Goal: Information Seeking & Learning: Learn about a topic

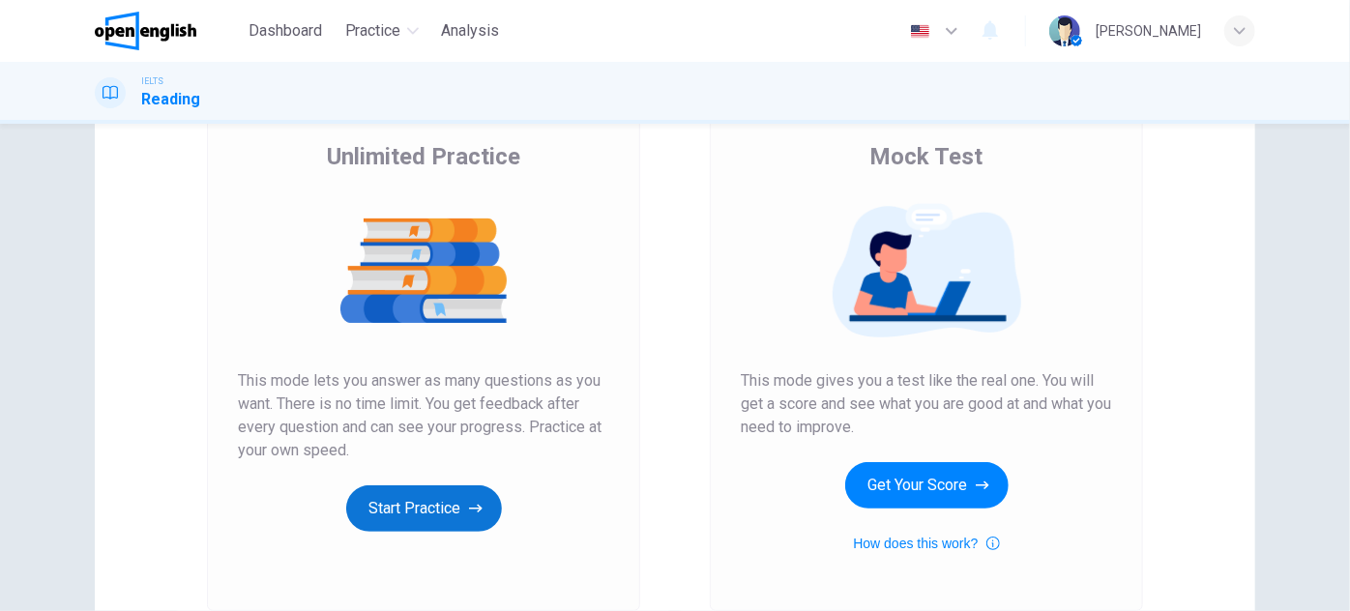
scroll to position [175, 0]
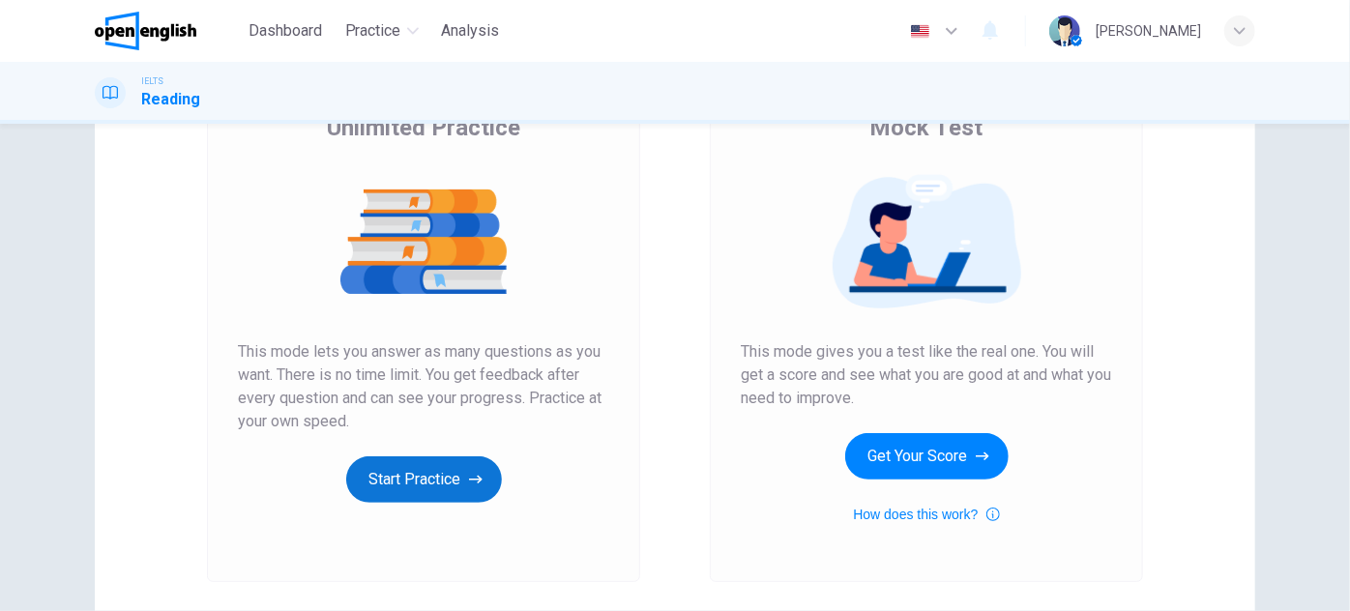
click at [461, 480] on button "Start Practice" at bounding box center [424, 479] width 156 height 46
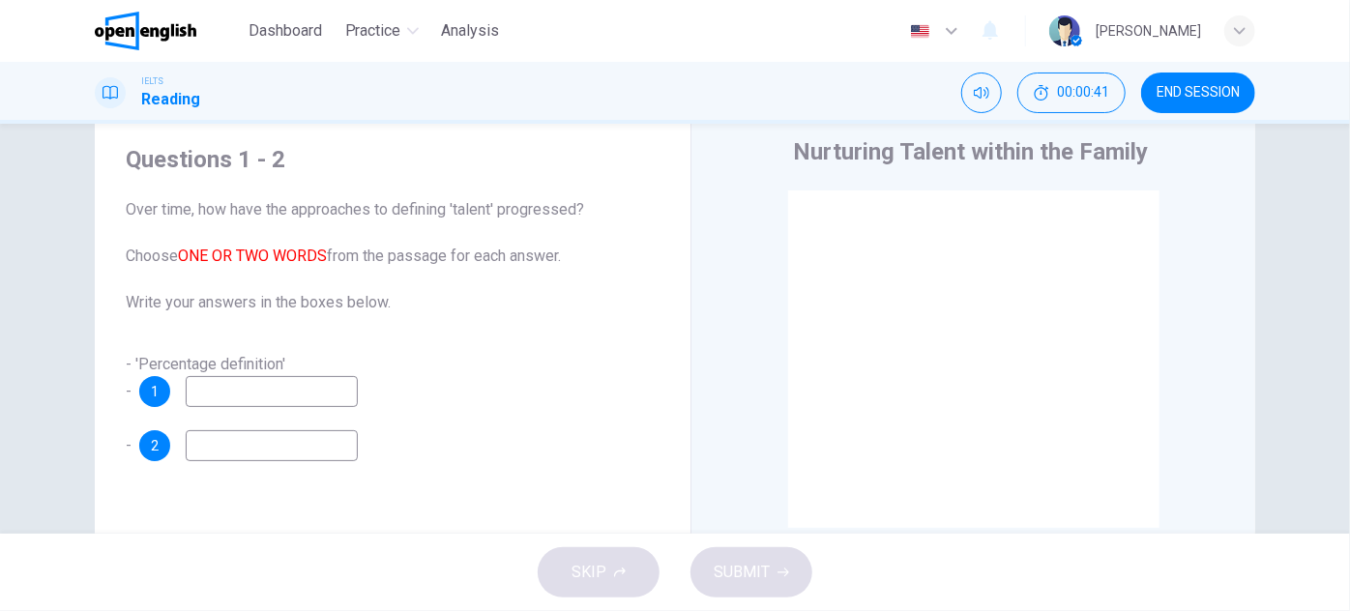
scroll to position [87, 0]
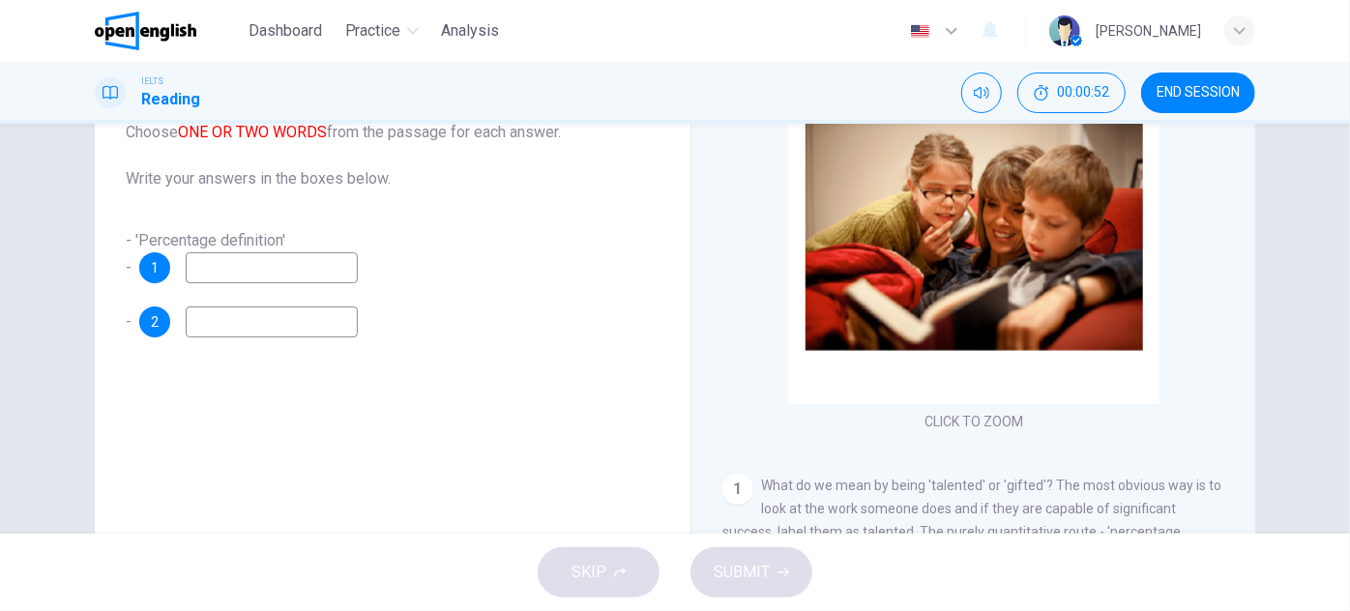
drag, startPoint x: 415, startPoint y: 196, endPoint x: 416, endPoint y: 232, distance: 35.8
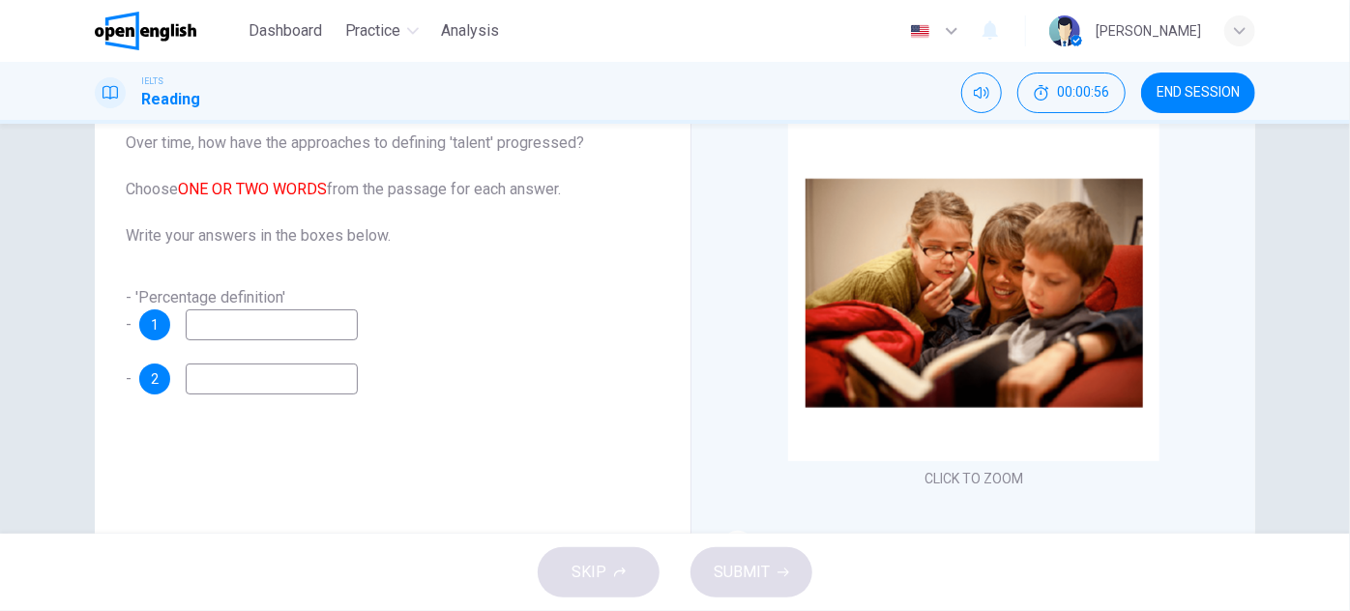
scroll to position [94, 0]
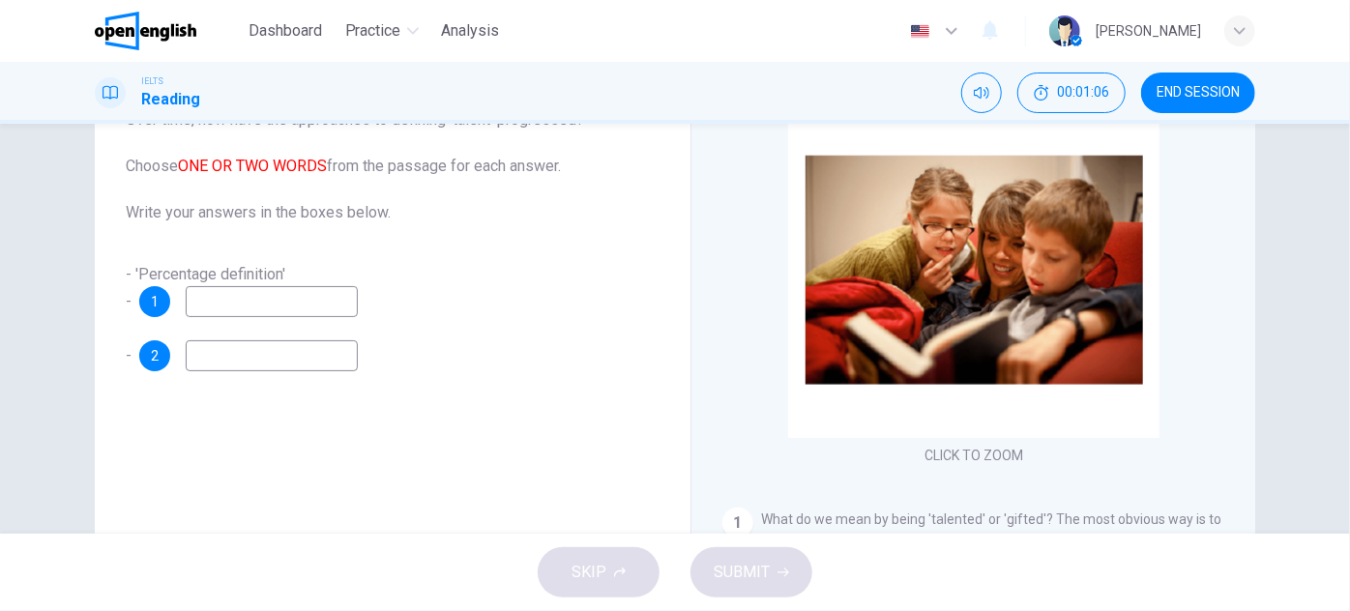
drag, startPoint x: 438, startPoint y: 257, endPoint x: 435, endPoint y: 282, distance: 25.3
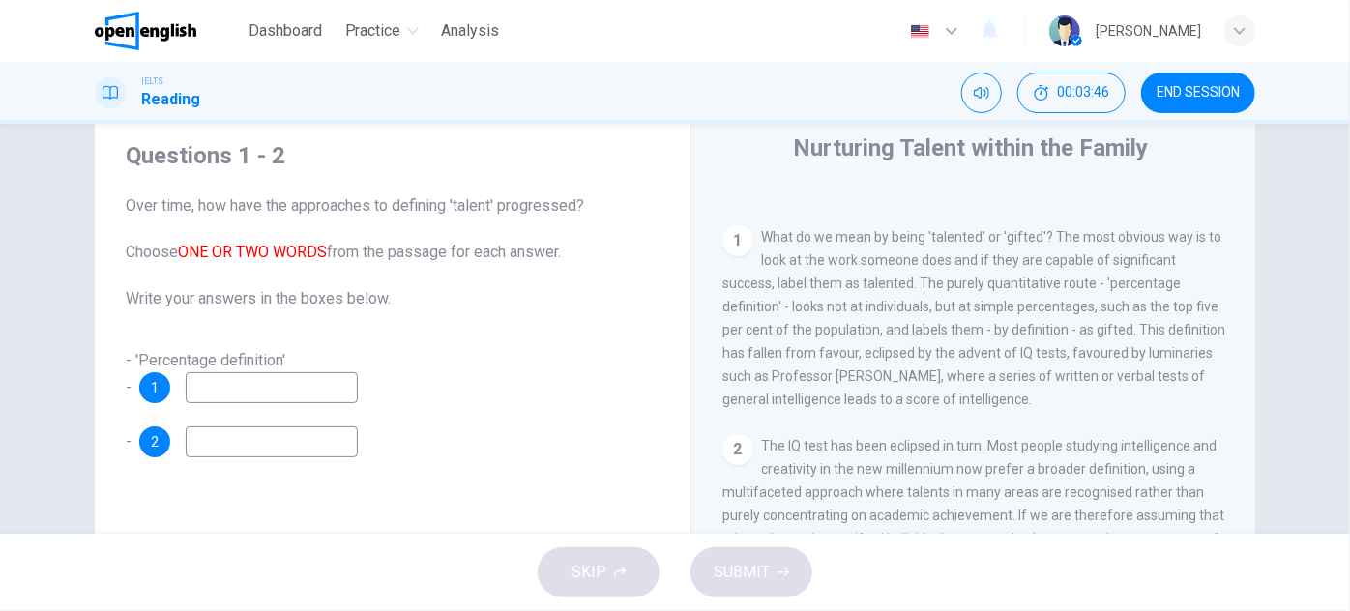
scroll to position [374, 0]
drag, startPoint x: 894, startPoint y: 292, endPoint x: 894, endPoint y: 326, distance: 33.9
drag, startPoint x: 940, startPoint y: 305, endPoint x: 1093, endPoint y: 307, distance: 152.8
click at [1093, 307] on span "What do we mean by being 'talented' or 'gifted'? The most obvious way is to loo…" at bounding box center [973, 312] width 503 height 178
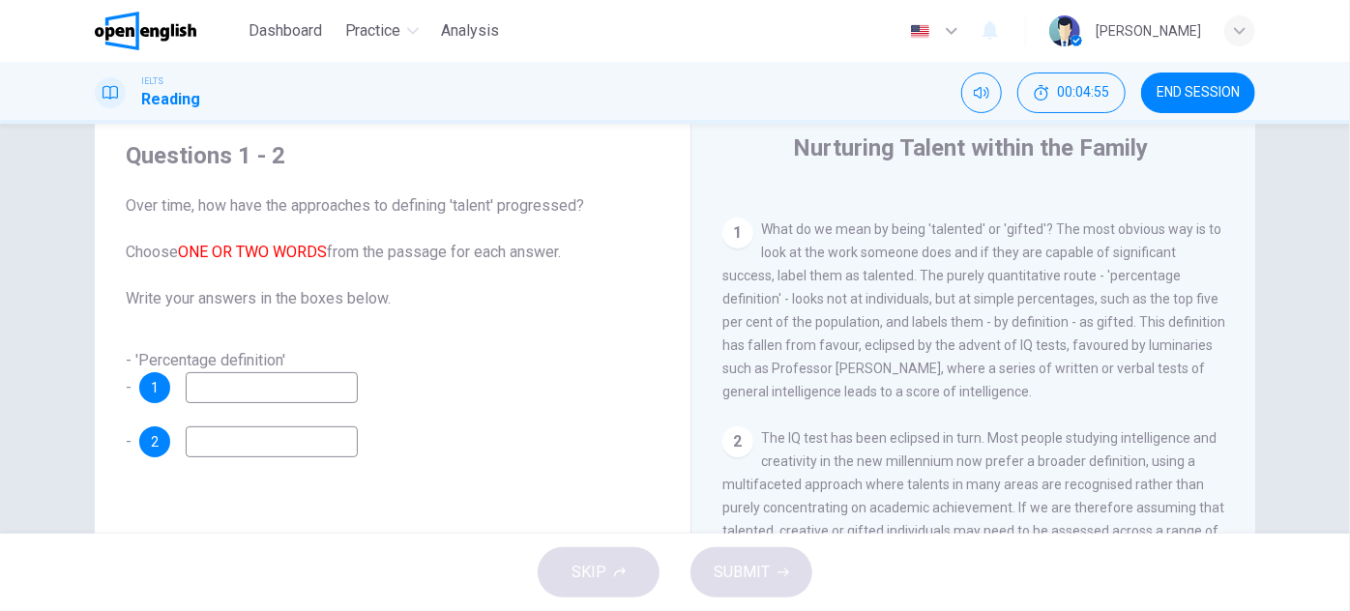
drag, startPoint x: 1005, startPoint y: 323, endPoint x: 1004, endPoint y: 344, distance: 21.3
drag, startPoint x: 825, startPoint y: 346, endPoint x: 902, endPoint y: 347, distance: 77.4
click at [893, 348] on span "What do we mean by being 'talented' or 'gifted'? The most obvious way is to loo…" at bounding box center [973, 308] width 503 height 178
click at [1176, 400] on div "1 What do we mean by being 'talented' or 'gifted'? The most obvious way is to l…" at bounding box center [973, 308] width 503 height 186
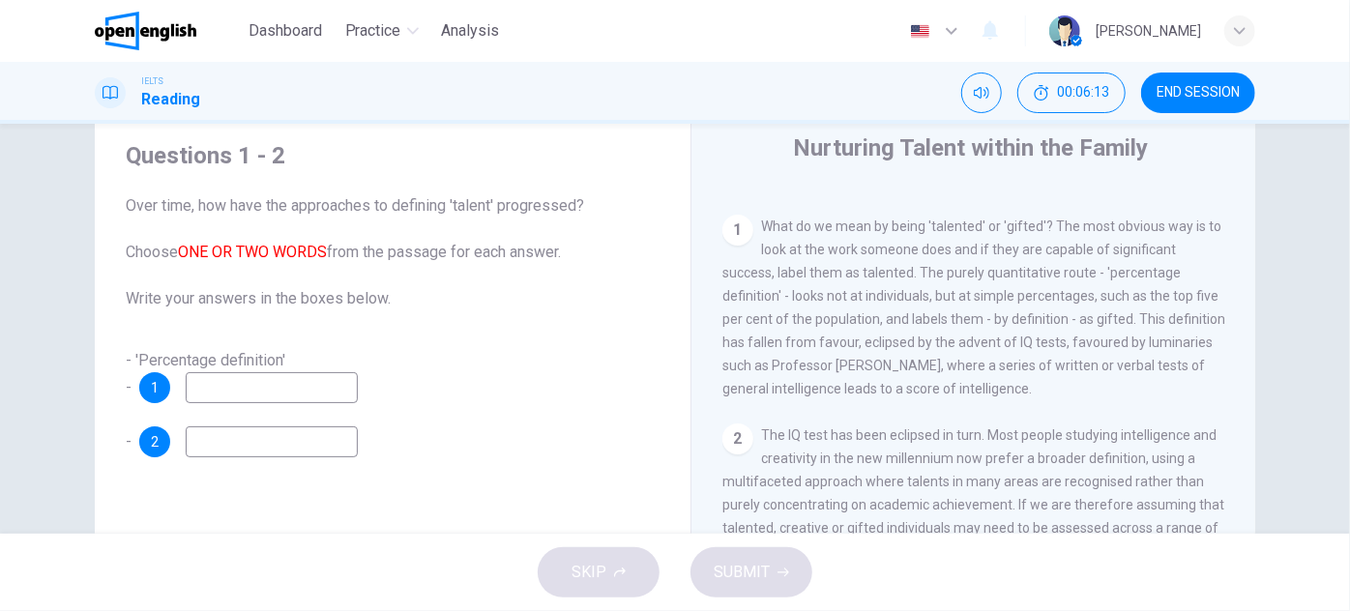
drag, startPoint x: 981, startPoint y: 367, endPoint x: 1111, endPoint y: 334, distance: 134.9
click at [1111, 334] on div "1 What do we mean by being 'talented' or 'gifted'? The most obvious way is to l…" at bounding box center [973, 308] width 503 height 186
drag, startPoint x: 1111, startPoint y: 344, endPoint x: 871, endPoint y: 366, distance: 240.8
click at [871, 366] on span "What do we mean by being 'talented' or 'gifted'? The most obvious way is to loo…" at bounding box center [973, 308] width 503 height 178
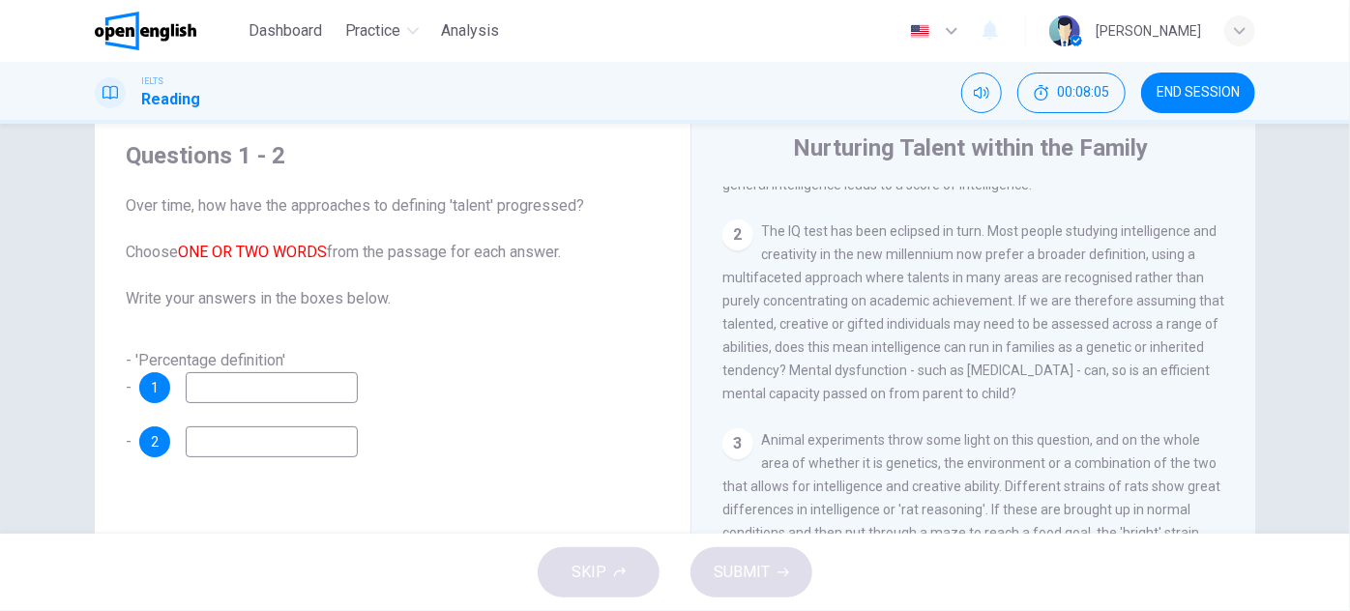
scroll to position [554, 0]
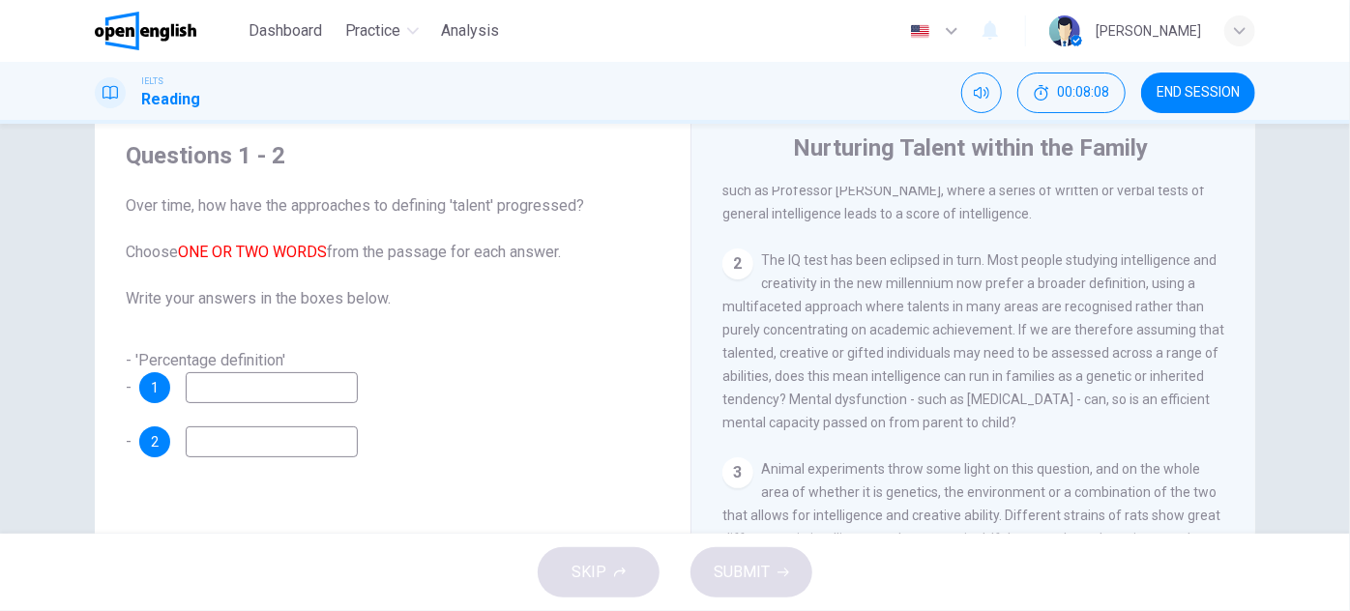
click at [761, 264] on div "2 The IQ test has been eclipsed in turn. Most people studying intelligence and …" at bounding box center [973, 342] width 503 height 186
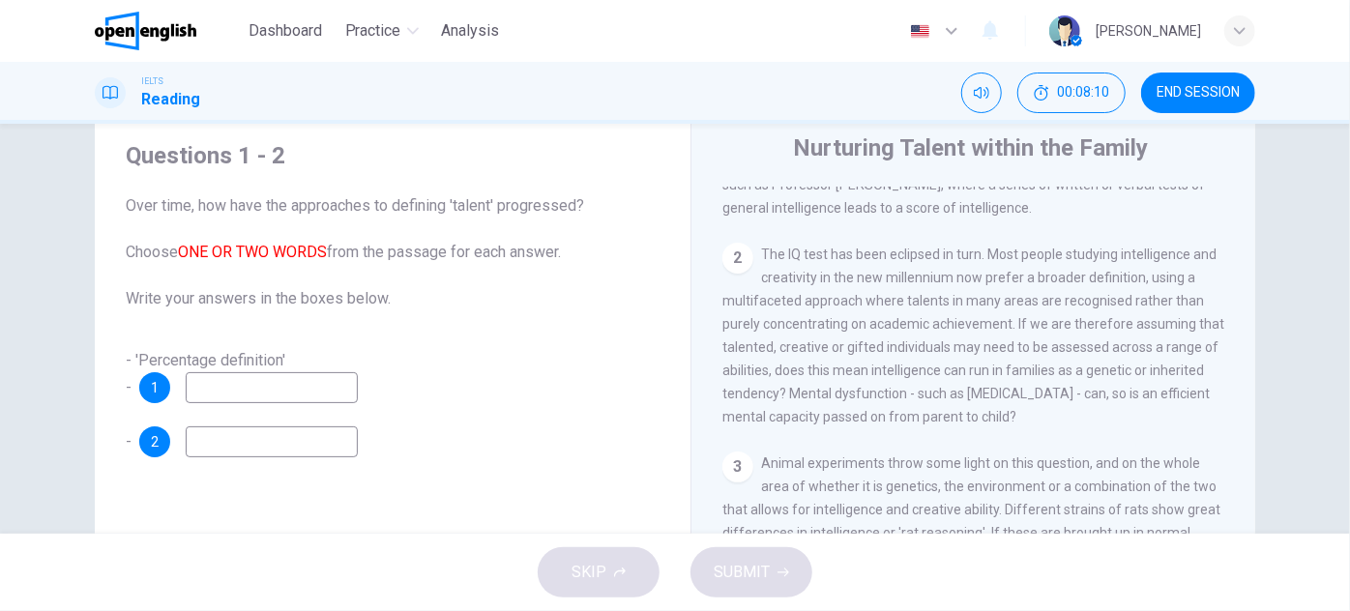
scroll to position [541, 0]
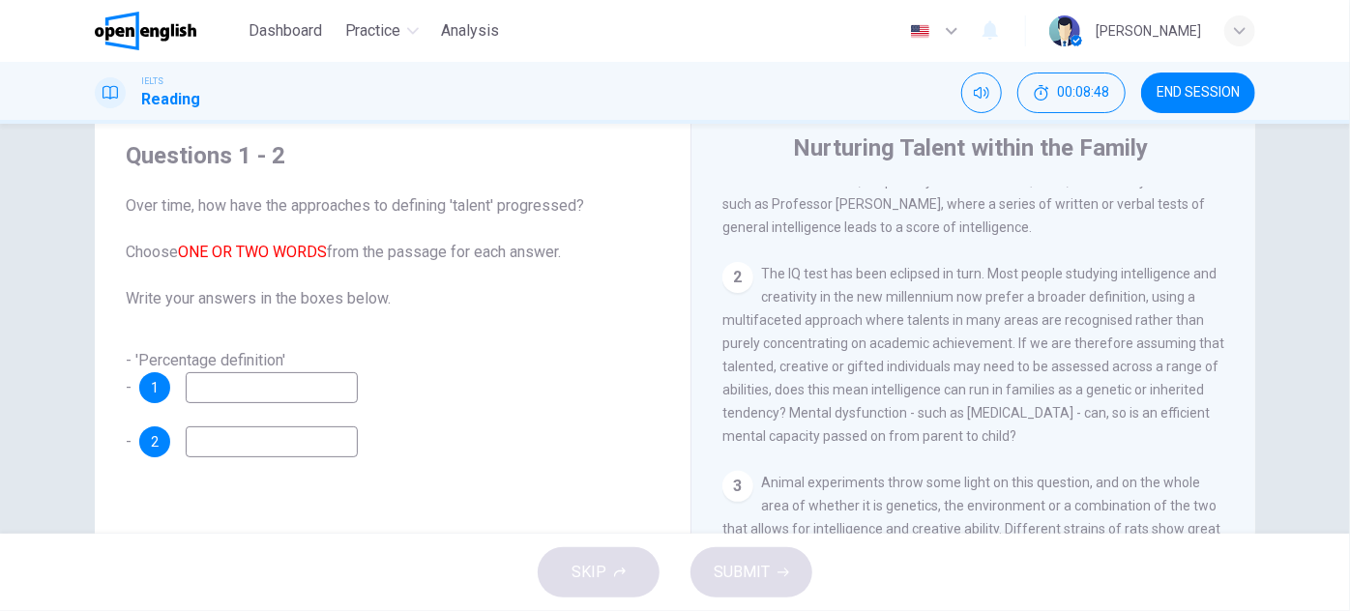
click at [298, 393] on input at bounding box center [272, 387] width 172 height 31
type input "**********"
drag, startPoint x: 801, startPoint y: 331, endPoint x: 846, endPoint y: 329, distance: 45.5
click at [843, 329] on span "The IQ test has been eclipsed in turn. Most people studying intelligence and cr…" at bounding box center [973, 355] width 502 height 178
drag, startPoint x: 956, startPoint y: 354, endPoint x: 1040, endPoint y: 354, distance: 84.1
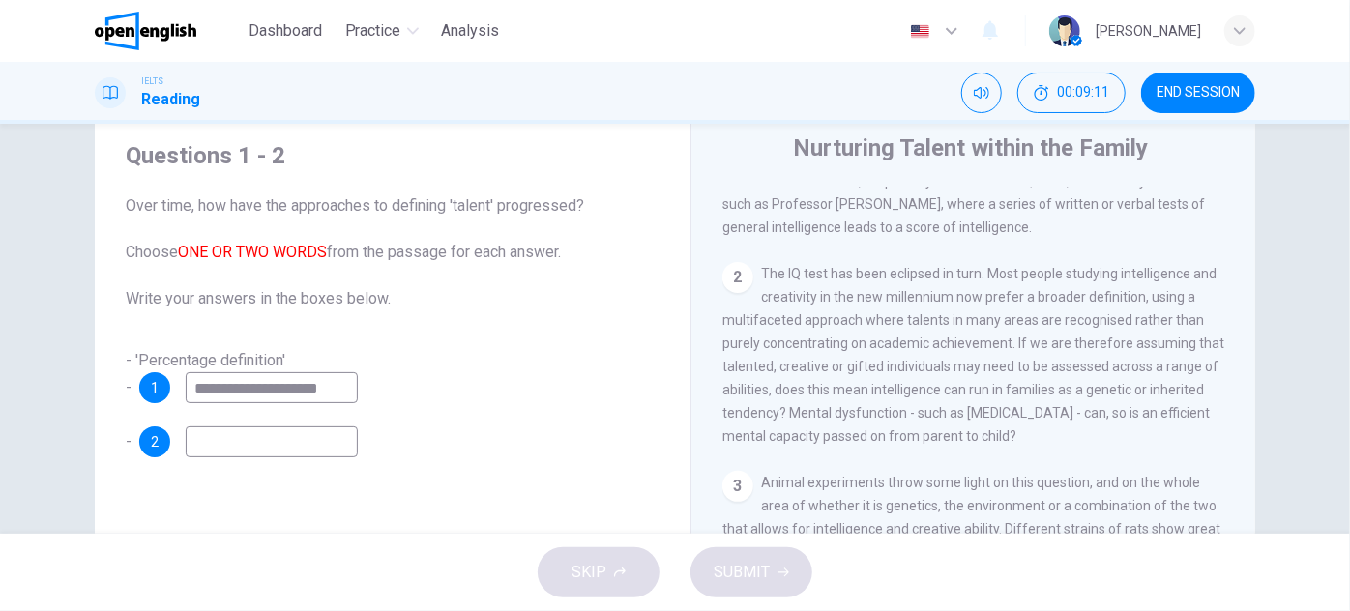
click at [983, 354] on span "The IQ test has been eclipsed in turn. Most people studying intelligence and cr…" at bounding box center [973, 355] width 502 height 178
drag, startPoint x: 769, startPoint y: 404, endPoint x: 931, endPoint y: 411, distance: 162.6
click at [929, 411] on div "2 The IQ test has been eclipsed in turn. Most people studying intelligence and …" at bounding box center [973, 355] width 503 height 186
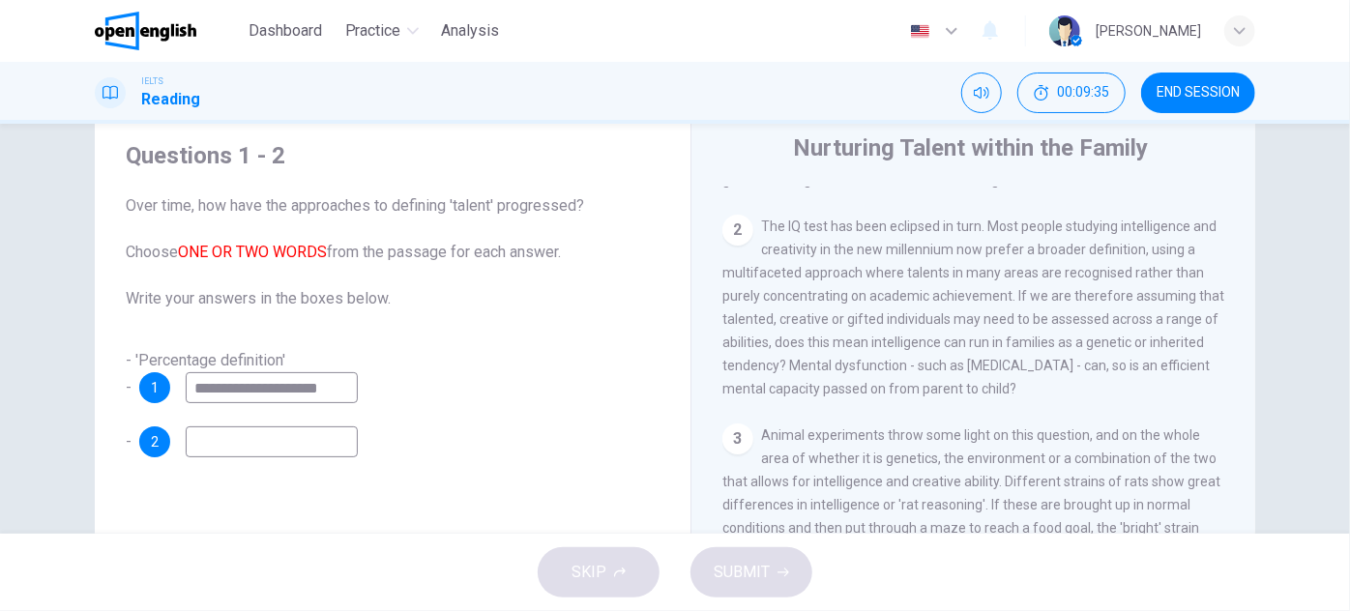
drag, startPoint x: 1018, startPoint y: 328, endPoint x: 1017, endPoint y: 358, distance: 30.0
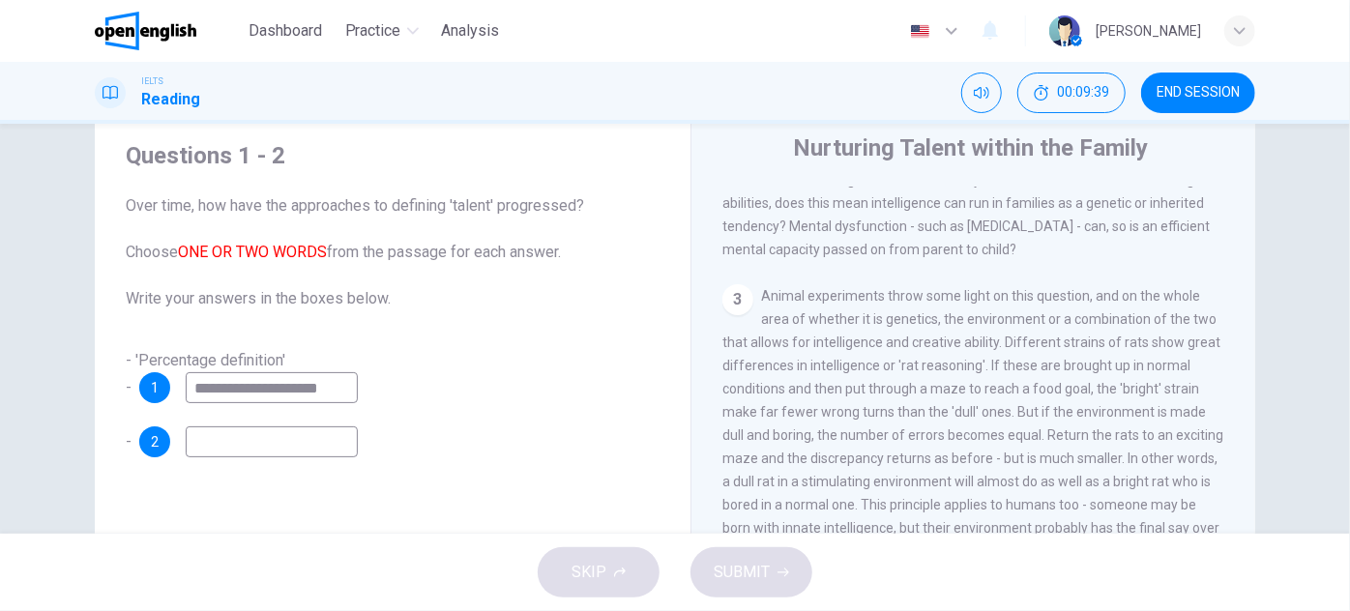
scroll to position [732, 0]
drag, startPoint x: 1017, startPoint y: 358, endPoint x: 1018, endPoint y: 389, distance: 31.0
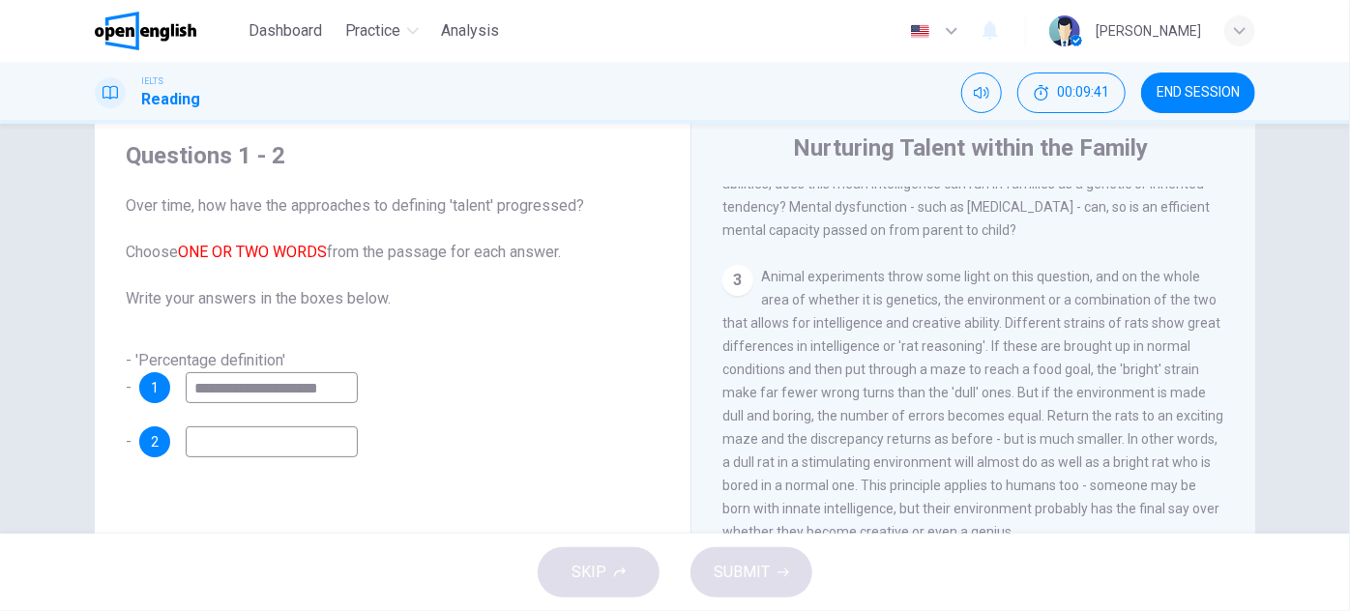
drag, startPoint x: 908, startPoint y: 326, endPoint x: 908, endPoint y: 350, distance: 24.2
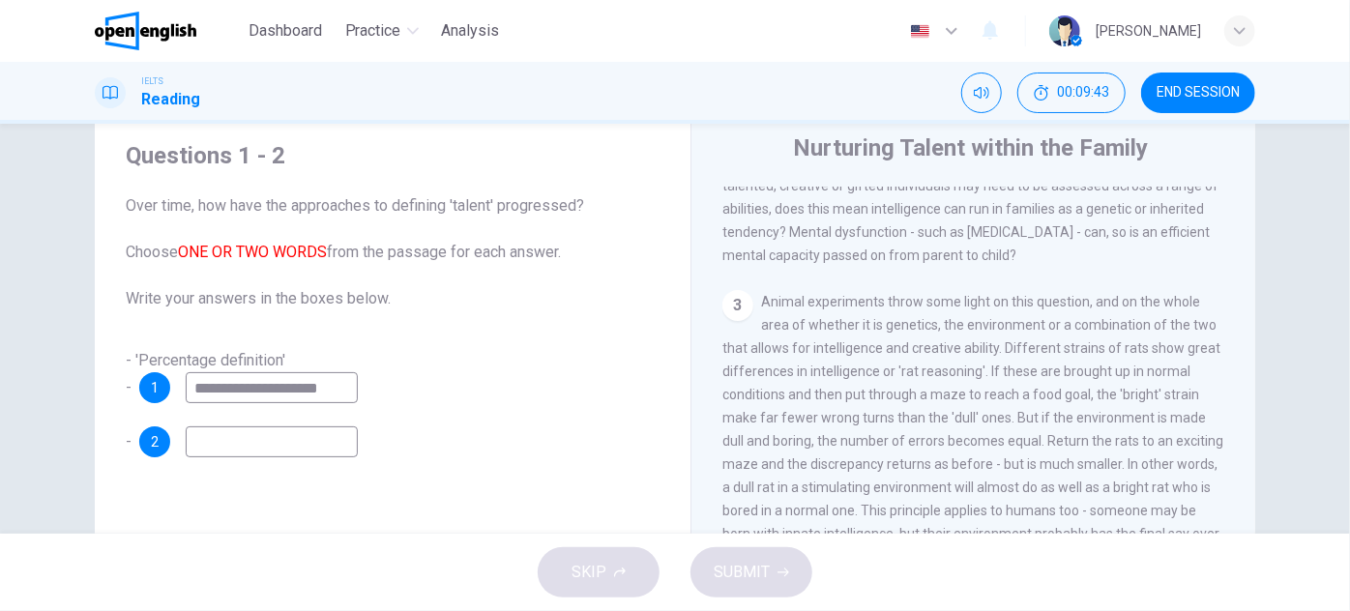
drag, startPoint x: 908, startPoint y: 350, endPoint x: 914, endPoint y: 308, distance: 42.0
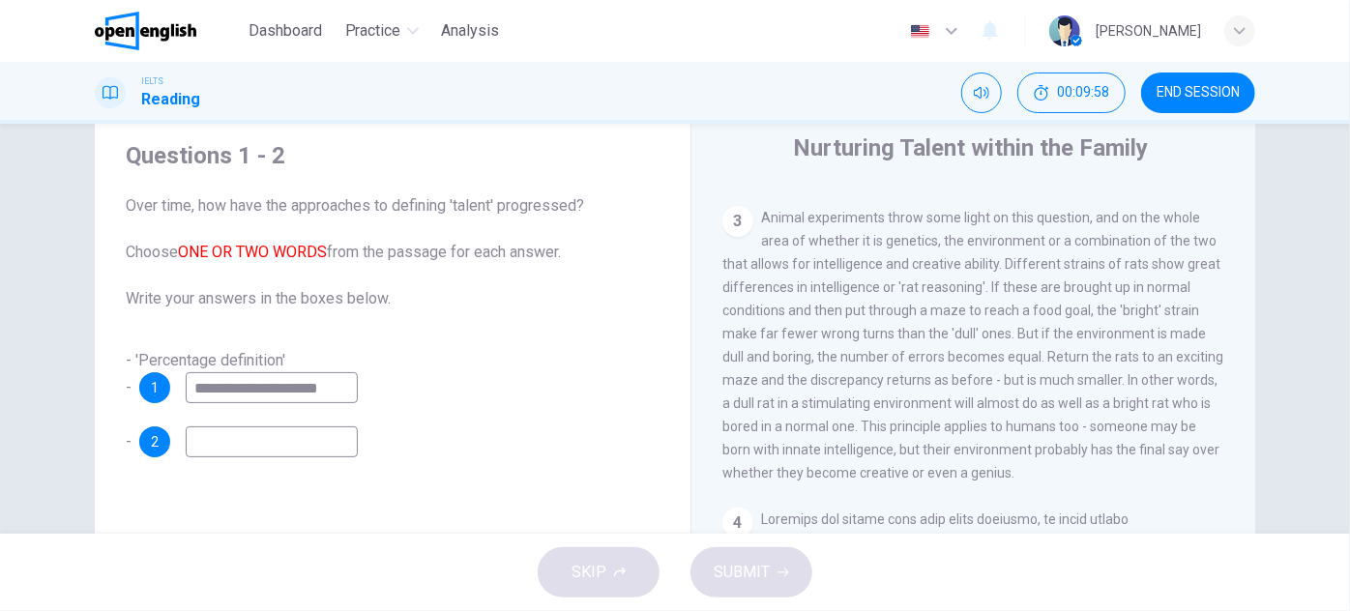
scroll to position [815, 0]
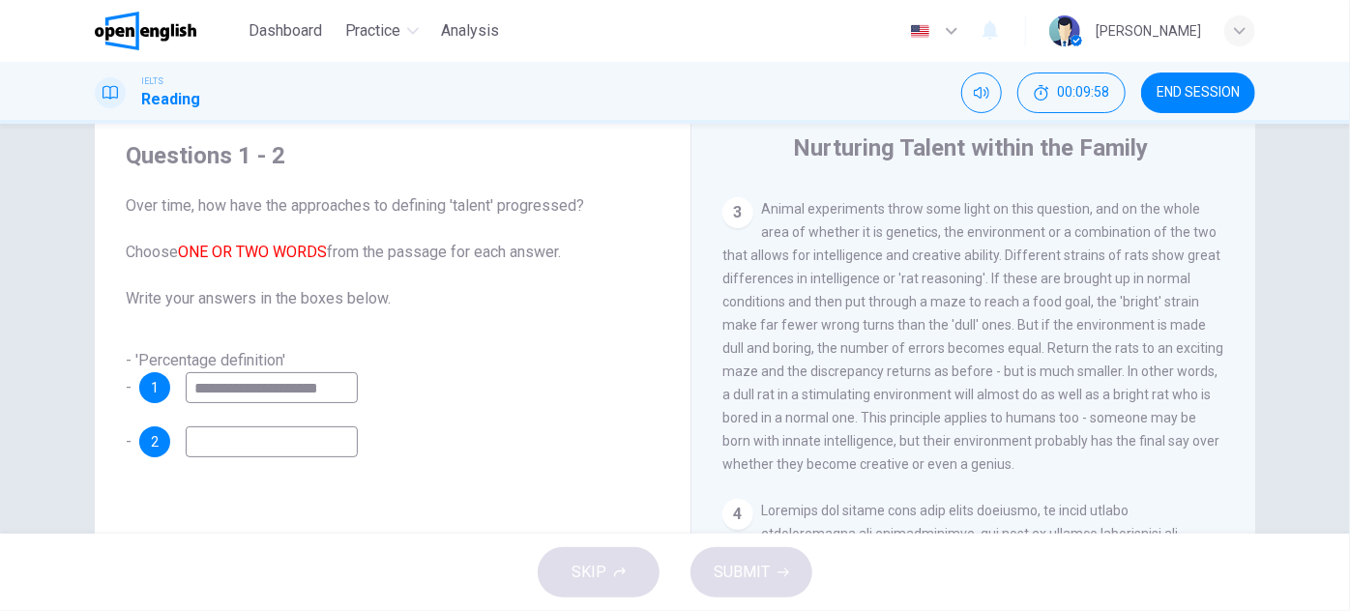
drag, startPoint x: 832, startPoint y: 337, endPoint x: 833, endPoint y: 370, distance: 33.9
click at [301, 437] on input at bounding box center [272, 441] width 172 height 31
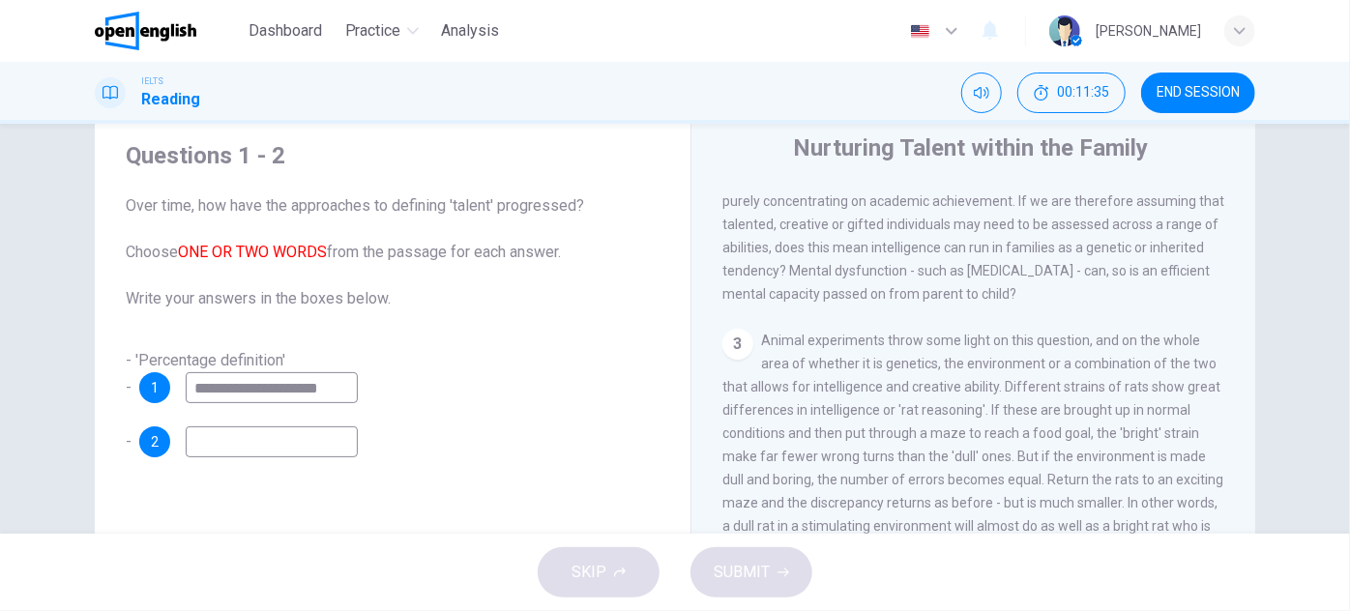
scroll to position [670, 0]
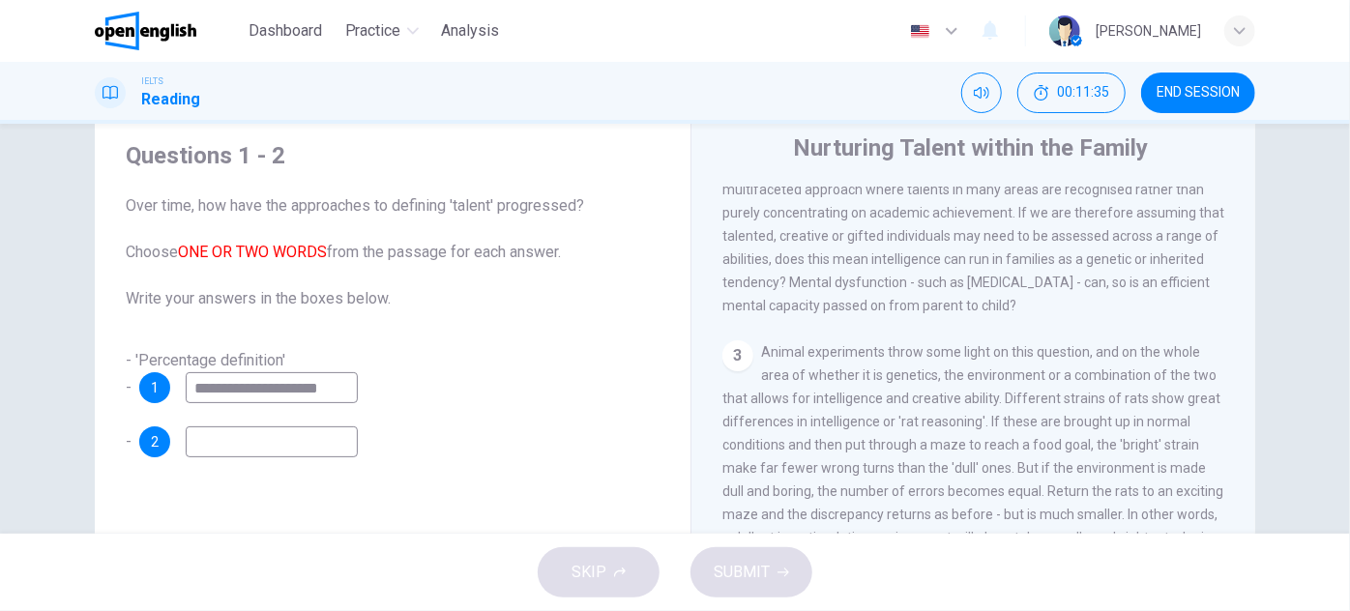
drag, startPoint x: 1039, startPoint y: 460, endPoint x: 1021, endPoint y: 425, distance: 38.9
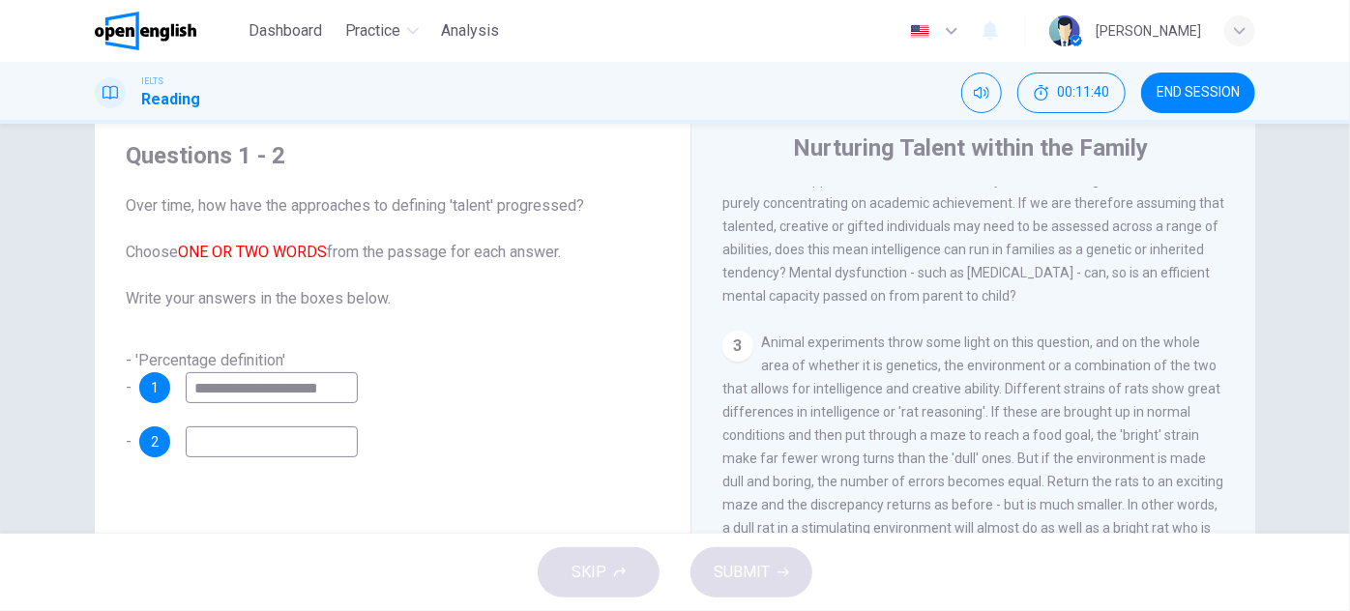
scroll to position [690, 0]
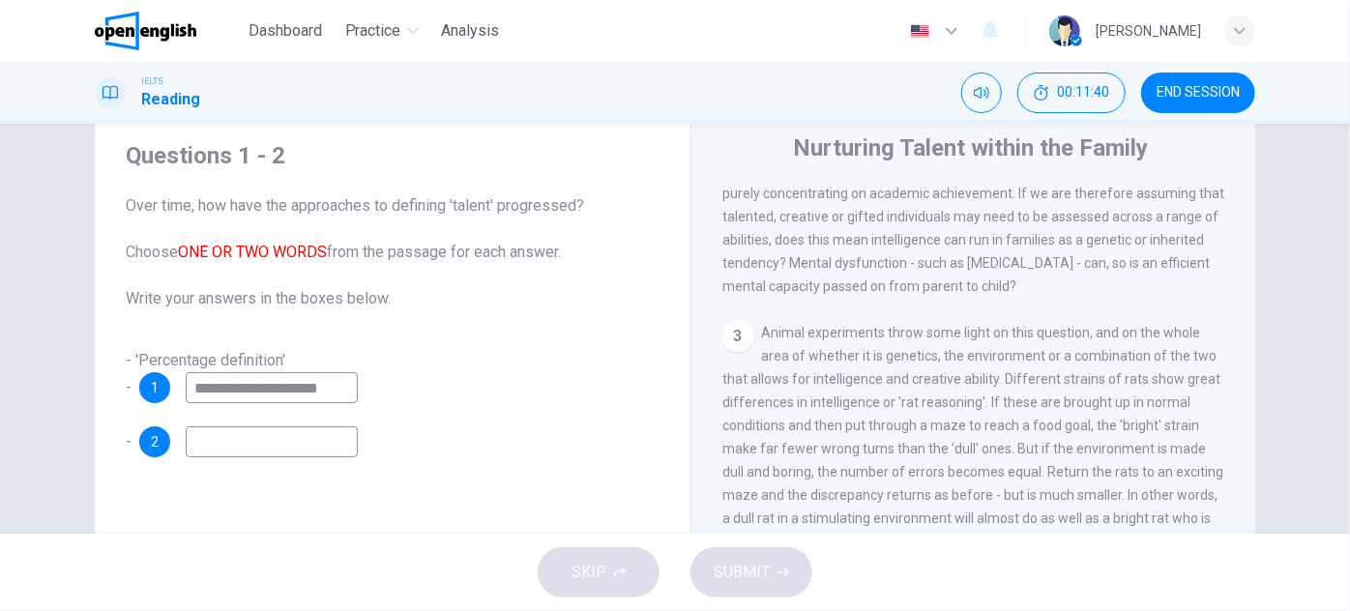
drag, startPoint x: 1015, startPoint y: 425, endPoint x: 1008, endPoint y: 454, distance: 30.0
click at [309, 447] on input at bounding box center [272, 441] width 172 height 31
type input "**********"
click at [722, 584] on span "SUBMIT" at bounding box center [742, 572] width 56 height 27
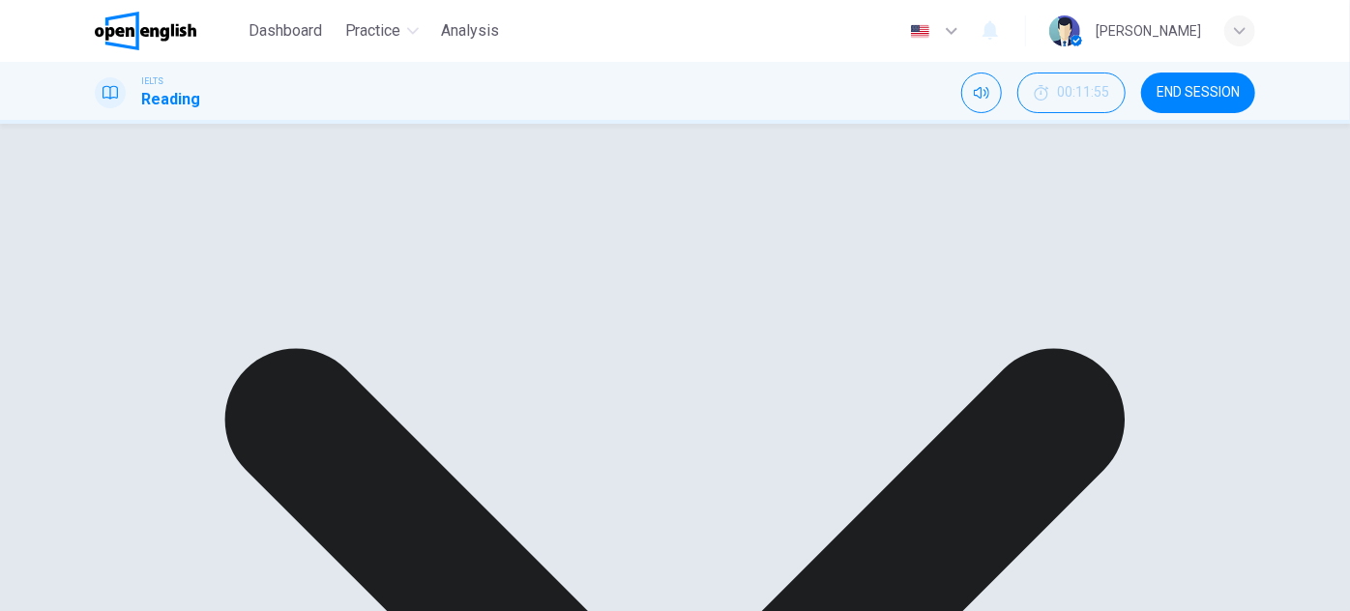
scroll to position [515, 0]
drag, startPoint x: 815, startPoint y: 234, endPoint x: 936, endPoint y: 226, distance: 121.1
click at [936, 226] on span "The IQ test has been eclipsed in turn. Most people studying intelligence and cr…" at bounding box center [973, 278] width 502 height 178
drag, startPoint x: 953, startPoint y: 314, endPoint x: 950, endPoint y: 347, distance: 33.1
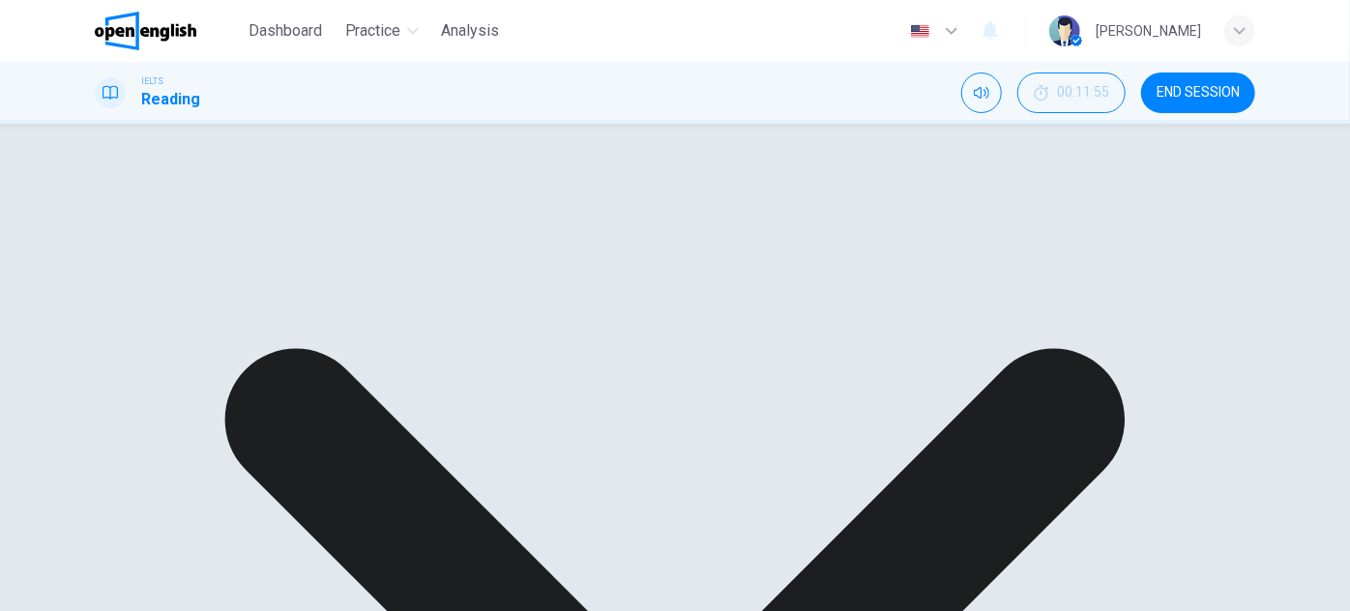
scroll to position [760, 0]
drag, startPoint x: 978, startPoint y: 358, endPoint x: 977, endPoint y: 391, distance: 32.9
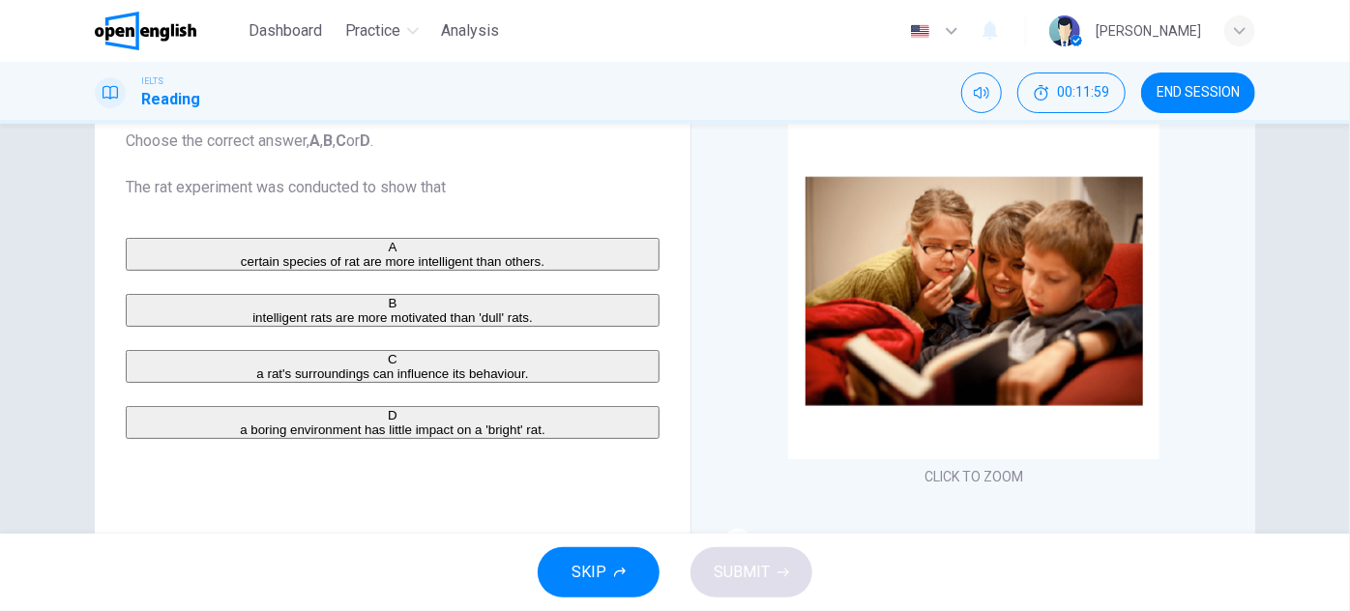
scroll to position [139, 0]
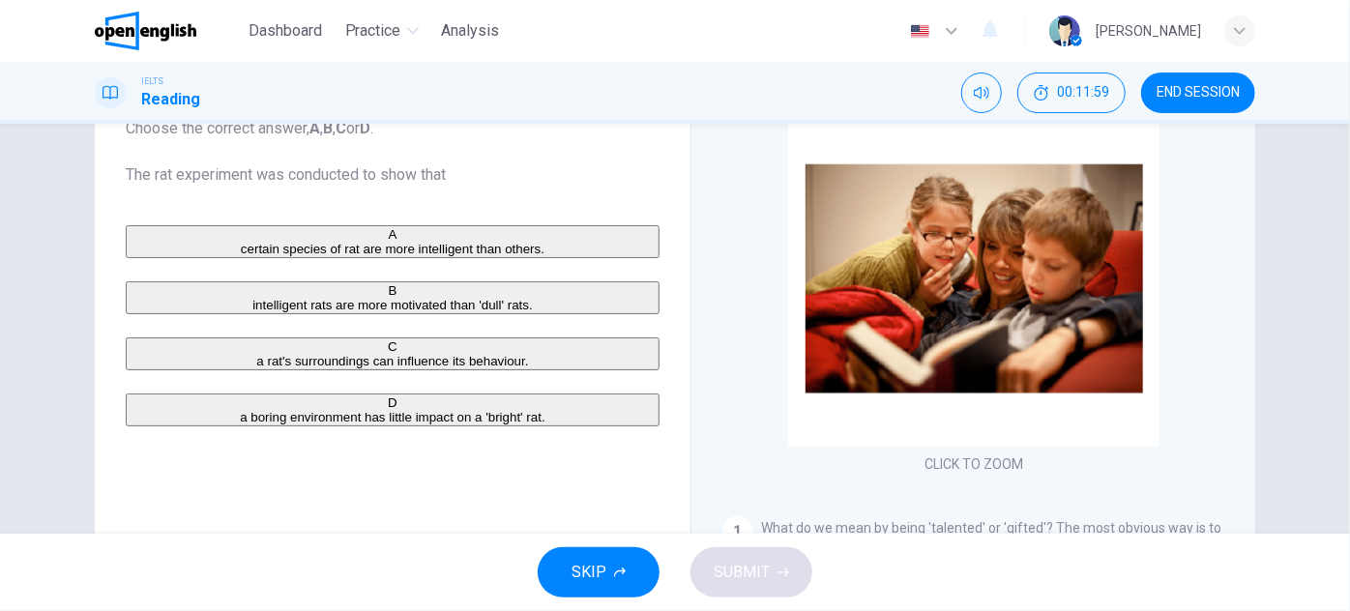
drag, startPoint x: 655, startPoint y: 180, endPoint x: 650, endPoint y: 218, distance: 38.0
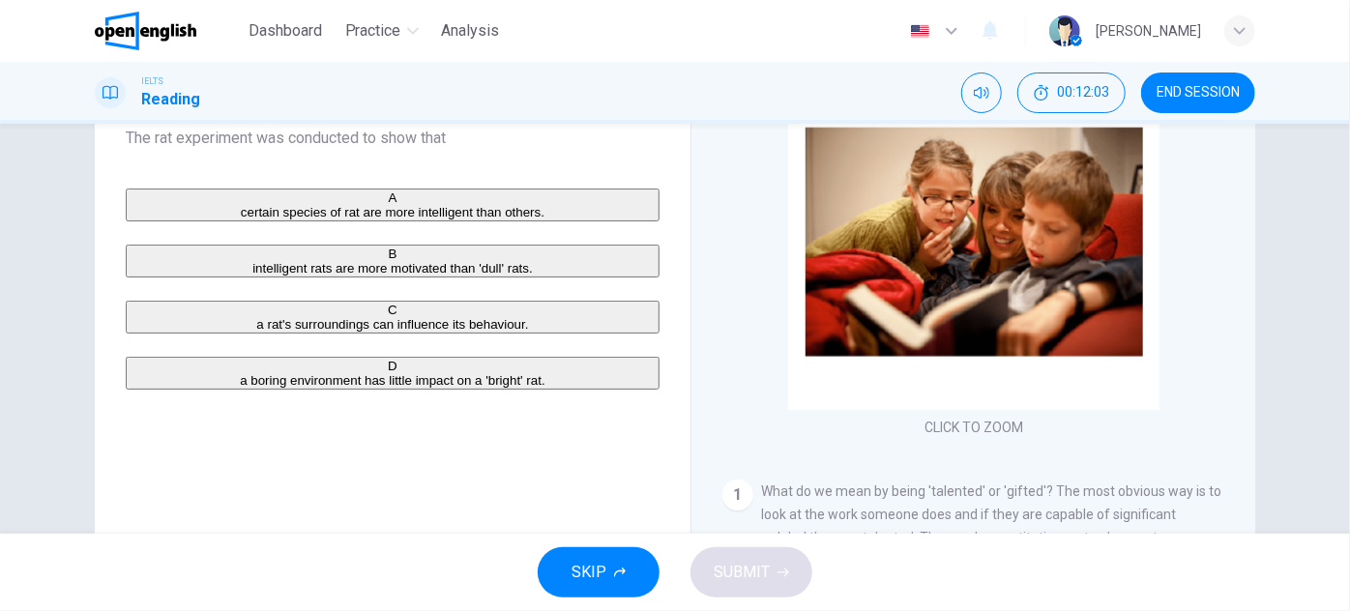
drag, startPoint x: 682, startPoint y: 251, endPoint x: 670, endPoint y: 293, distance: 43.2
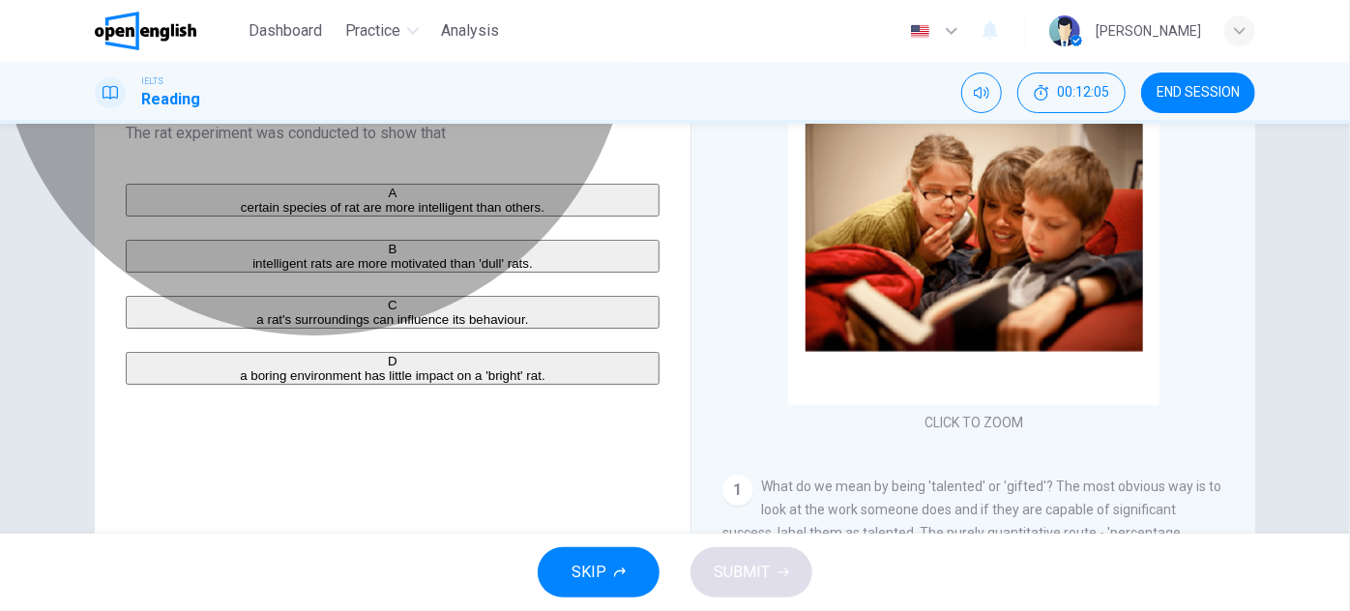
click at [436, 327] on span "a rat's surroundings can influence its behaviour." at bounding box center [392, 319] width 272 height 15
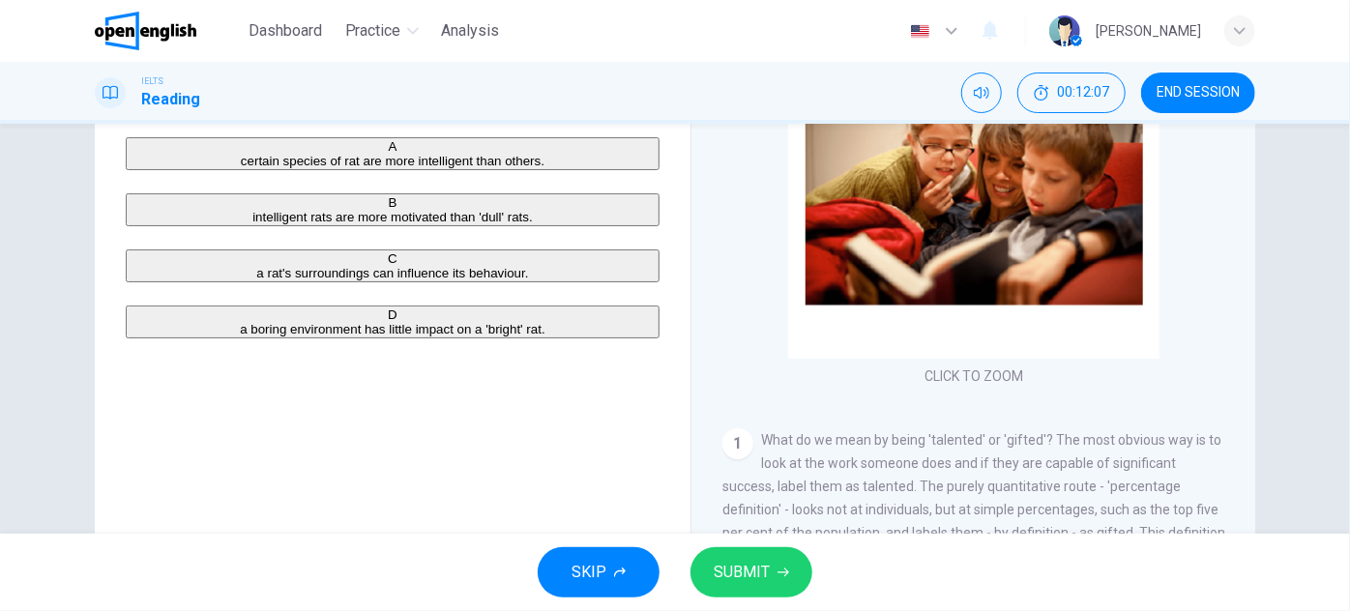
drag, startPoint x: 604, startPoint y: 242, endPoint x: 604, endPoint y: 279, distance: 37.7
click at [740, 559] on span "SUBMIT" at bounding box center [742, 572] width 56 height 27
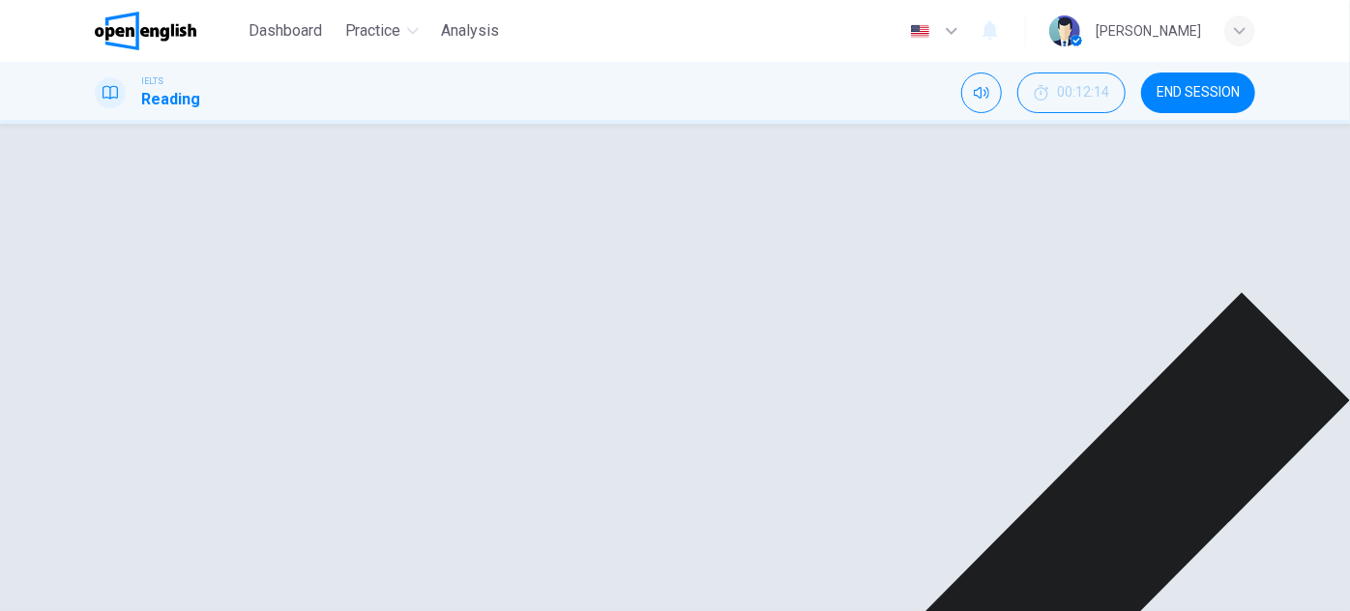
scroll to position [703, 0]
drag, startPoint x: 1044, startPoint y: 220, endPoint x: 1039, endPoint y: 239, distance: 20.2
click at [797, 256] on span "Animal experiments throw some light on this question, and on the whole area of …" at bounding box center [972, 271] width 501 height 271
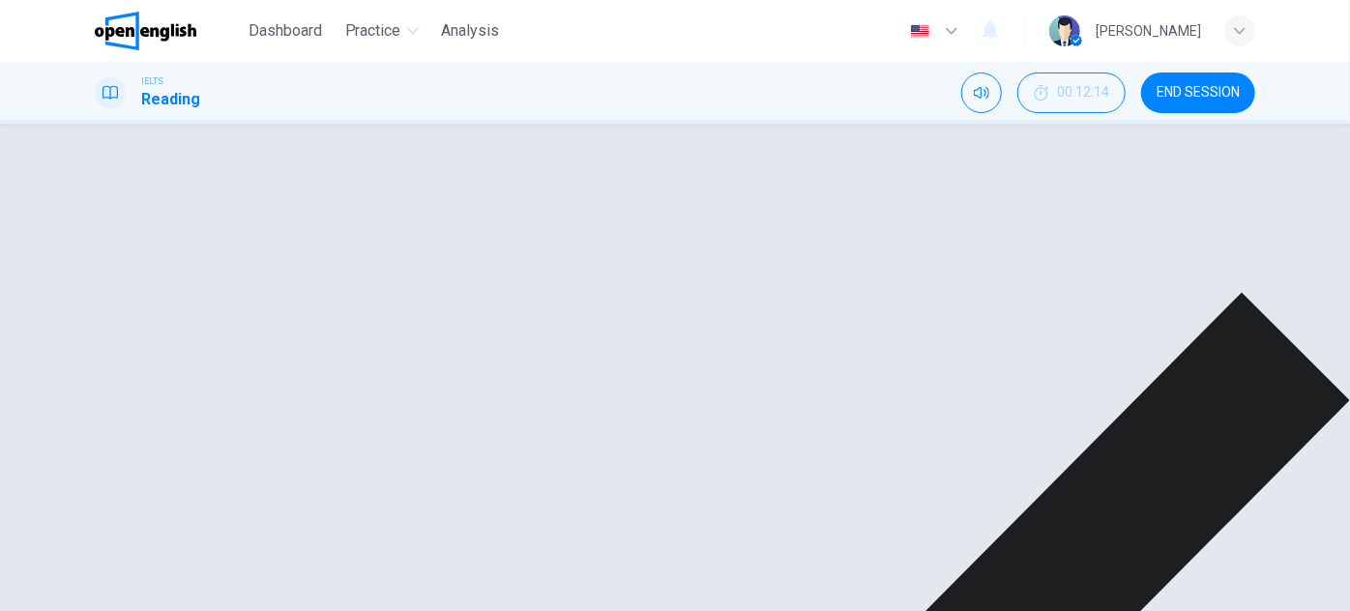
drag, startPoint x: 883, startPoint y: 298, endPoint x: 882, endPoint y: 323, distance: 25.2
drag, startPoint x: 781, startPoint y: 372, endPoint x: 801, endPoint y: 371, distance: 19.4
click at [801, 371] on span "Animal experiments throw some light on this question, and on the whole area of …" at bounding box center [972, 247] width 501 height 271
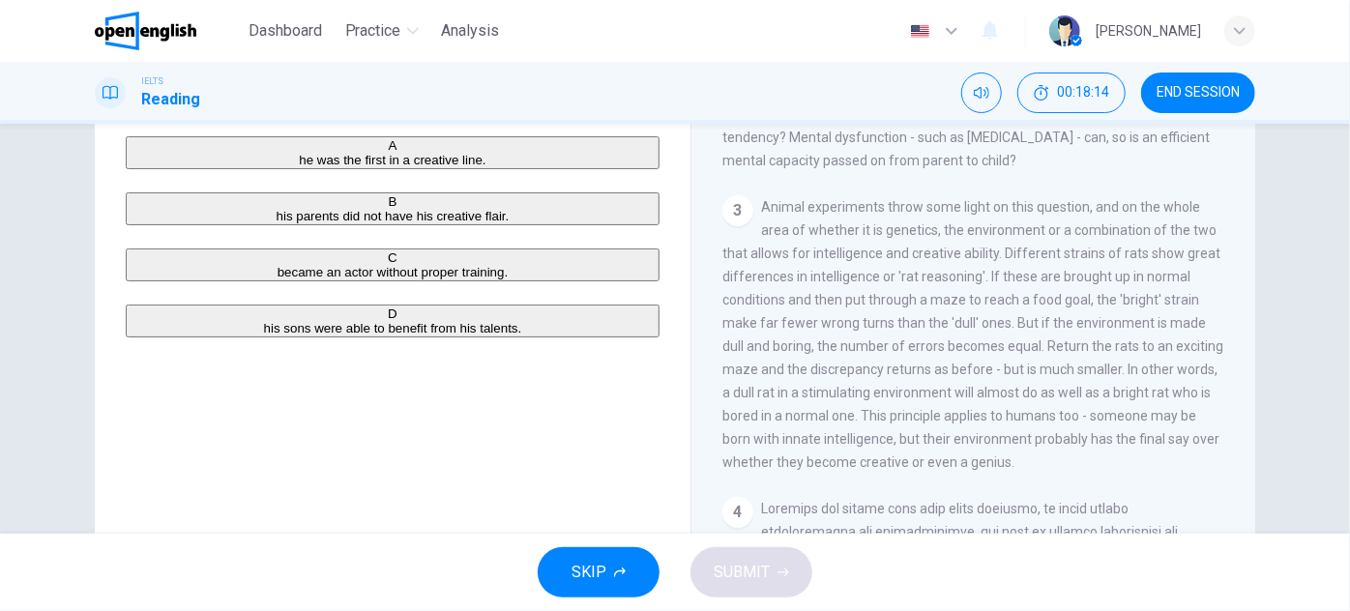
scroll to position [0, 0]
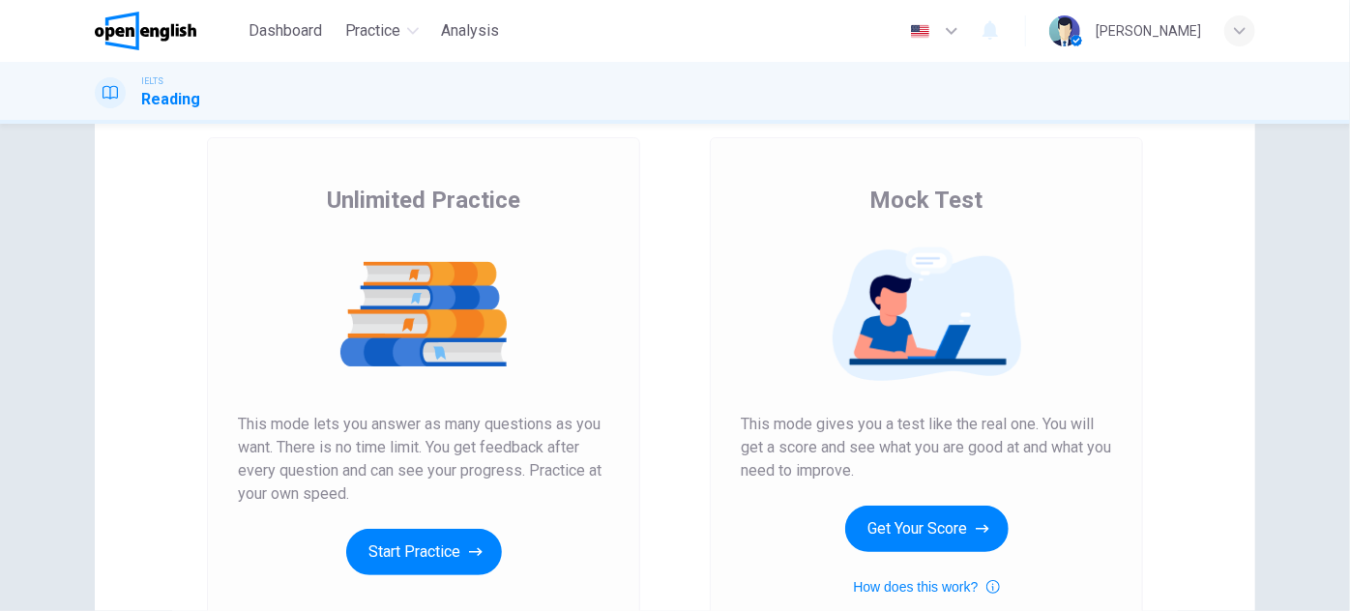
scroll to position [263, 0]
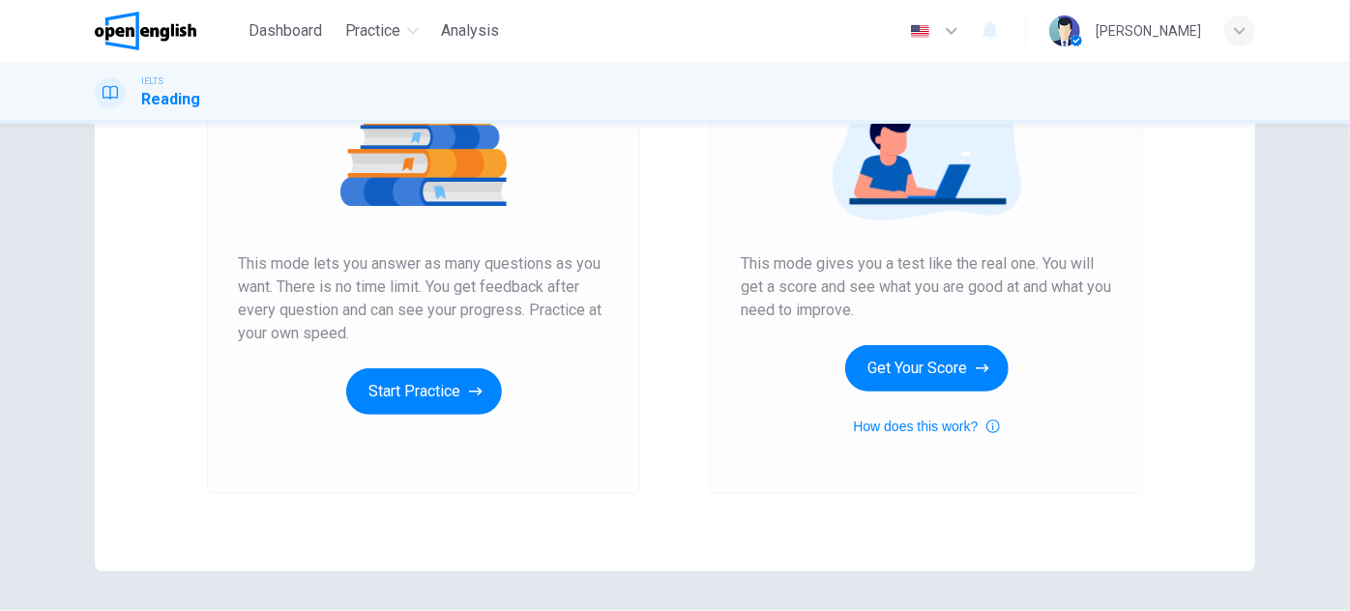
click at [438, 366] on div "Unlimited Practice This mode lets you answer as many questions as you want. The…" at bounding box center [423, 219] width 371 height 391
click at [446, 369] on button "Start Practice" at bounding box center [424, 391] width 156 height 46
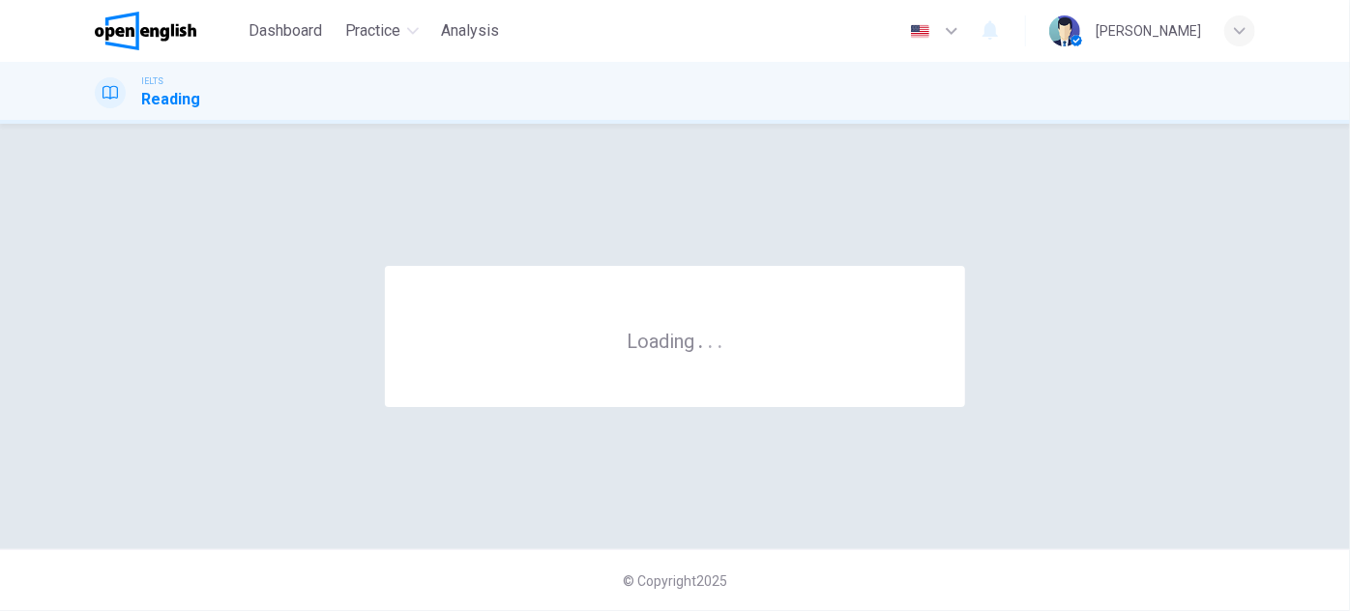
scroll to position [0, 0]
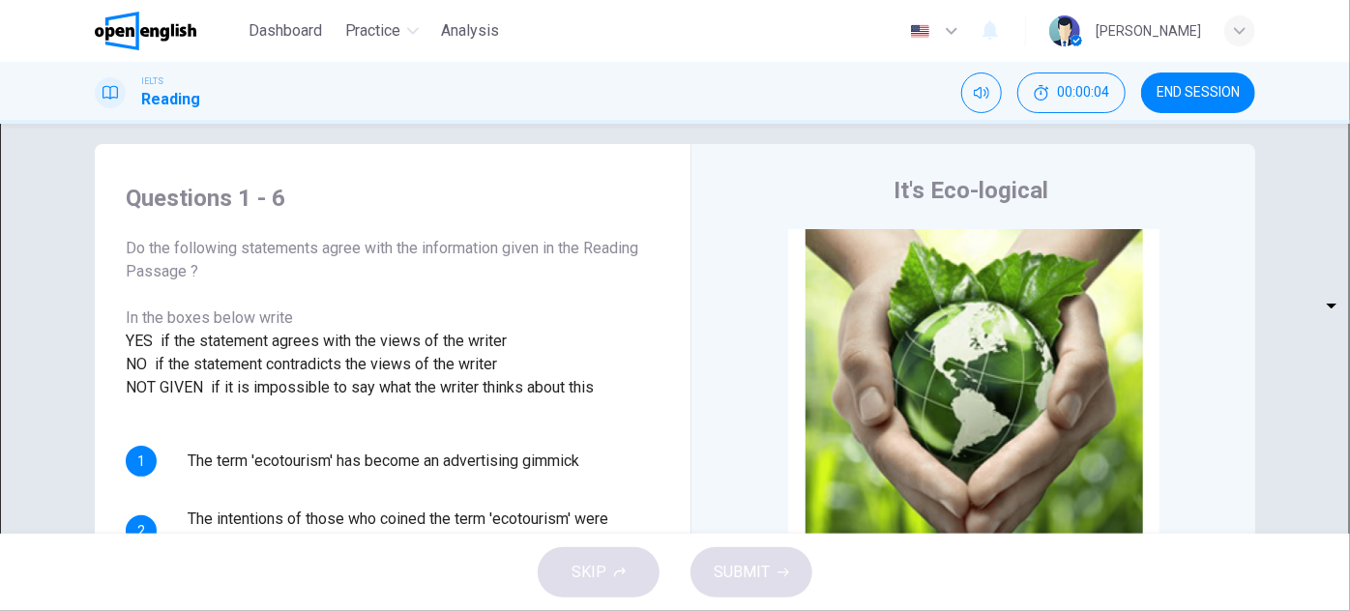
drag, startPoint x: 687, startPoint y: 191, endPoint x: 689, endPoint y: 229, distance: 37.8
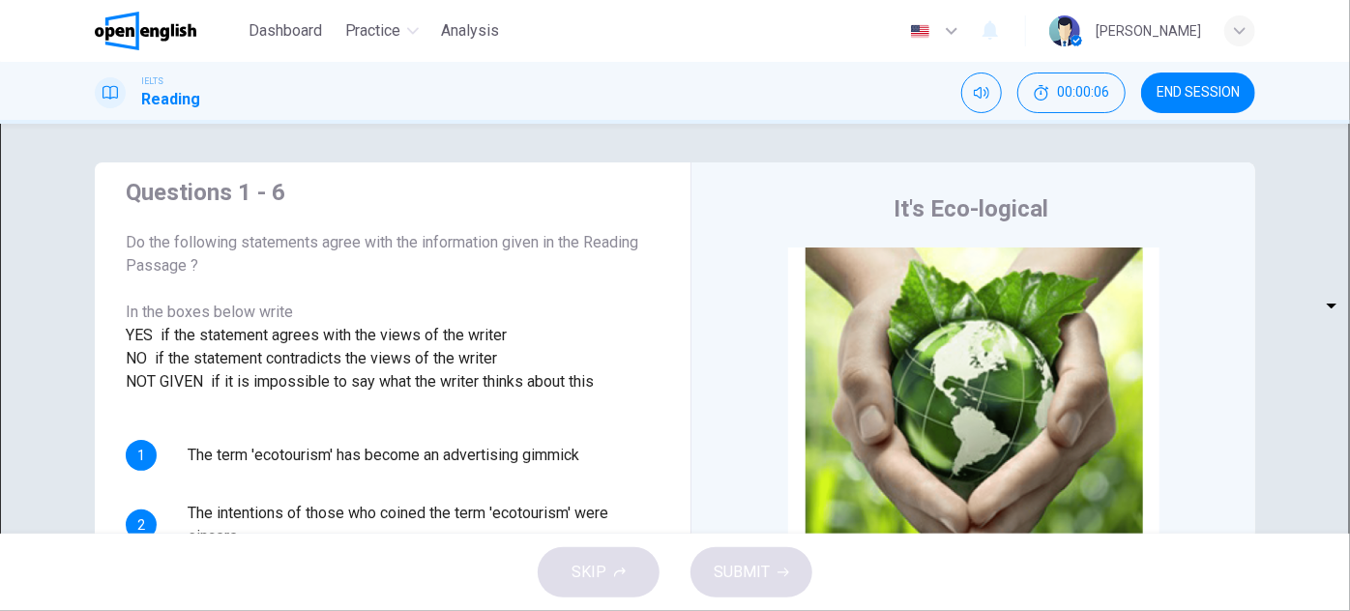
scroll to position [39, 0]
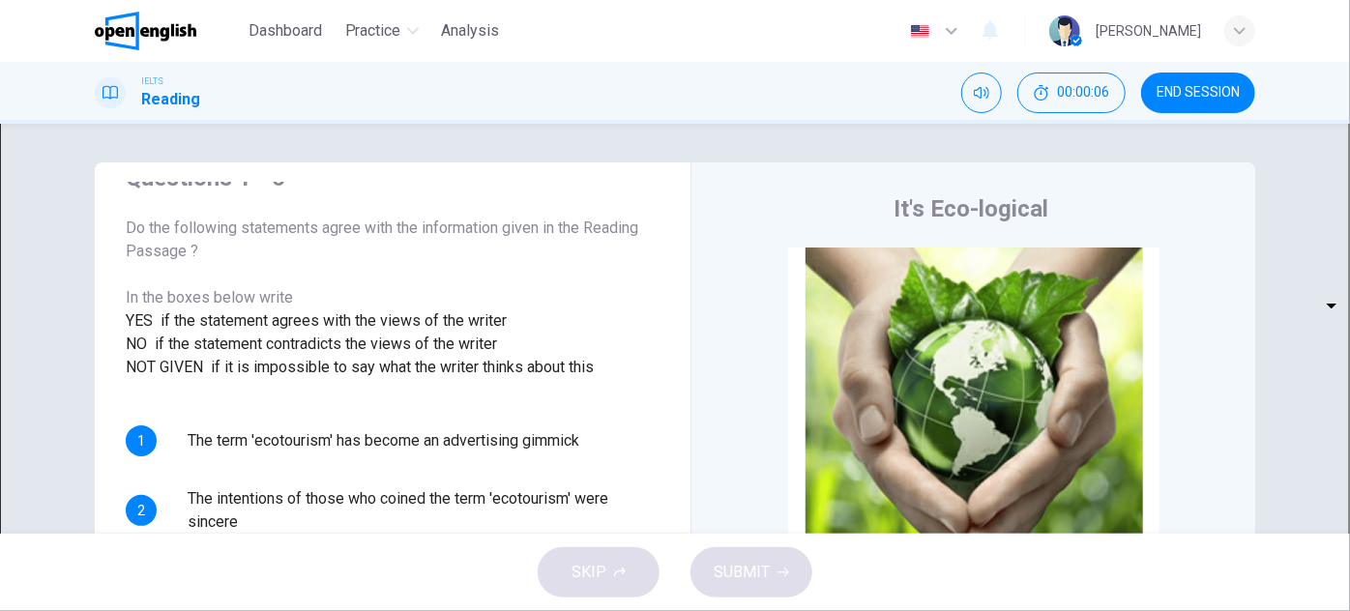
drag, startPoint x: 590, startPoint y: 234, endPoint x: 579, endPoint y: 282, distance: 49.5
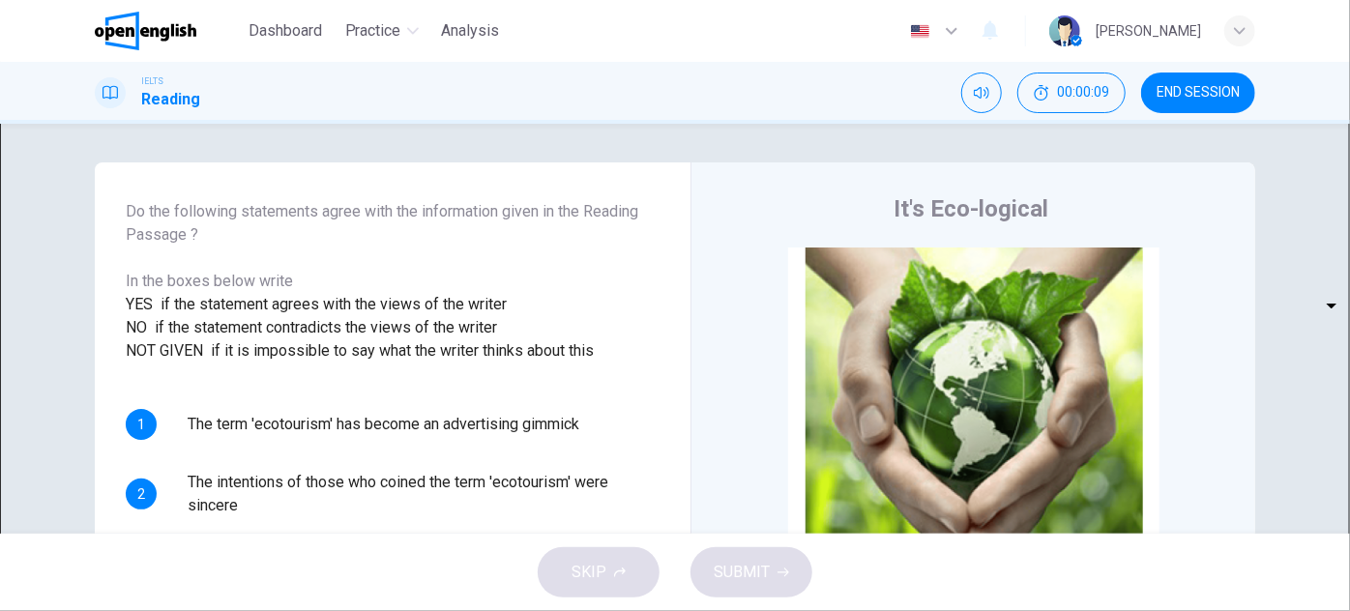
drag, startPoint x: 579, startPoint y: 282, endPoint x: 572, endPoint y: 386, distance: 103.7
drag, startPoint x: 115, startPoint y: 181, endPoint x: 202, endPoint y: 187, distance: 87.2
click at [166, 178] on div "Questions 1 - 6 Do the following statements agree with the information given in…" at bounding box center [675, 498] width 1160 height 672
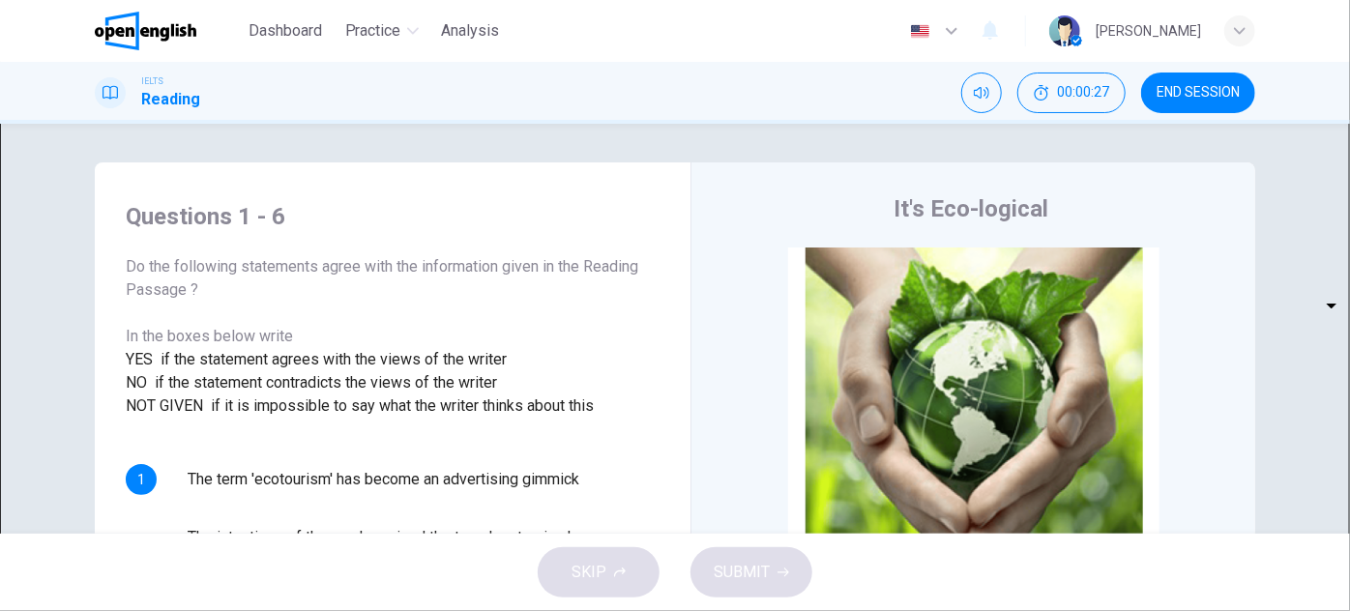
click at [562, 352] on div "Do the following statements agree with the information given in the Reading Pas…" at bounding box center [393, 336] width 534 height 162
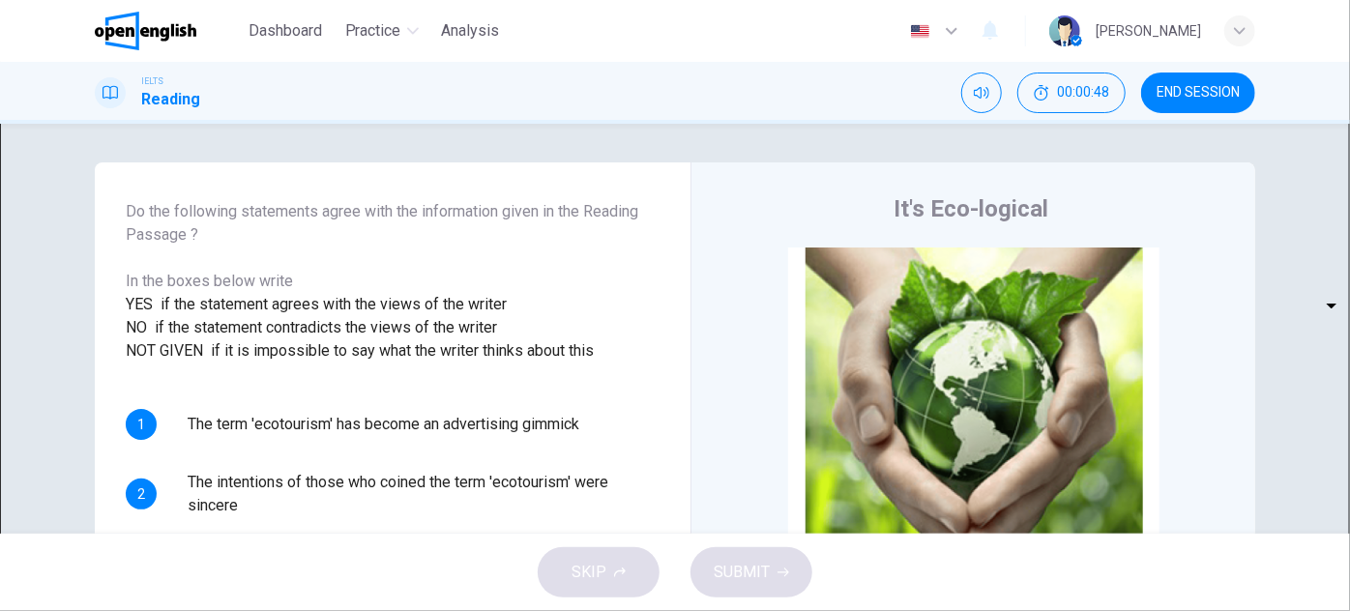
scroll to position [77, 0]
drag, startPoint x: 554, startPoint y: 382, endPoint x: 553, endPoint y: 406, distance: 24.2
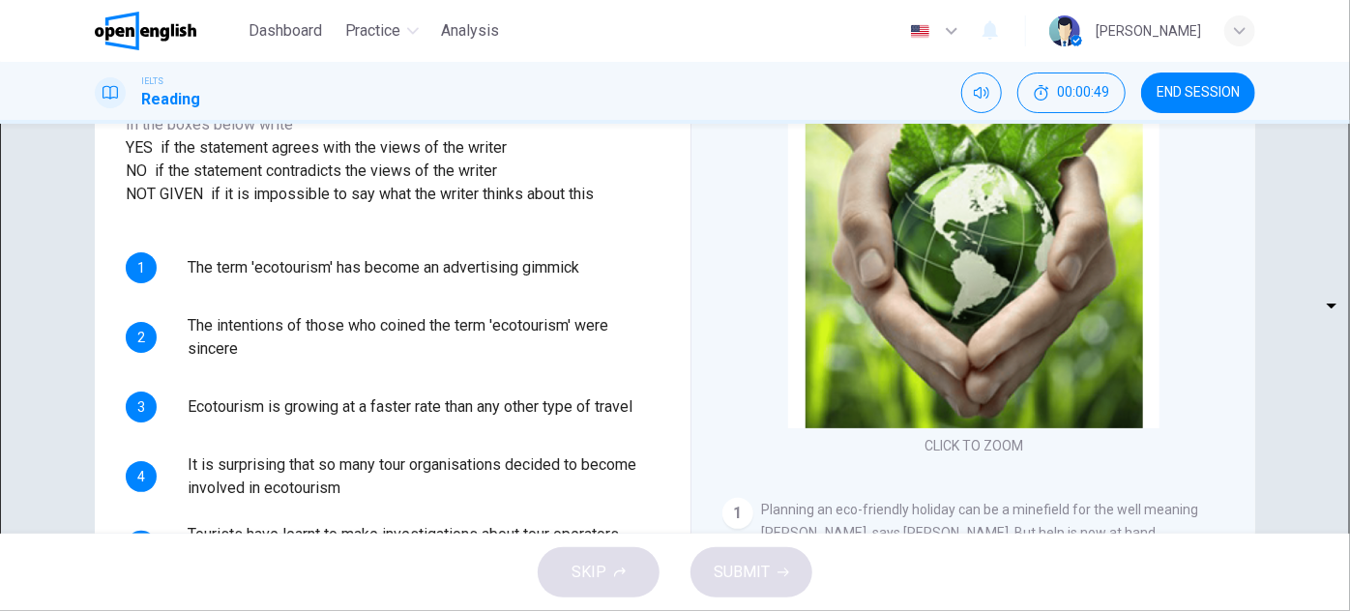
scroll to position [263, 0]
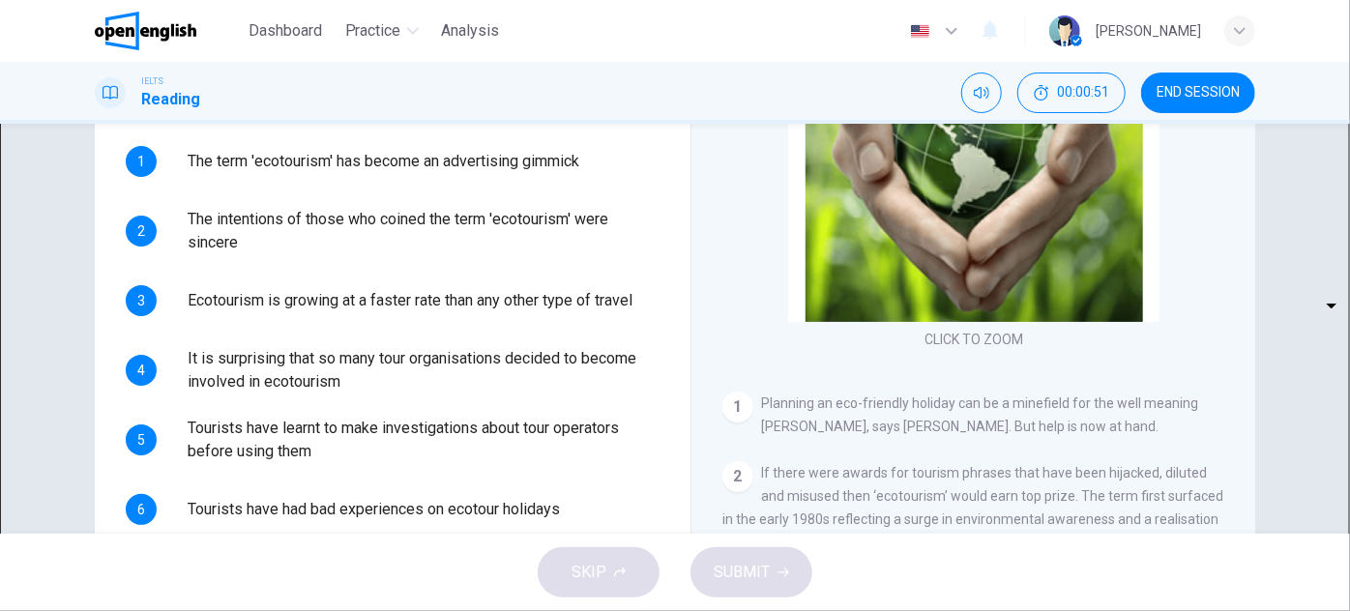
drag, startPoint x: 751, startPoint y: 394, endPoint x: 951, endPoint y: 401, distance: 199.4
click at [933, 400] on div "1 Planning an eco-friendly holiday can be a minefield for the well meaning [PER…" at bounding box center [973, 415] width 503 height 46
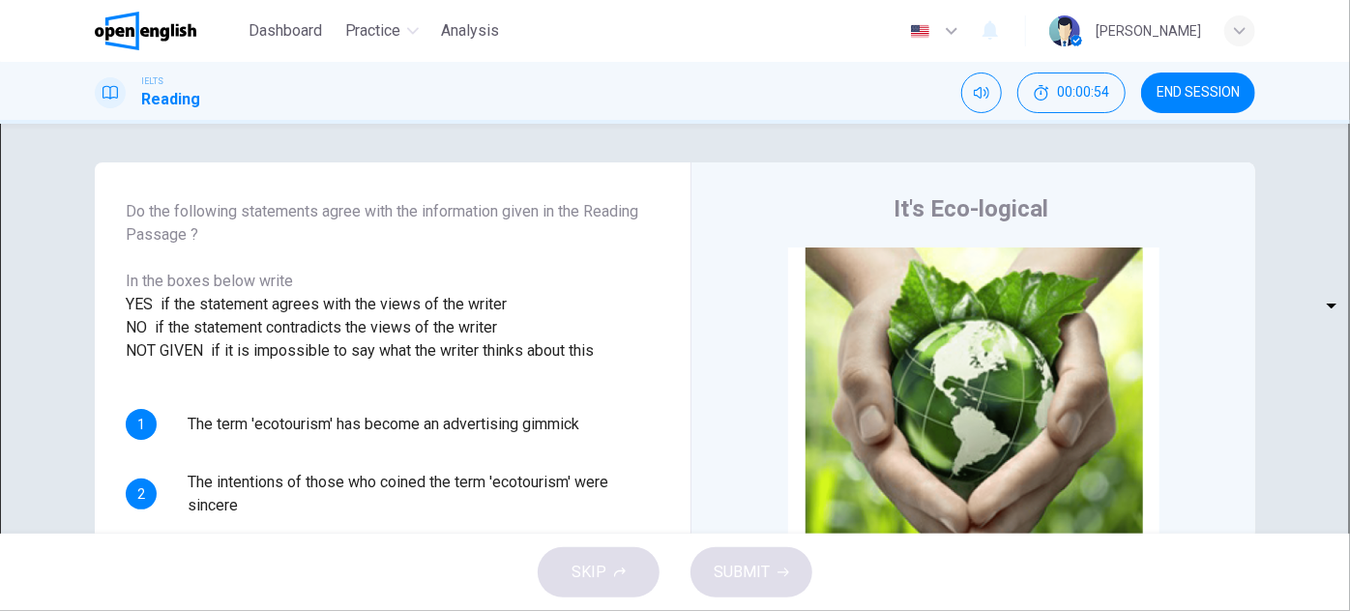
scroll to position [351, 0]
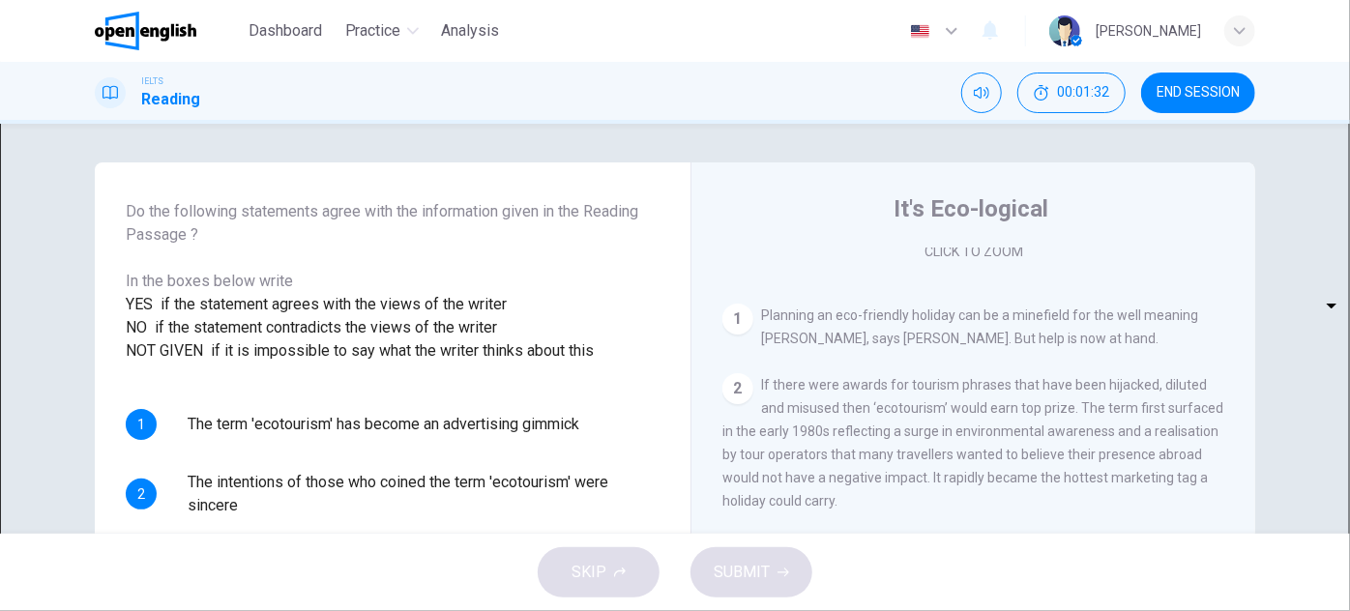
click at [269, 288] on div "Do the following statements agree with the information given in the Reading Pas…" at bounding box center [393, 281] width 534 height 162
click at [1061, 234] on div "It's Eco-logical CLICK TO ZOOM Click to Zoom 1 Planning an eco-friendly holiday…" at bounding box center [972, 513] width 565 height 703
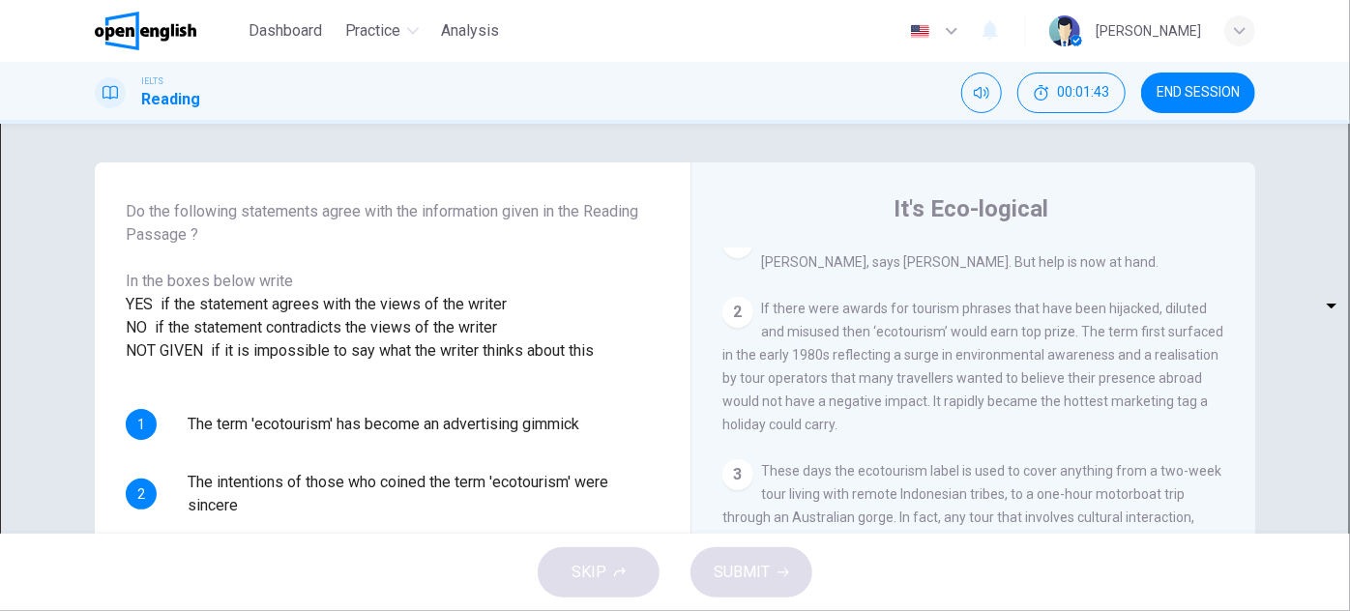
scroll to position [430, 0]
drag, startPoint x: 1127, startPoint y: 316, endPoint x: 1127, endPoint y: 345, distance: 29.0
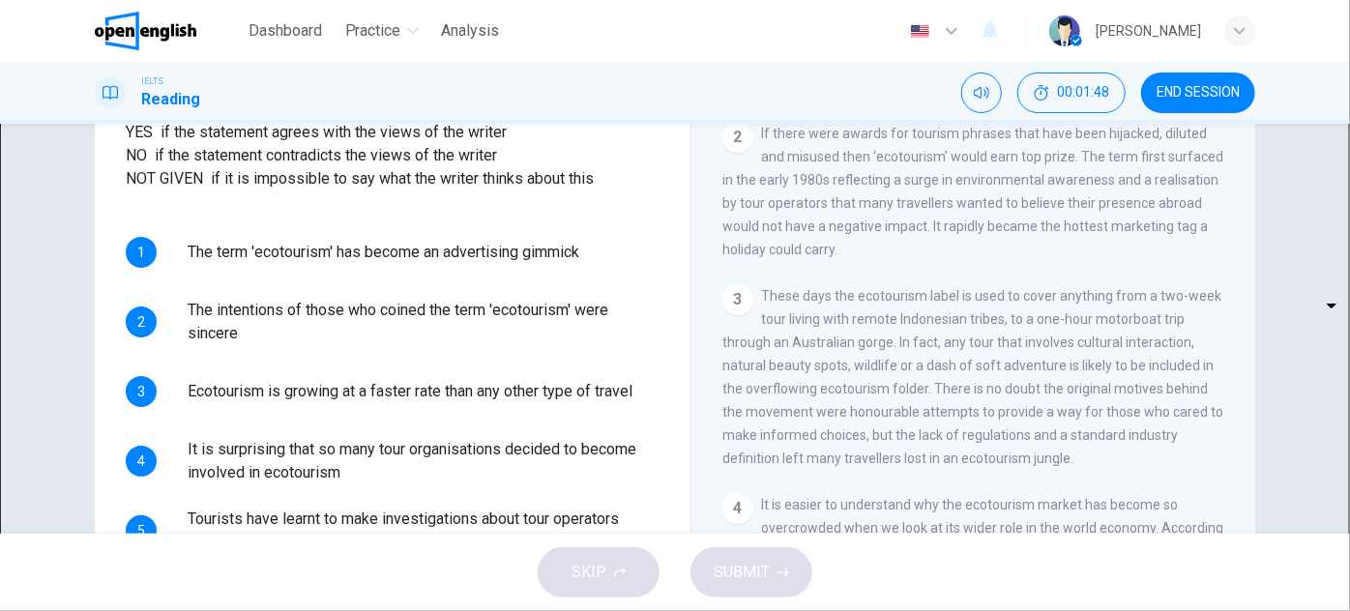
scroll to position [175, 0]
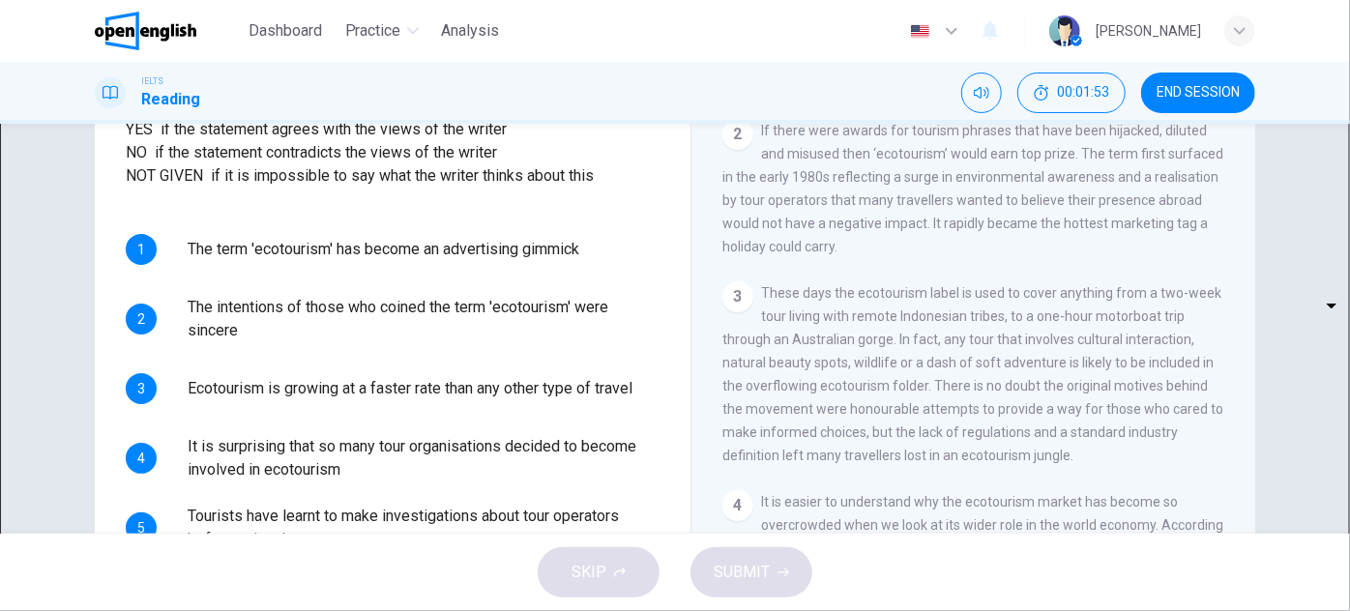
drag, startPoint x: 294, startPoint y: 382, endPoint x: 356, endPoint y: 393, distance: 62.8
click at [351, 342] on span "The intentions of those who coined the term 'ecotourism' were sincere" at bounding box center [424, 319] width 472 height 46
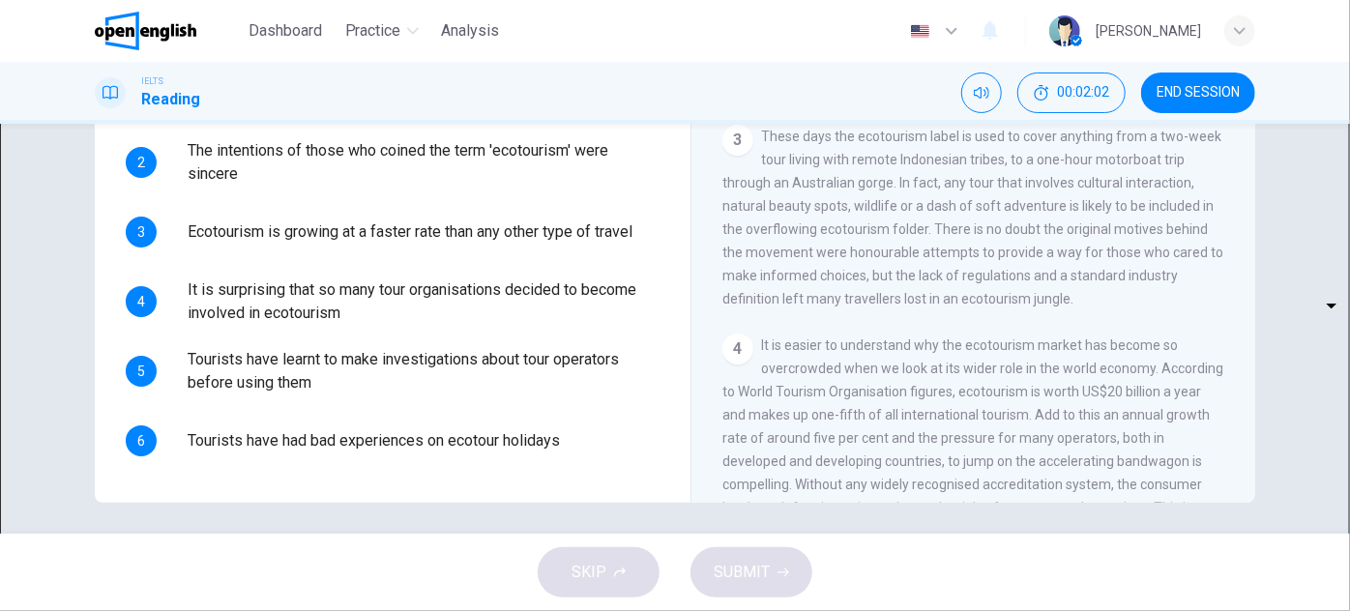
scroll to position [339, 0]
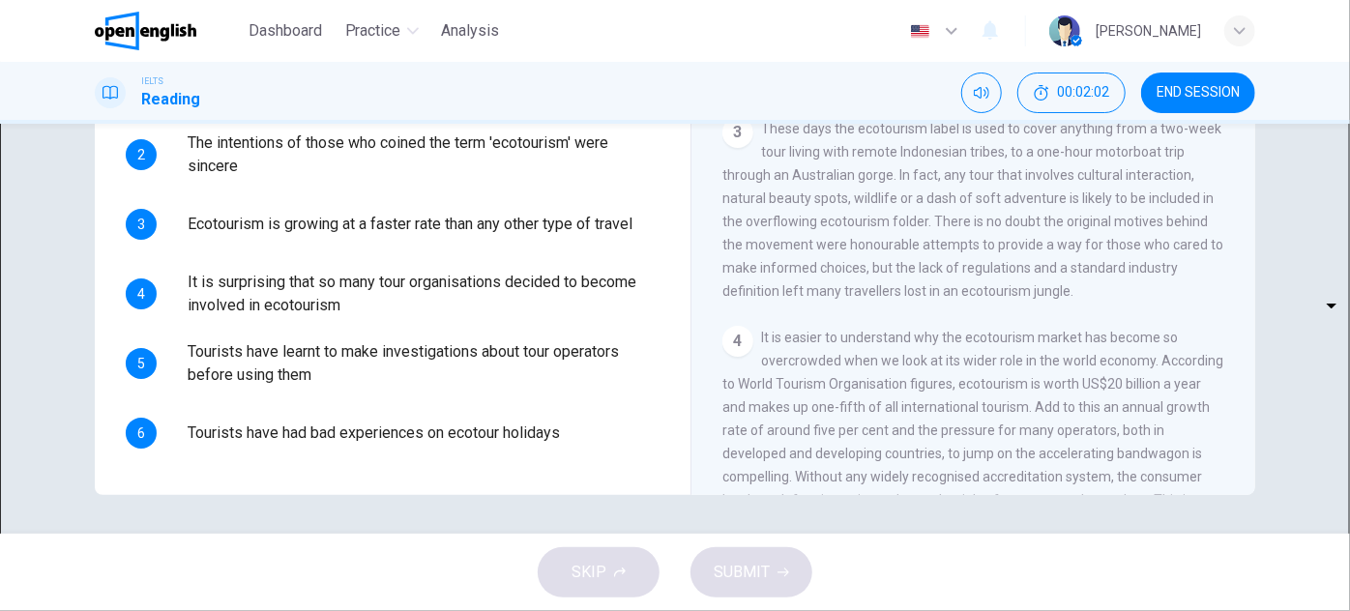
drag, startPoint x: 515, startPoint y: 337, endPoint x: 517, endPoint y: 378, distance: 40.7
drag, startPoint x: 539, startPoint y: 307, endPoint x: 523, endPoint y: 384, distance: 78.9
drag, startPoint x: 300, startPoint y: 377, endPoint x: 495, endPoint y: 384, distance: 195.5
click at [480, 384] on span "Tourists have learnt to make investigations about tour operators before using t…" at bounding box center [424, 363] width 472 height 46
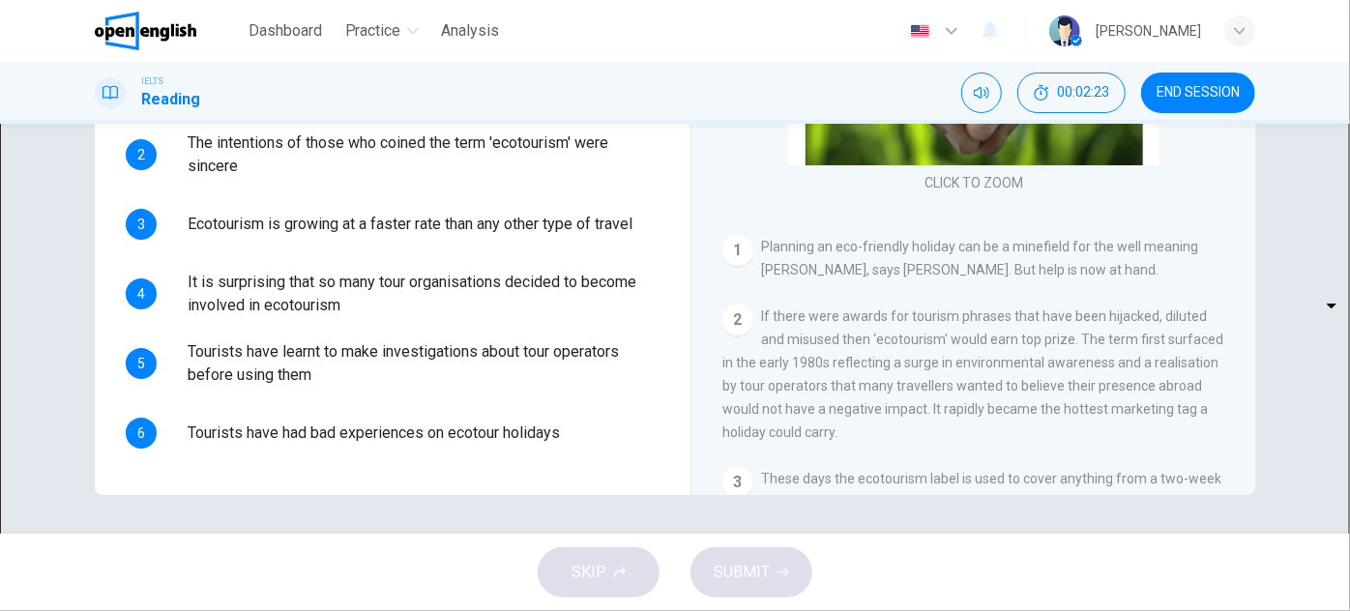
scroll to position [78, 0]
click at [258, 176] on body "This site uses cookies, as explained in our Privacy Policy . If you agree to th…" at bounding box center [675, 305] width 1350 height 611
click at [264, 610] on li "YES" at bounding box center [675, 622] width 1350 height 23
type input "***"
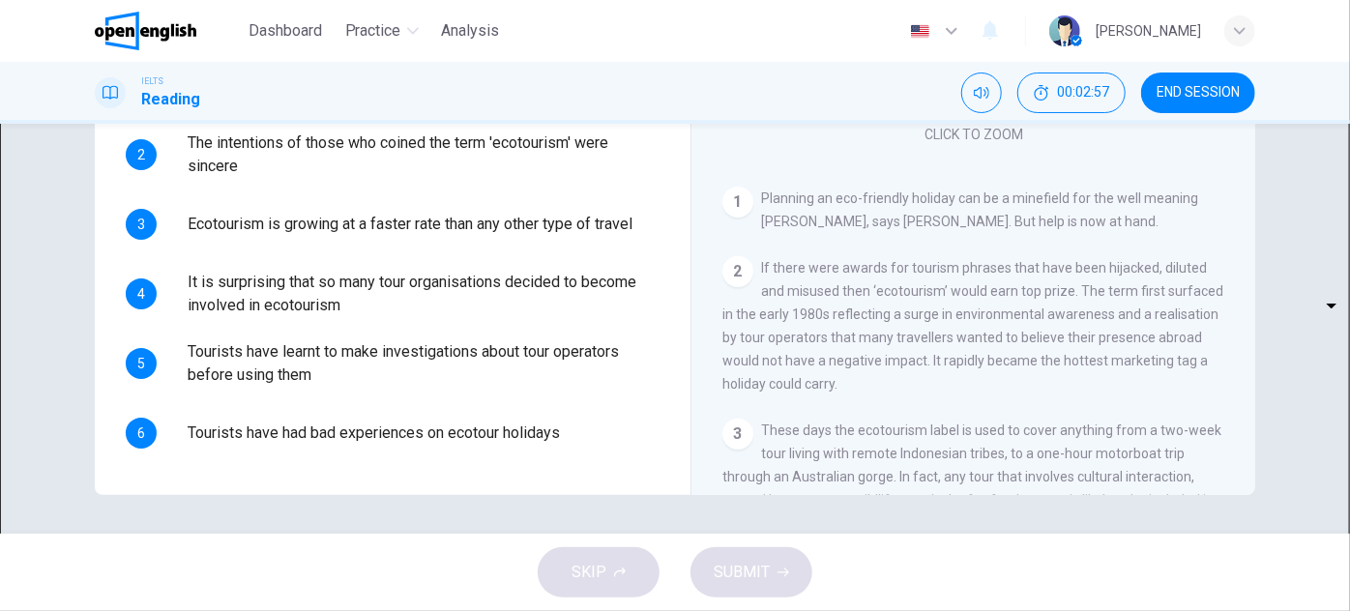
scroll to position [136, 0]
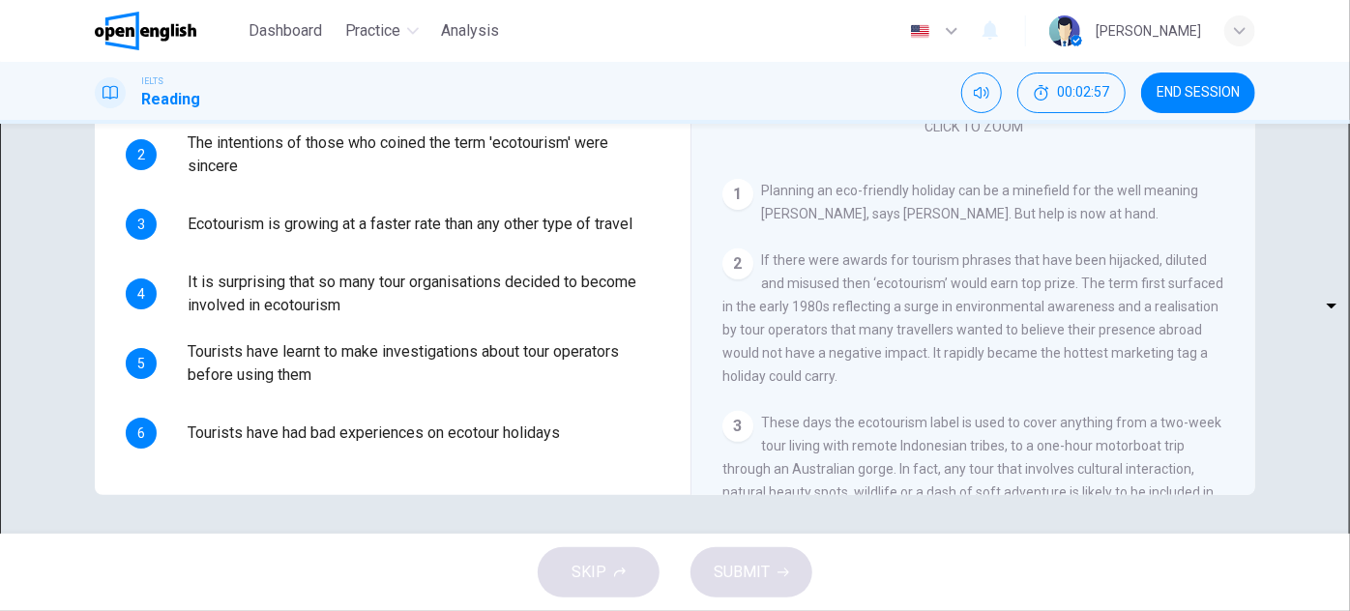
drag, startPoint x: 901, startPoint y: 321, endPoint x: 902, endPoint y: 342, distance: 21.3
click at [1296, 588] on div "SKIP SUBMIT" at bounding box center [675, 572] width 1350 height 77
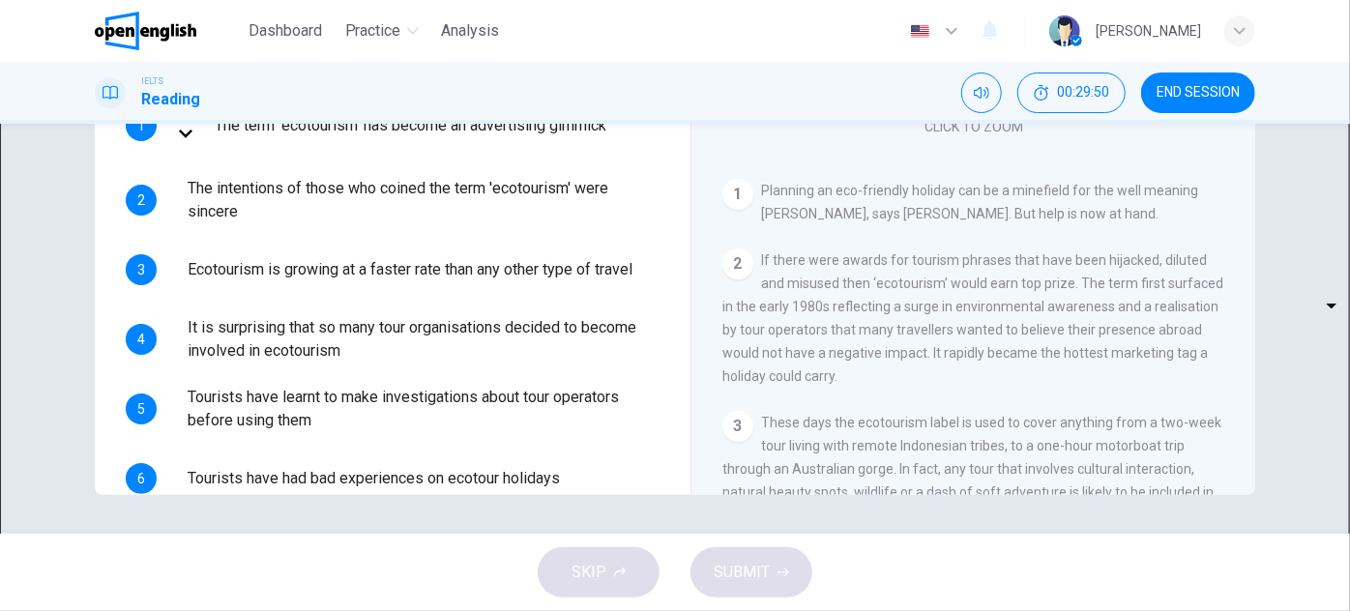
scroll to position [0, 0]
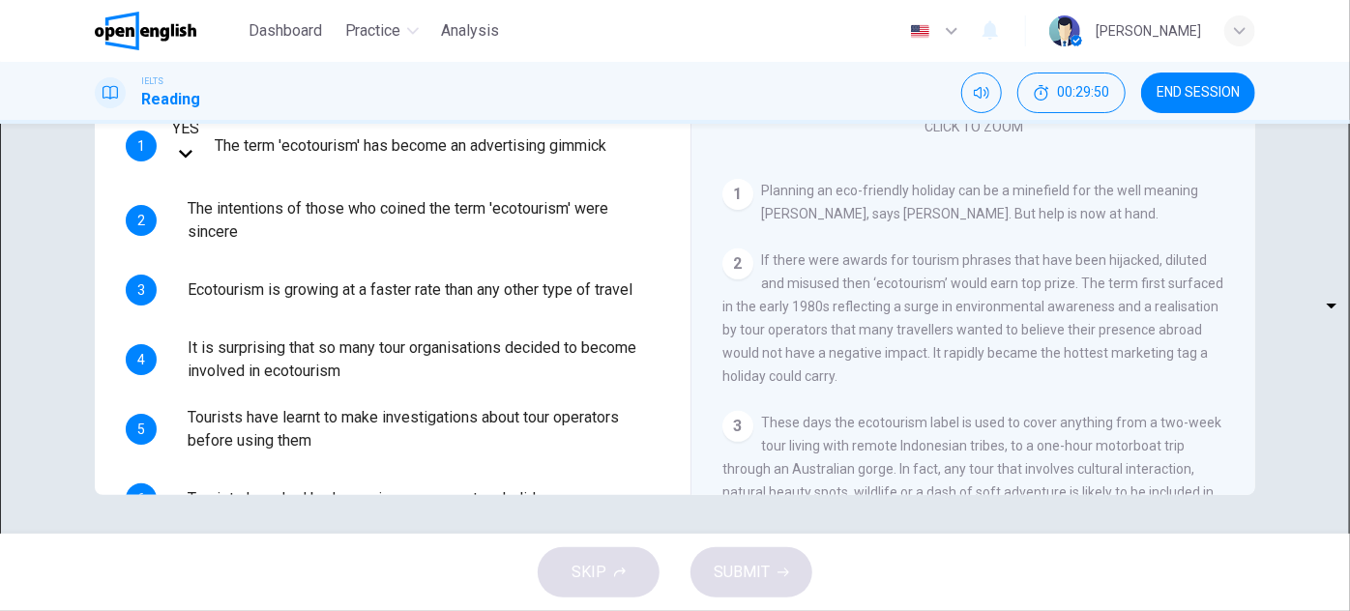
click at [557, 226] on div "Questions 1 - 6 Do the following statements agree with the information given in…" at bounding box center [392, 191] width 565 height 699
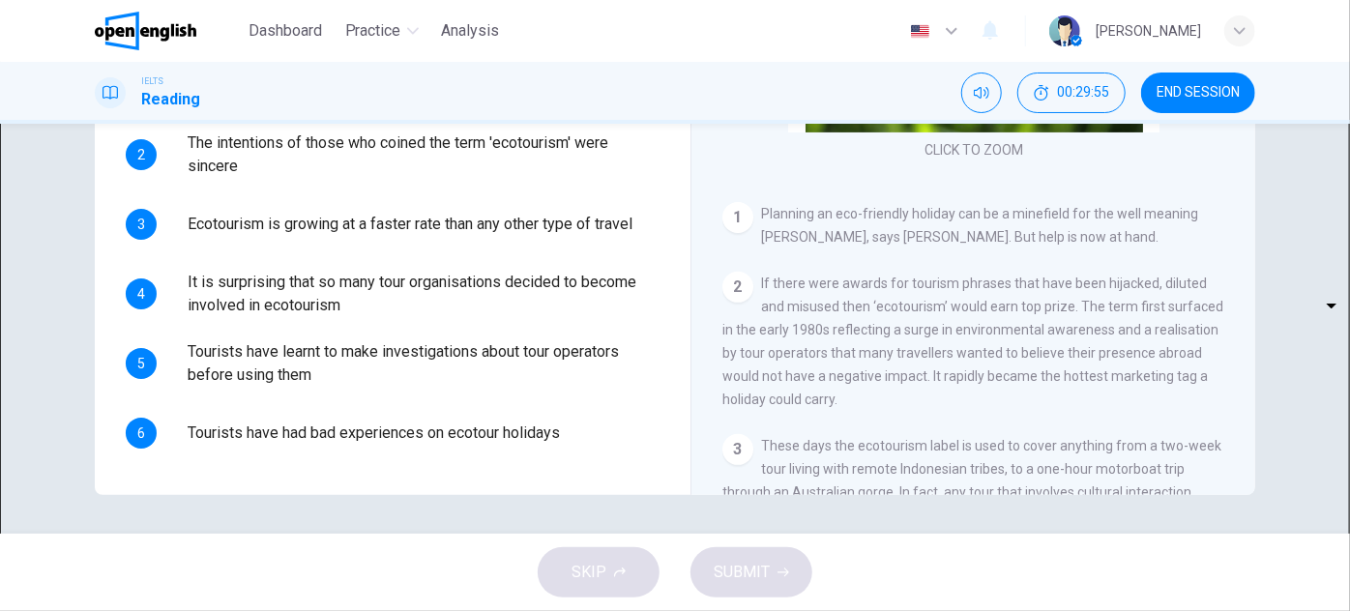
scroll to position [87, 0]
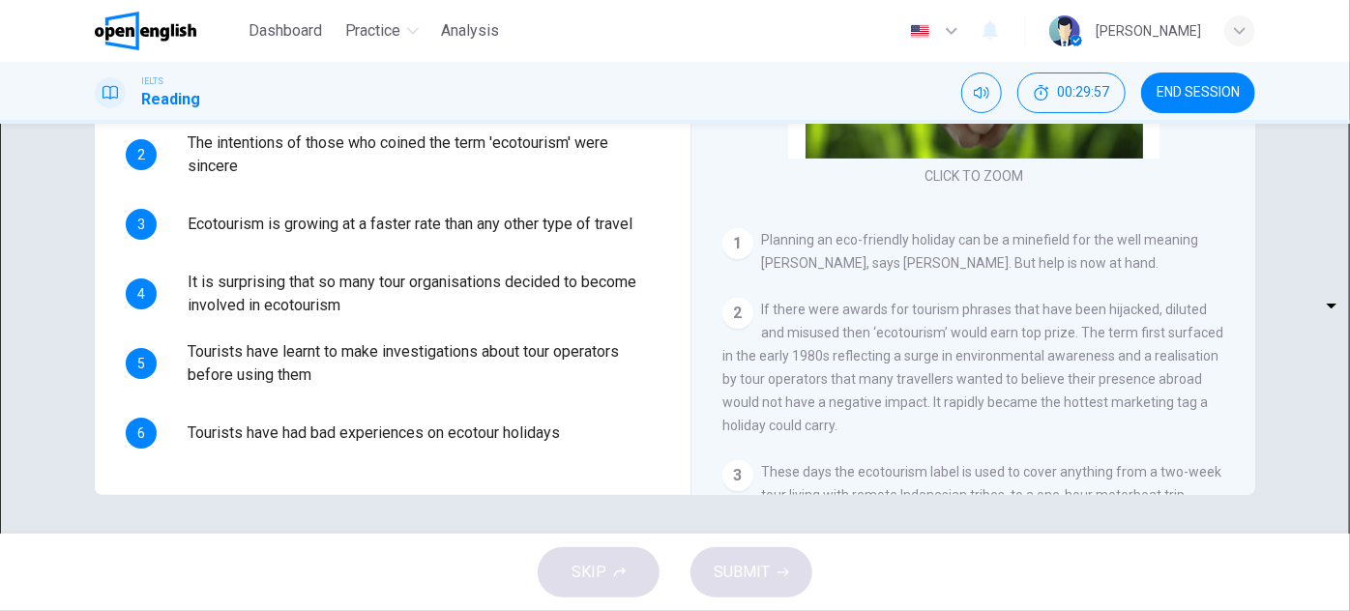
drag, startPoint x: 758, startPoint y: 231, endPoint x: 930, endPoint y: 249, distance: 173.1
click at [920, 249] on div "1 Planning an eco-friendly holiday can be a minefield for the well meaning [PER…" at bounding box center [973, 251] width 503 height 46
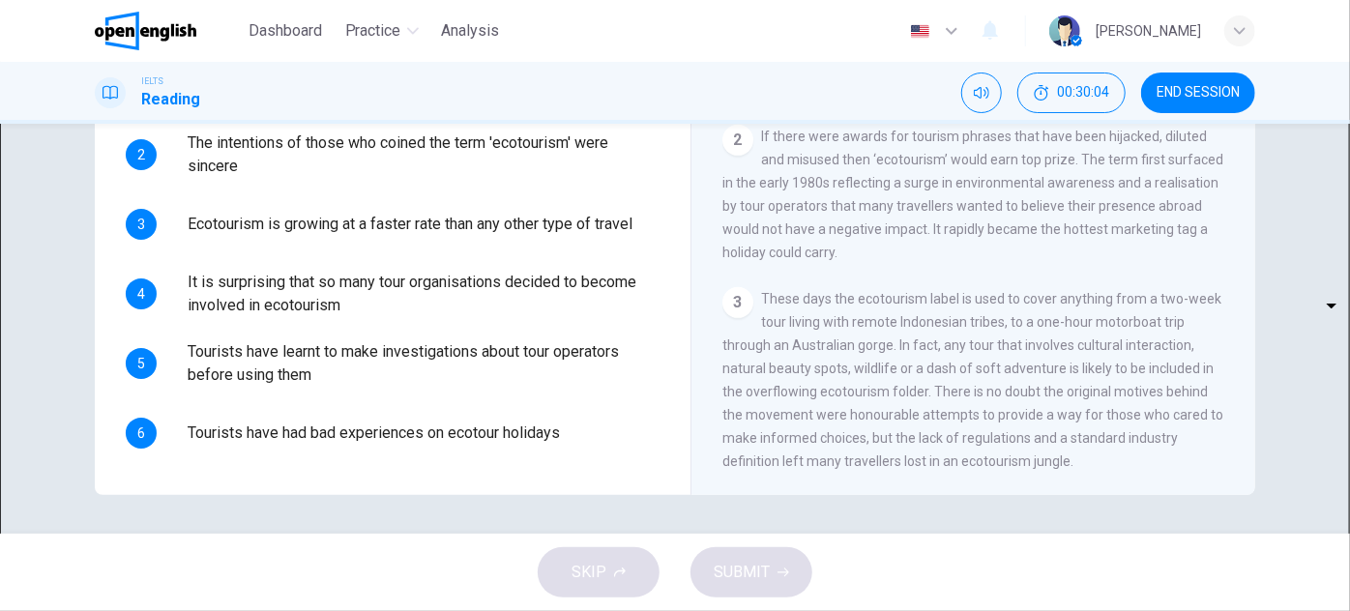
drag, startPoint x: 1090, startPoint y: 273, endPoint x: 1088, endPoint y: 304, distance: 31.0
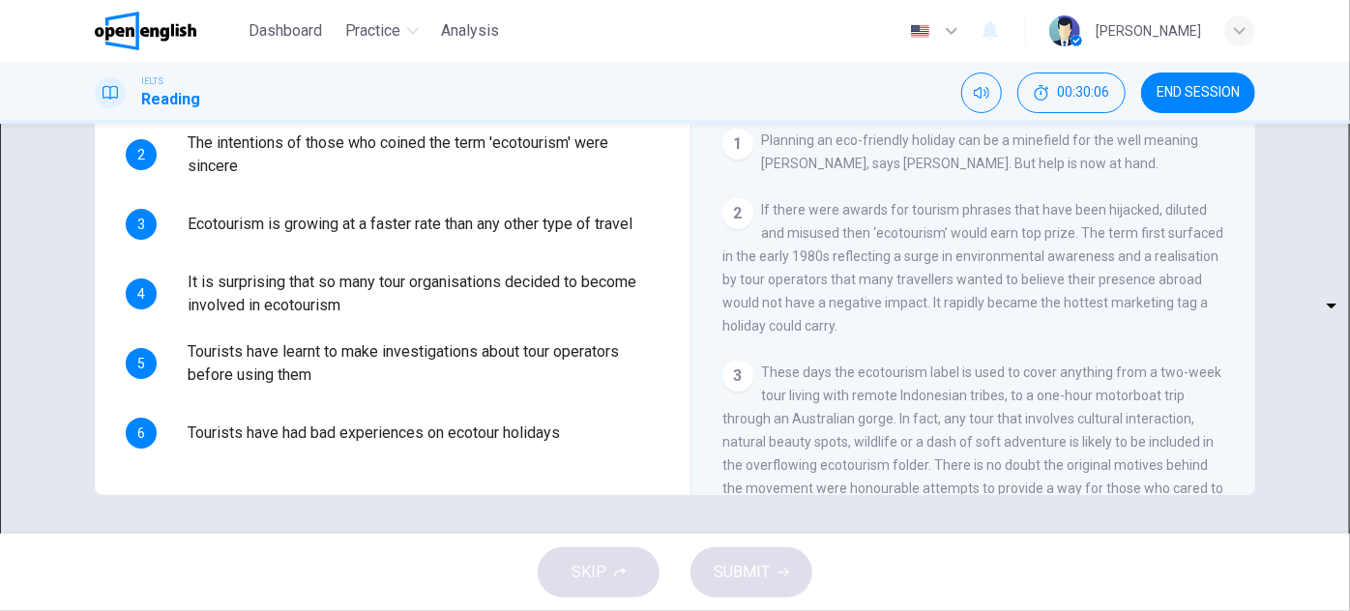
scroll to position [176, 0]
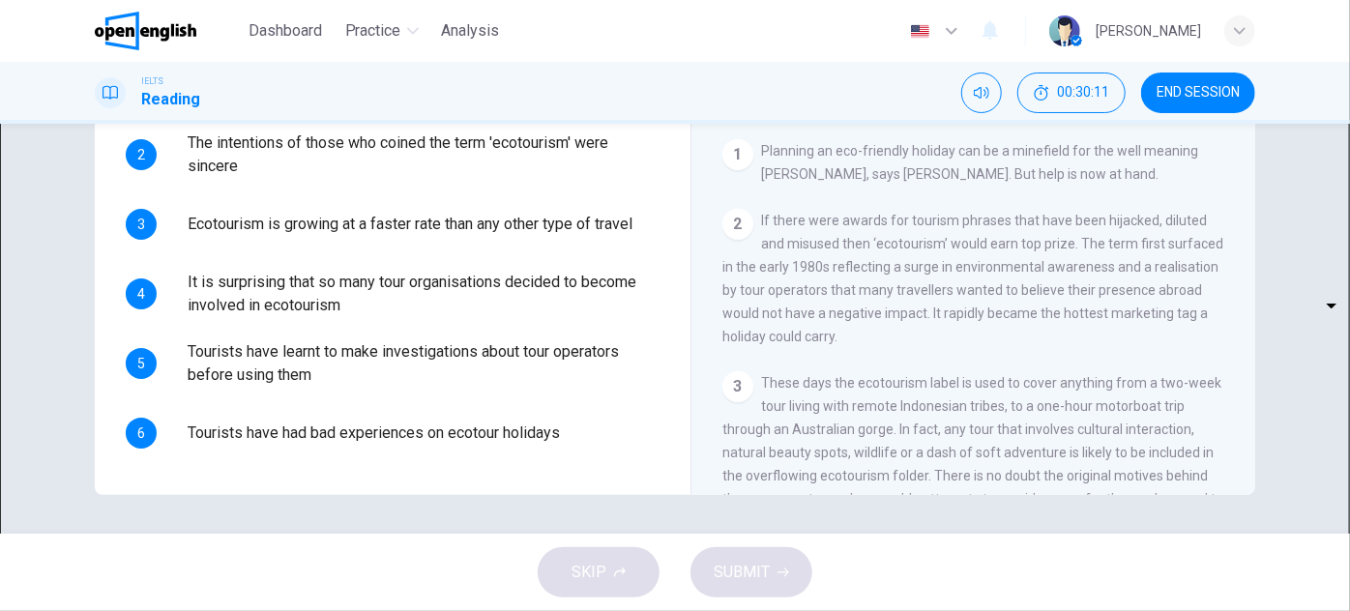
click at [244, 228] on body "This site uses cookies, as explained in our Privacy Policy . If you agree to th…" at bounding box center [675, 305] width 1350 height 611
type input "**"
drag, startPoint x: 288, startPoint y: 269, endPoint x: 382, endPoint y: 273, distance: 93.9
click at [381, 248] on div "​ ​ Ecotourism is growing at a faster rate than any other type of travel" at bounding box center [402, 224] width 460 height 46
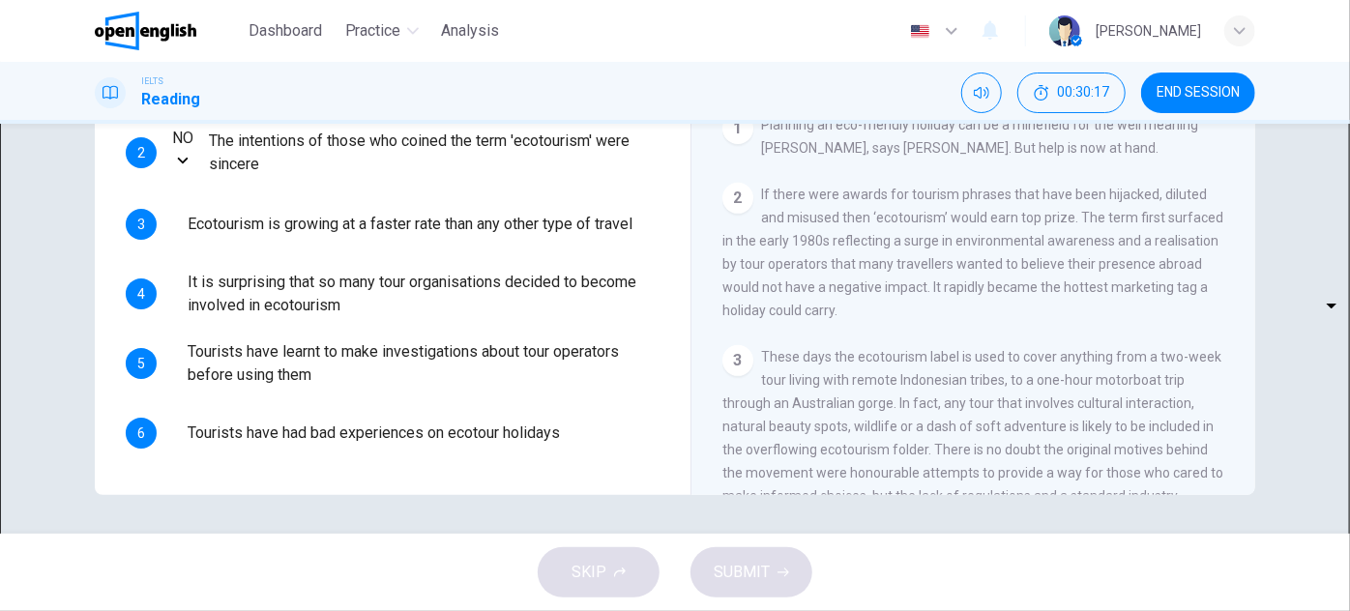
scroll to position [214, 0]
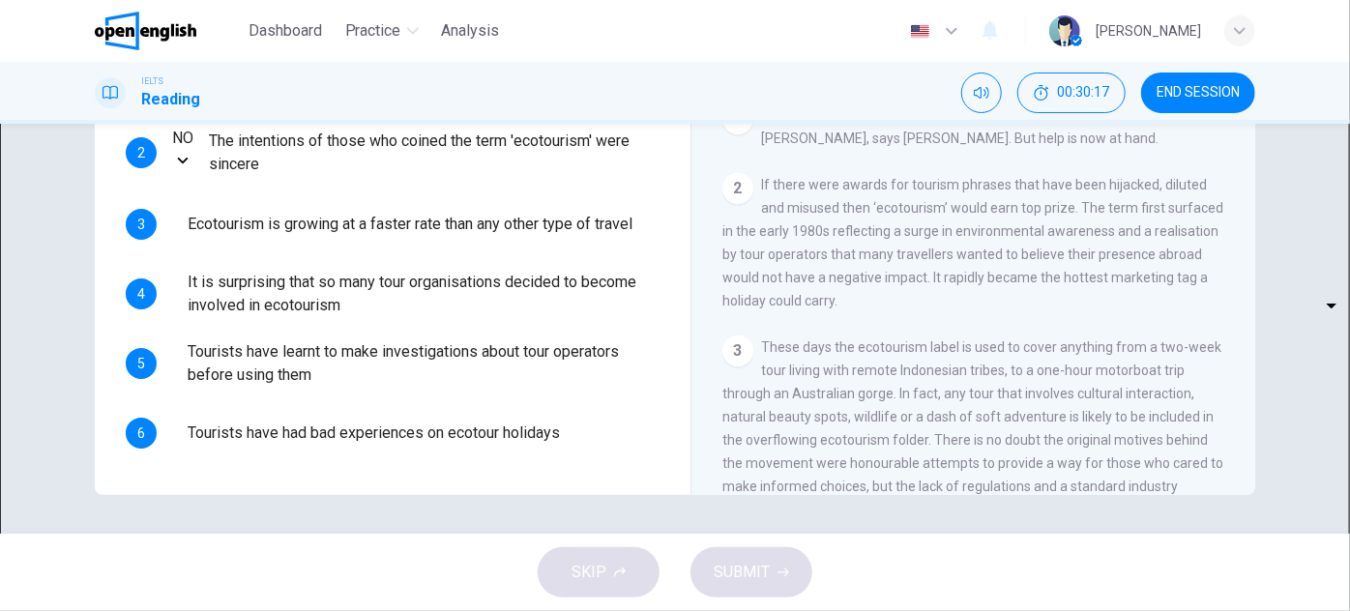
drag, startPoint x: 970, startPoint y: 261, endPoint x: 977, endPoint y: 293, distance: 32.6
drag, startPoint x: 743, startPoint y: 226, endPoint x: 848, endPoint y: 226, distance: 105.4
click at [828, 226] on span "If there were awards for tourism phrases that have been hijacked, diluted and m…" at bounding box center [972, 241] width 501 height 132
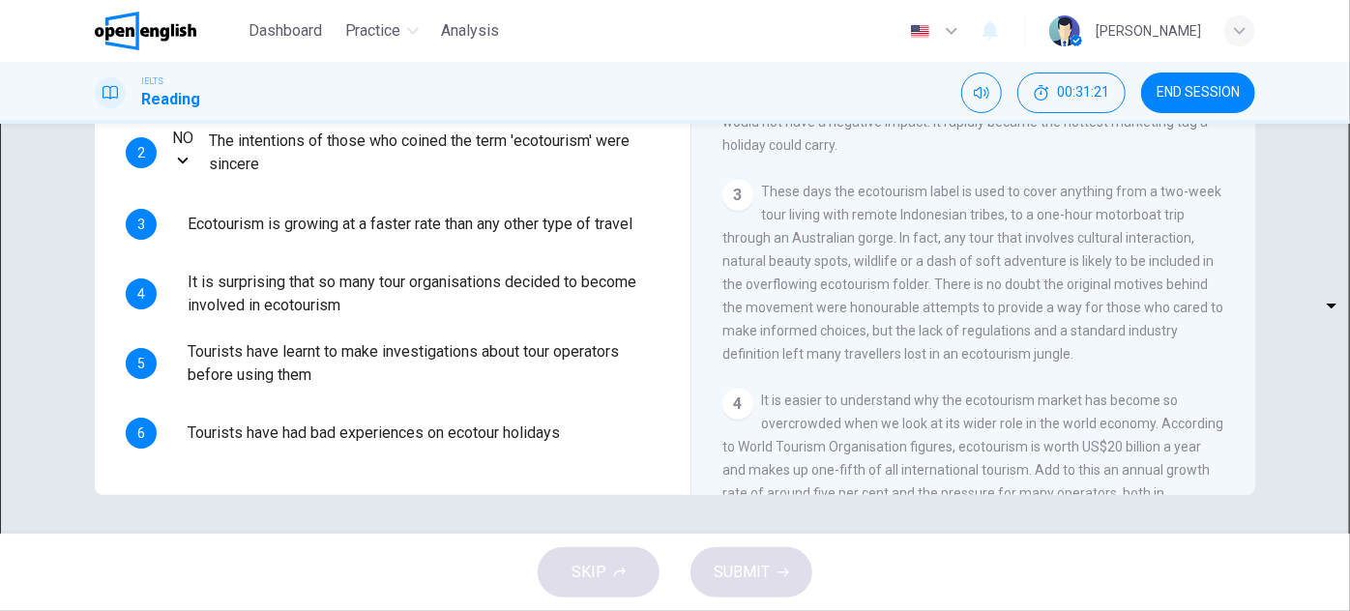
scroll to position [389, 0]
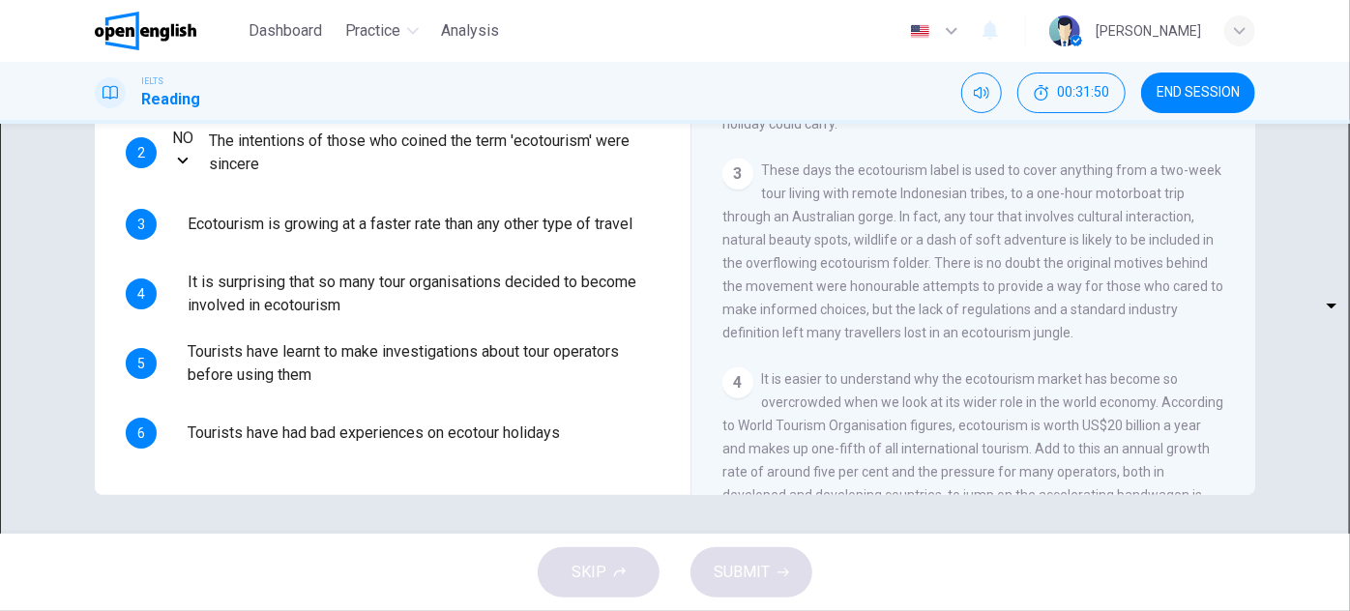
drag, startPoint x: 747, startPoint y: 169, endPoint x: 847, endPoint y: 167, distance: 99.6
click at [843, 167] on div "3 These days the ecotourism label is used to cover anything from a two-week tou…" at bounding box center [973, 252] width 503 height 186
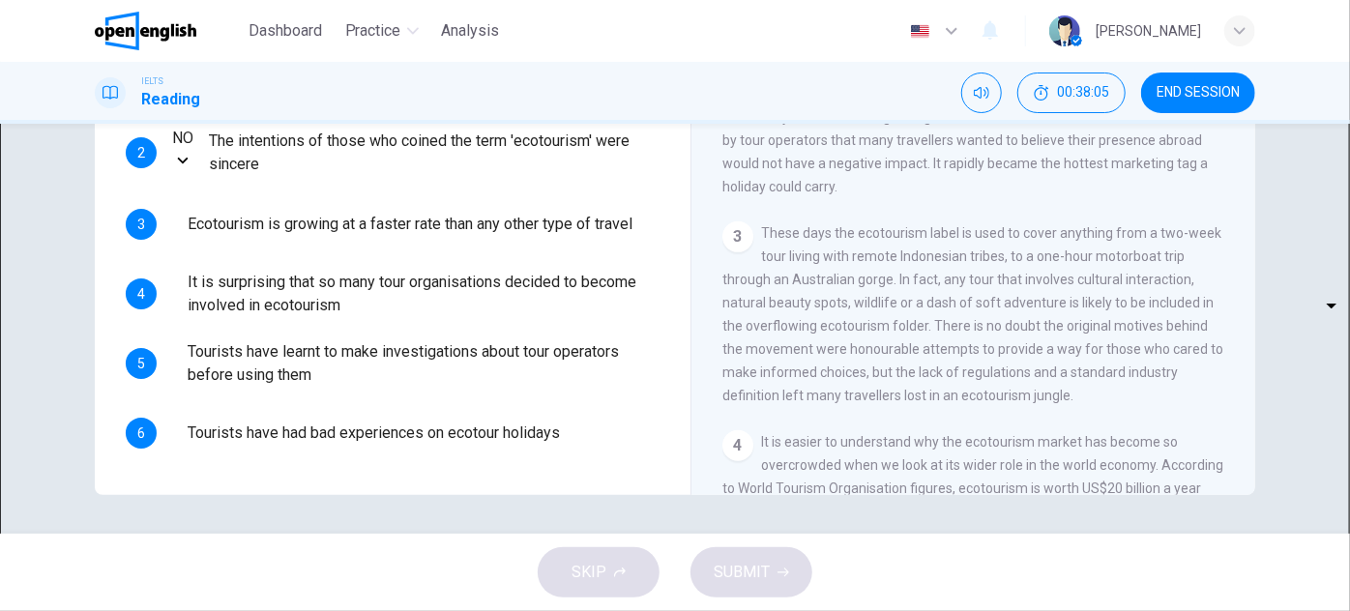
scroll to position [302, 0]
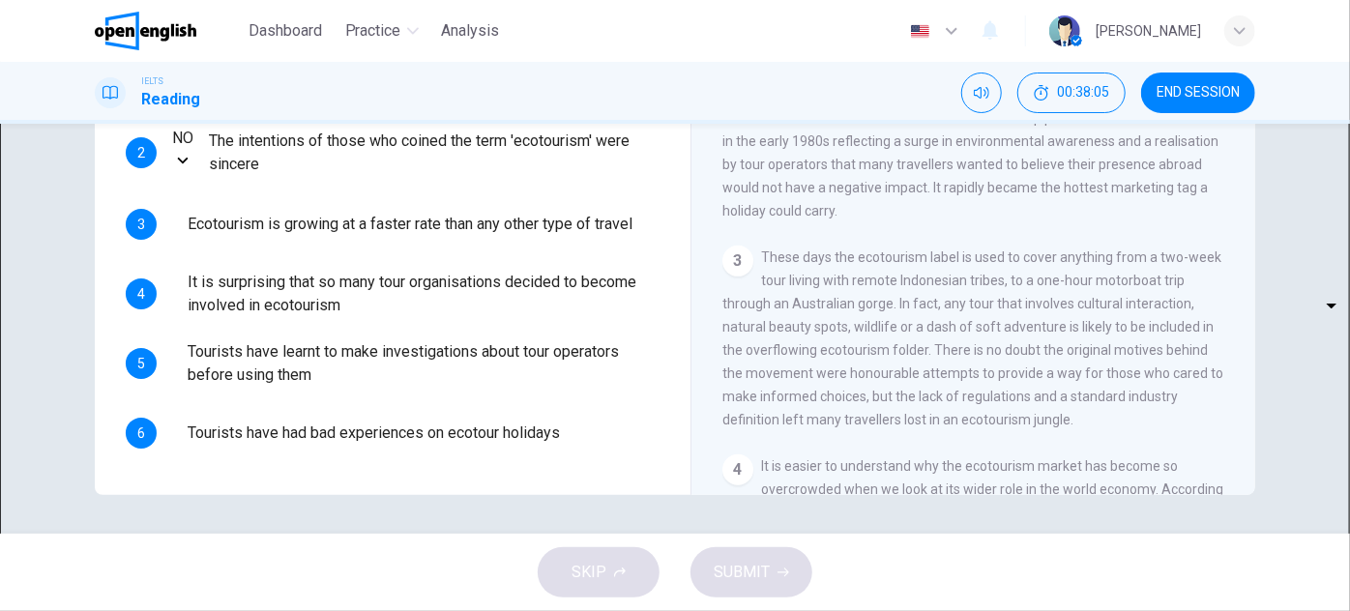
click at [252, 270] on body "This site uses cookies, as explained in our Privacy Policy . If you agree to th…" at bounding box center [675, 305] width 1350 height 611
click at [247, 610] on li "YES" at bounding box center [675, 622] width 1350 height 23
type input "***"
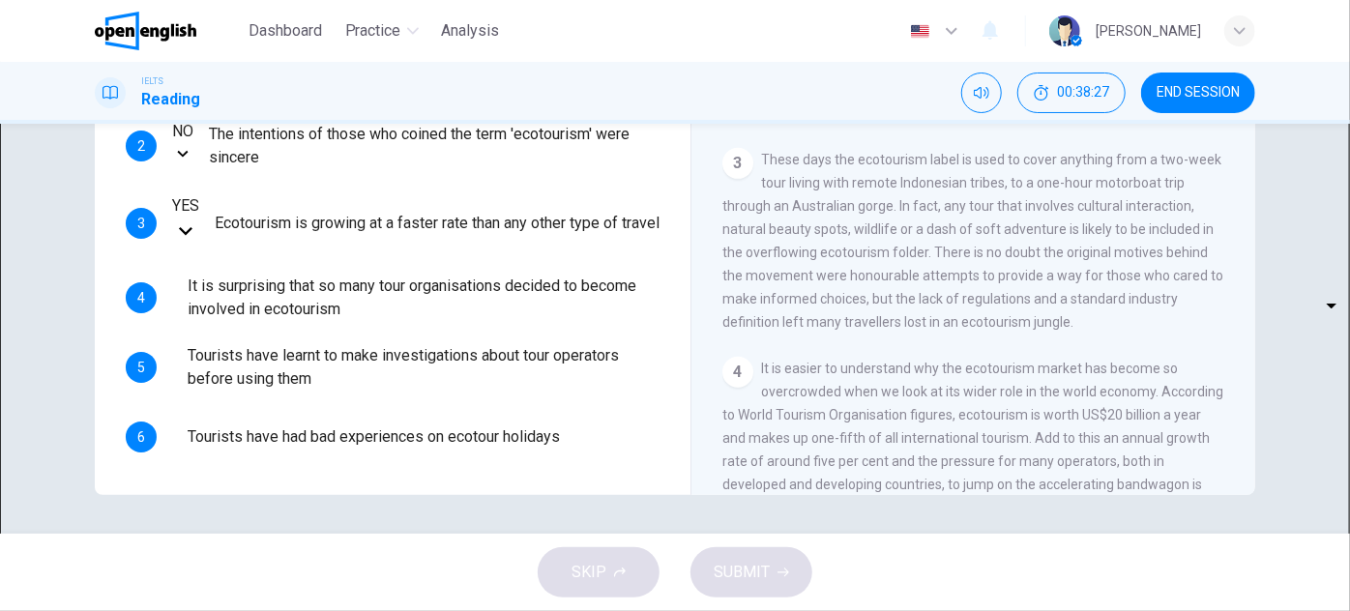
drag, startPoint x: 1086, startPoint y: 259, endPoint x: 1090, endPoint y: 282, distance: 23.5
drag, startPoint x: 888, startPoint y: 215, endPoint x: 943, endPoint y: 217, distance: 55.2
click at [943, 217] on span "These days the ecotourism label is used to cover anything from a two-week tour …" at bounding box center [972, 239] width 501 height 178
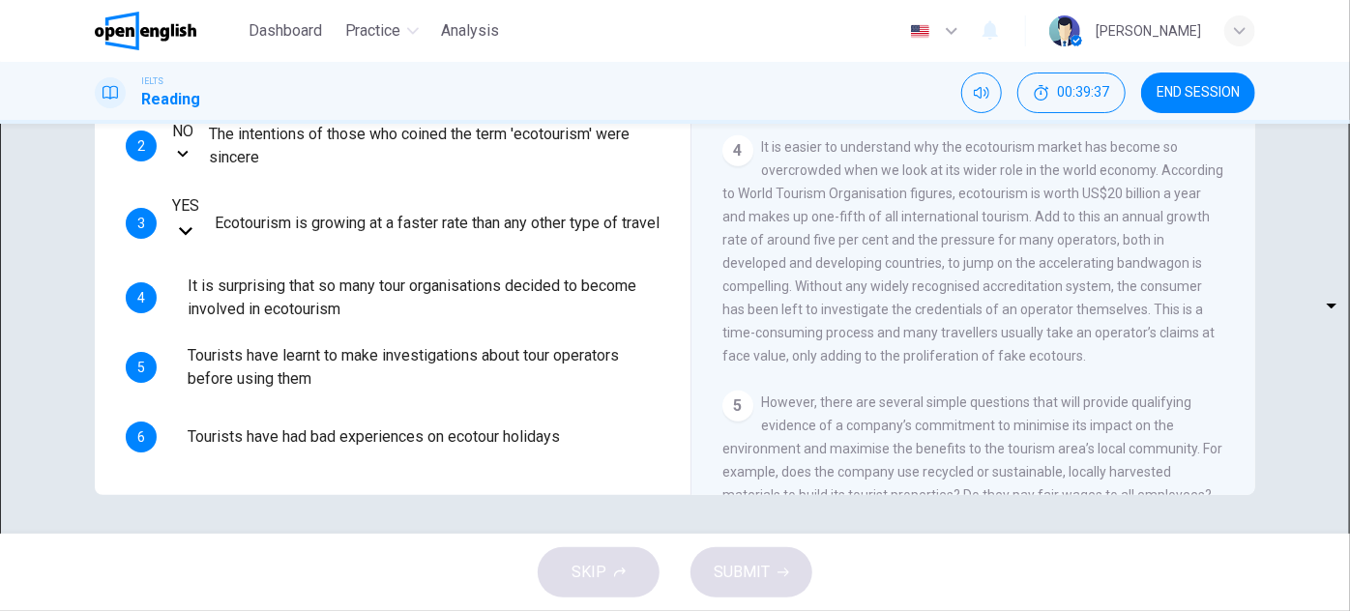
drag, startPoint x: 1053, startPoint y: 229, endPoint x: 1054, endPoint y: 297, distance: 67.7
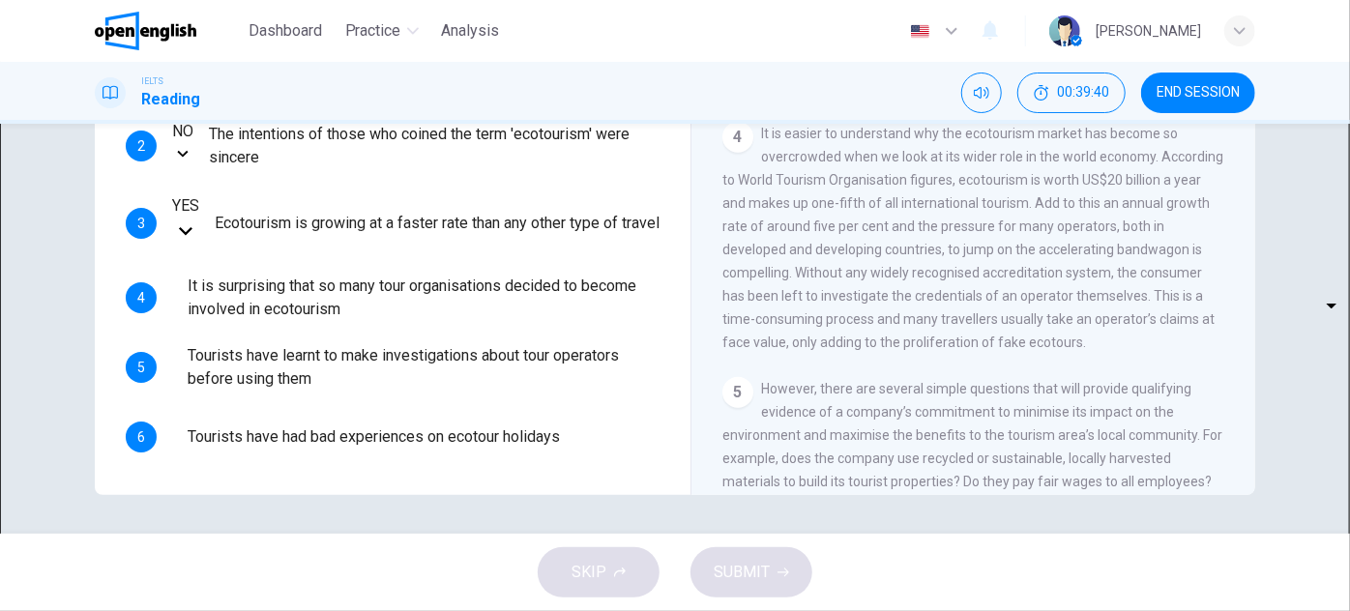
drag, startPoint x: 1054, startPoint y: 293, endPoint x: 1047, endPoint y: 270, distance: 24.2
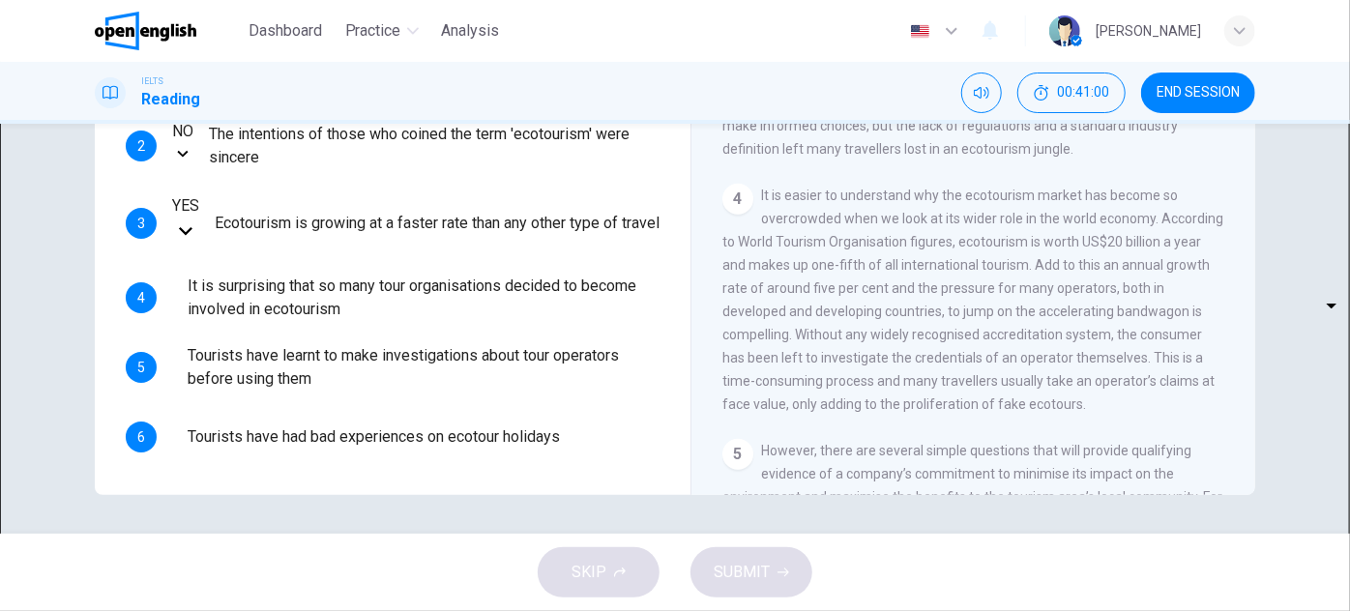
scroll to position [557, 0]
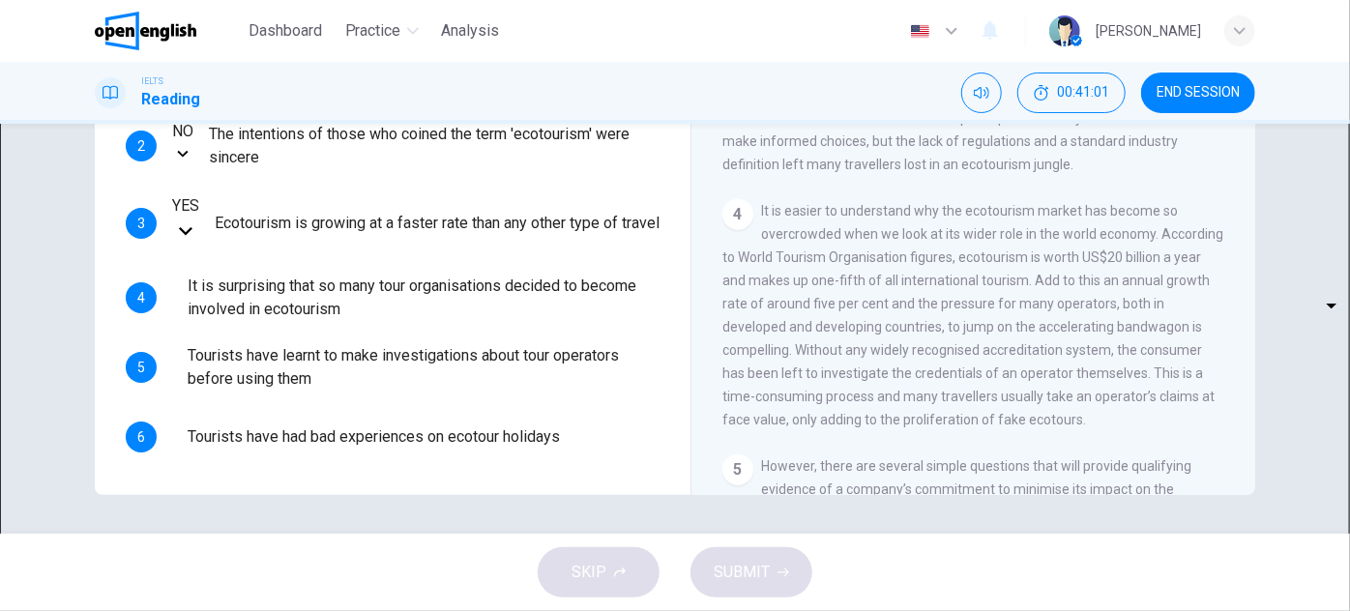
click at [905, 201] on div "CLICK TO ZOOM Click to Zoom 1 Planning an eco-friendly holiday can be a minefie…" at bounding box center [986, 201] width 528 height 587
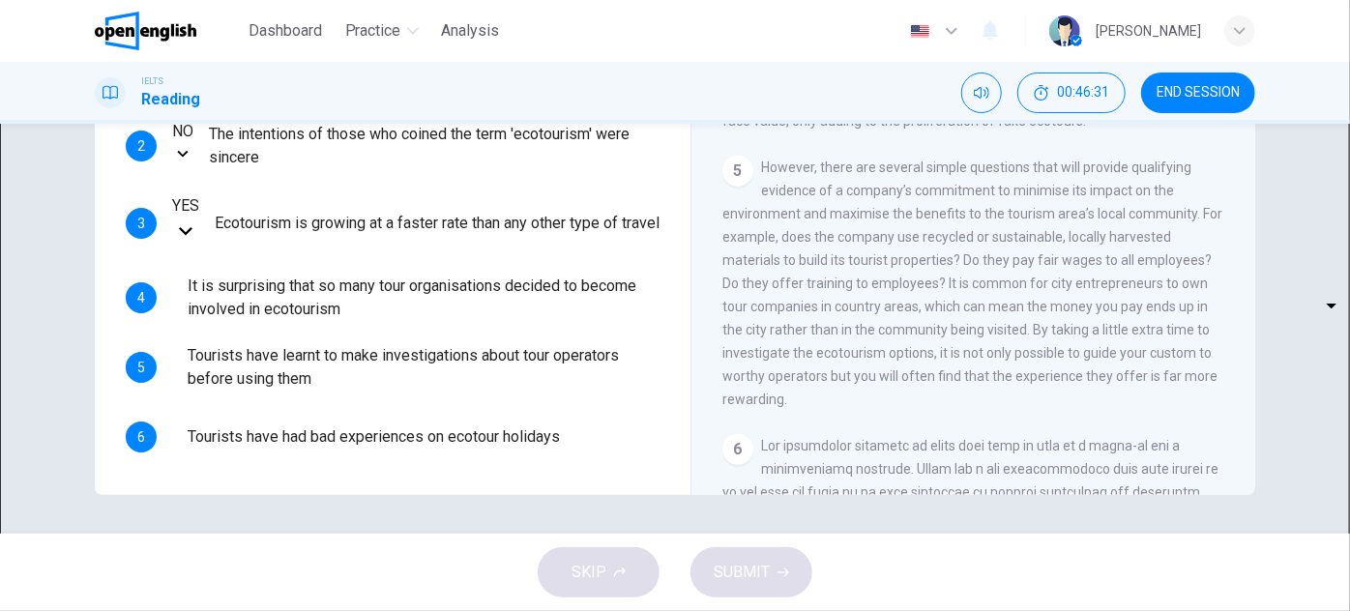
scroll to position [889, 0]
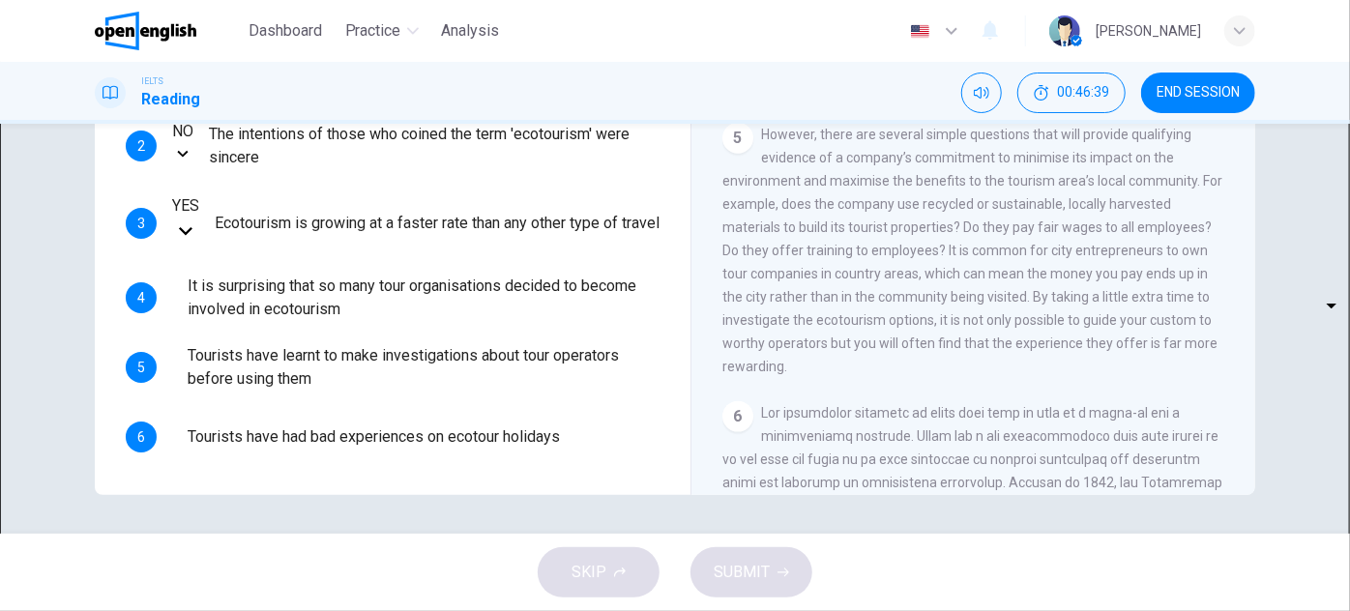
click at [253, 325] on body "This site uses cookies, as explained in our Privacy Policy . If you agree to th…" at bounding box center [675, 305] width 1350 height 611
click at [899, 610] on div at bounding box center [675, 611] width 1350 height 0
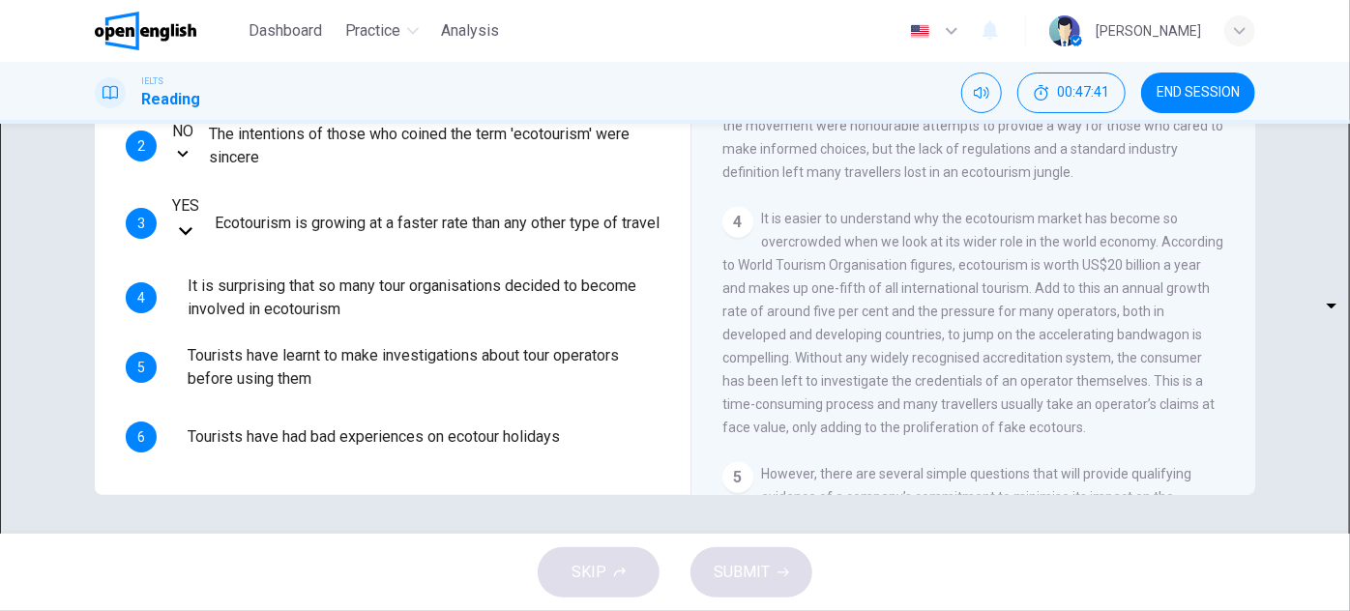
scroll to position [590, 0]
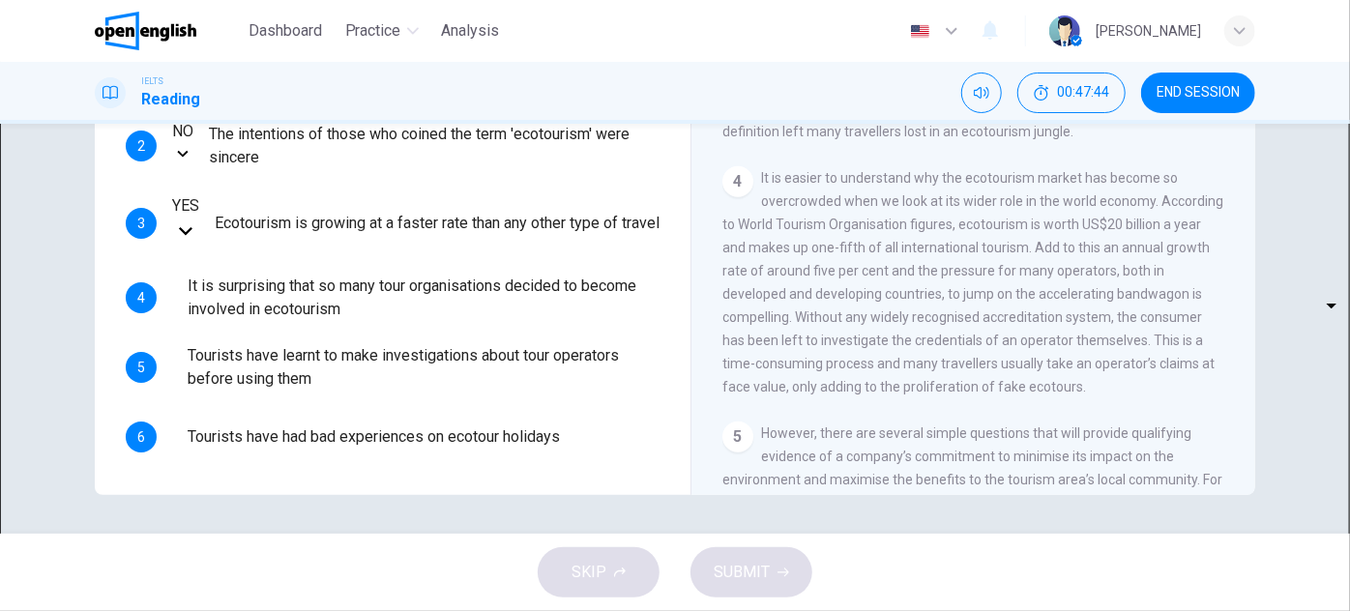
click at [245, 344] on body "This site uses cookies, as explained in our Privacy Policy . If you agree to th…" at bounding box center [675, 305] width 1350 height 611
type input "*********"
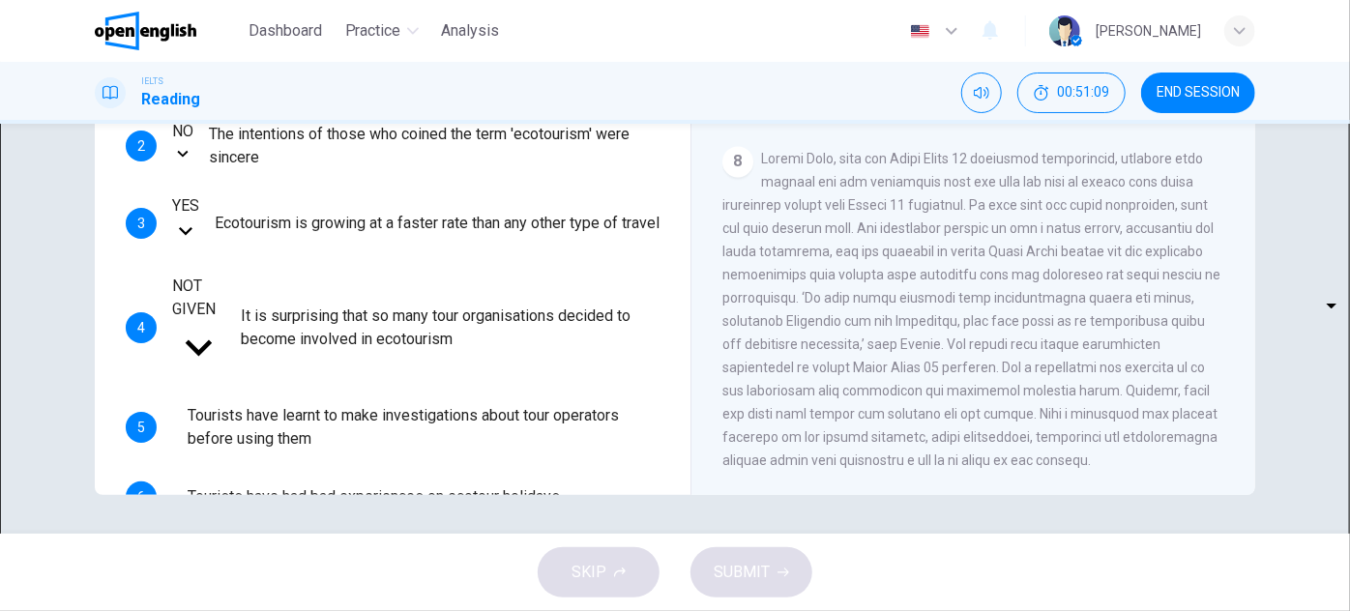
scroll to position [1966, 0]
click at [255, 377] on body "This site uses cookies, as explained in our Privacy Policy . If you agree to th…" at bounding box center [675, 305] width 1350 height 611
type input "*********"
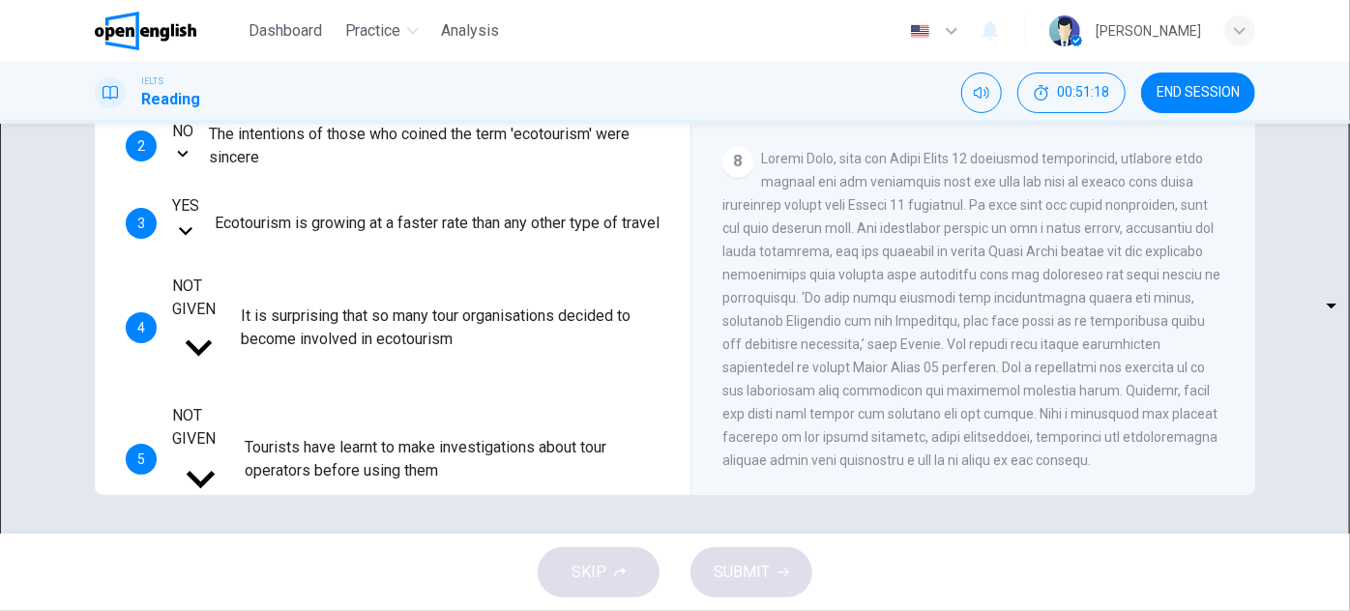
click at [250, 421] on body "This site uses cookies, as explained in our Privacy Policy . If you agree to th…" at bounding box center [675, 305] width 1350 height 611
type input "*********"
click at [785, 576] on icon "button" at bounding box center [783, 573] width 12 height 12
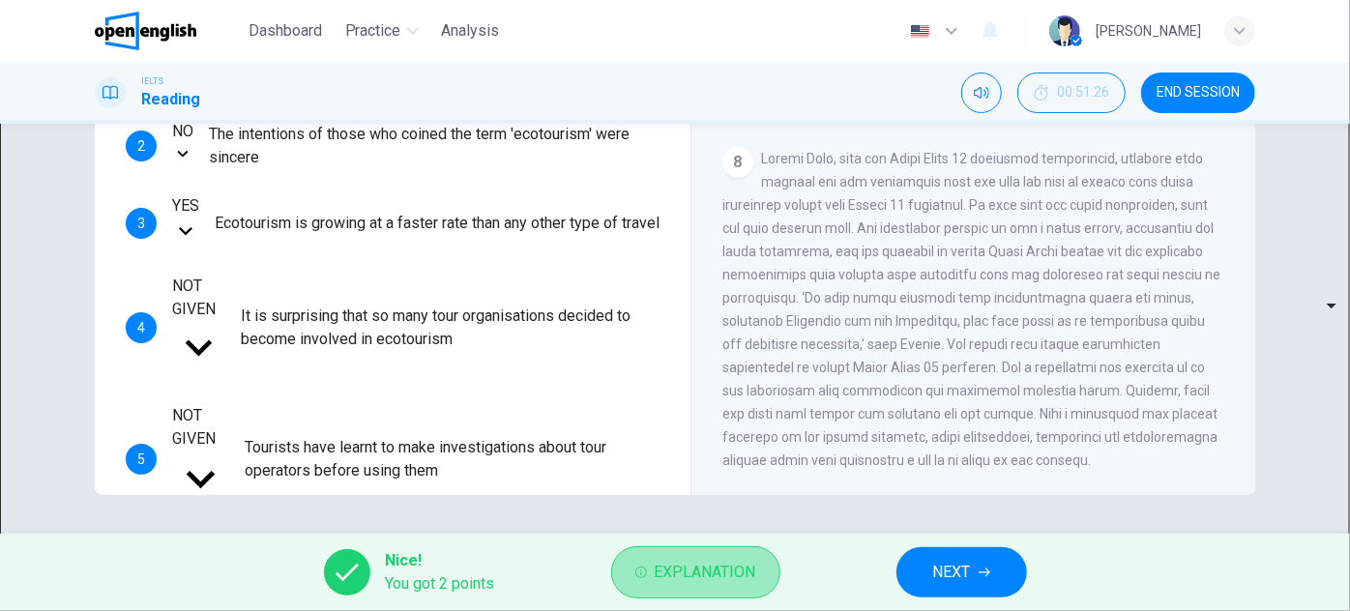
click at [684, 559] on span "Explanation" at bounding box center [706, 572] width 102 height 27
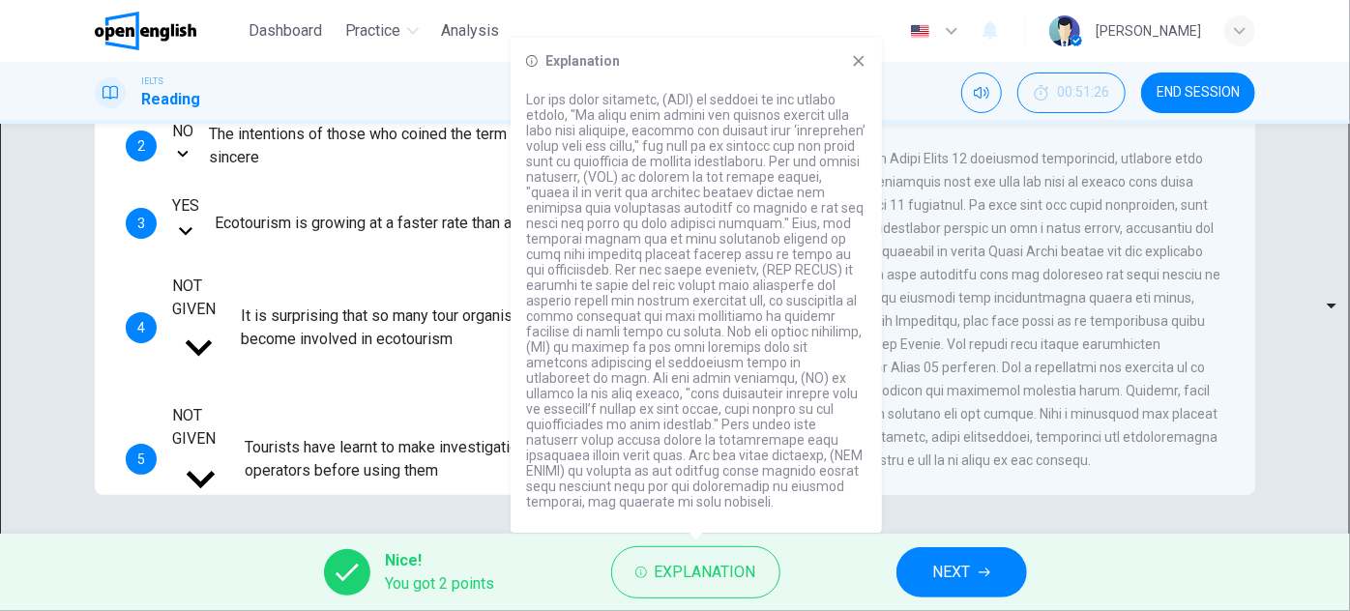
drag, startPoint x: 520, startPoint y: 222, endPoint x: 448, endPoint y: 249, distance: 77.4
click at [448, 249] on body "This site uses cookies, as explained in our Privacy Policy . If you agree to th…" at bounding box center [675, 305] width 1350 height 611
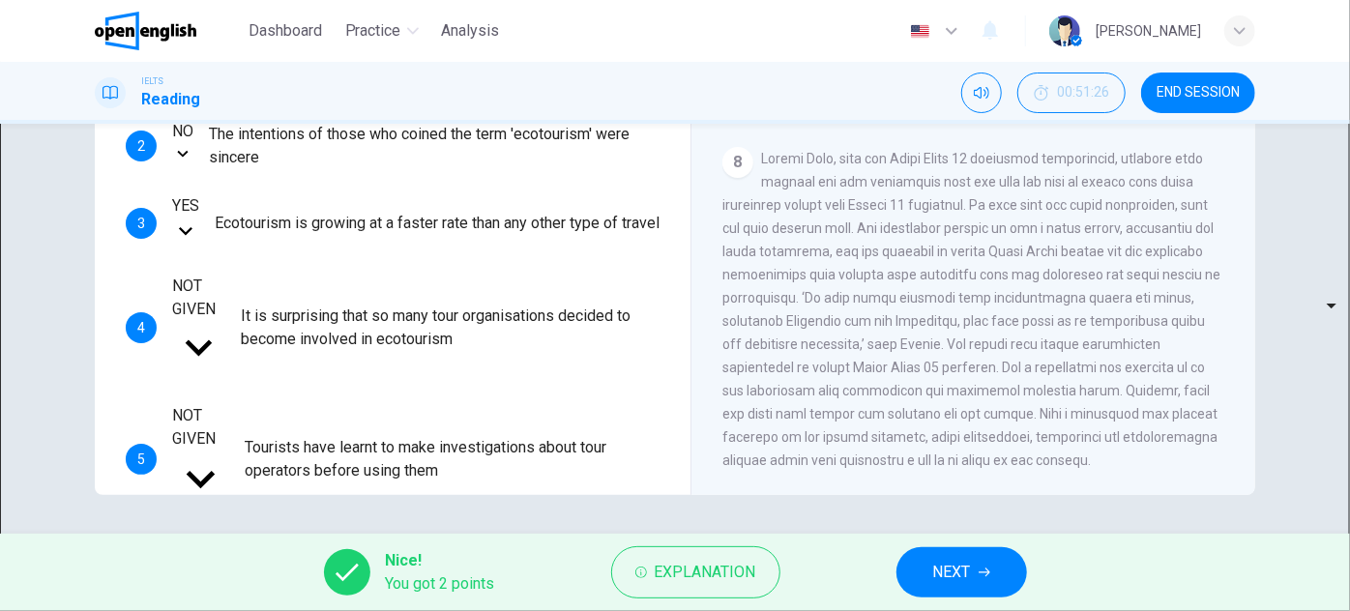
click at [448, 249] on div "1 YES *** ​ The term 'ecotourism' has become an advertising gimmick 2 NO ** ​ T…" at bounding box center [393, 343] width 534 height 606
click at [193, 143] on div "NO" at bounding box center [182, 131] width 21 height 23
click at [350, 240] on div "1 YES *** ​ The term 'ecotourism' has become an advertising gimmick 2 NO ** ​ T…" at bounding box center [393, 343] width 534 height 606
click at [689, 567] on span "Explanation" at bounding box center [706, 572] width 102 height 27
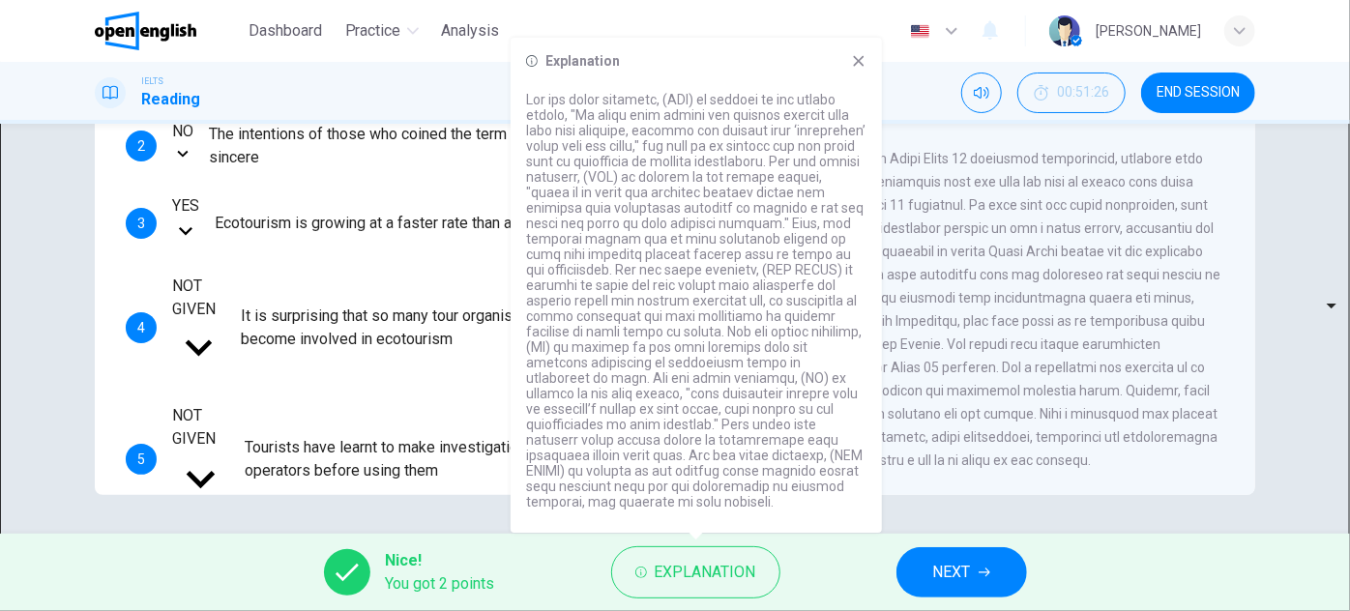
drag, startPoint x: 683, startPoint y: 267, endPoint x: 664, endPoint y: 246, distance: 28.1
click at [664, 246] on p at bounding box center [696, 301] width 340 height 418
click at [435, 436] on span "Tourists have learnt to make investigations about tour operators before using t…" at bounding box center [452, 459] width 415 height 46
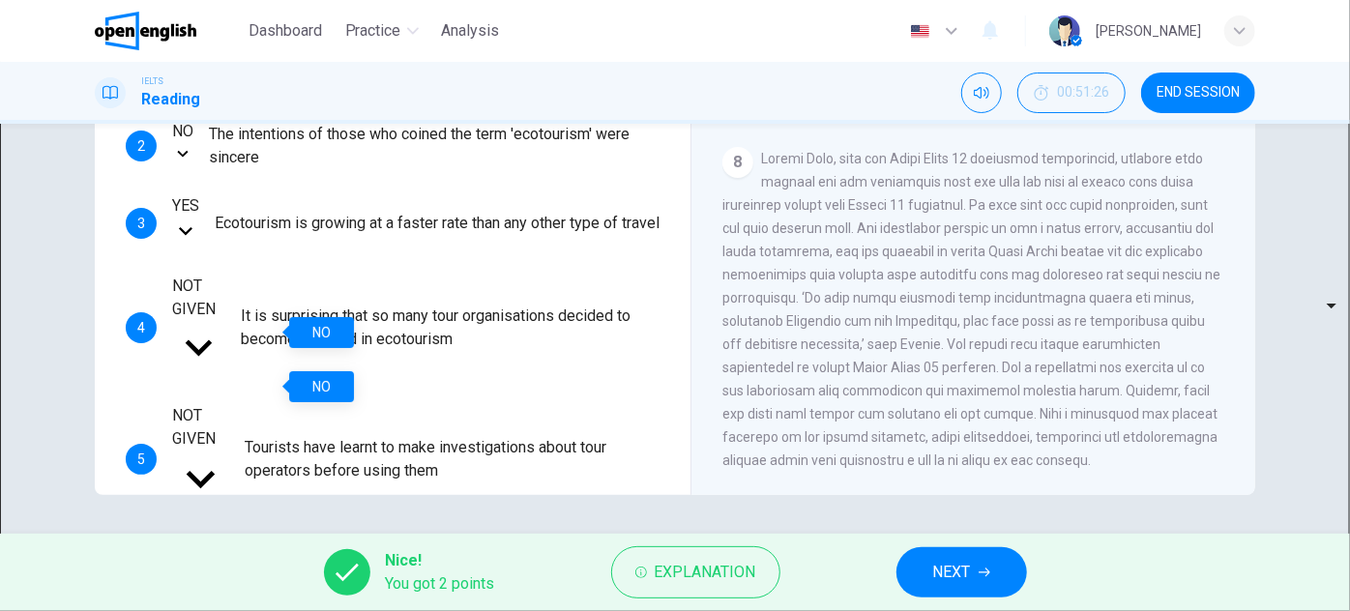
click at [225, 321] on div "NOT GIVEN" at bounding box center [198, 298] width 53 height 46
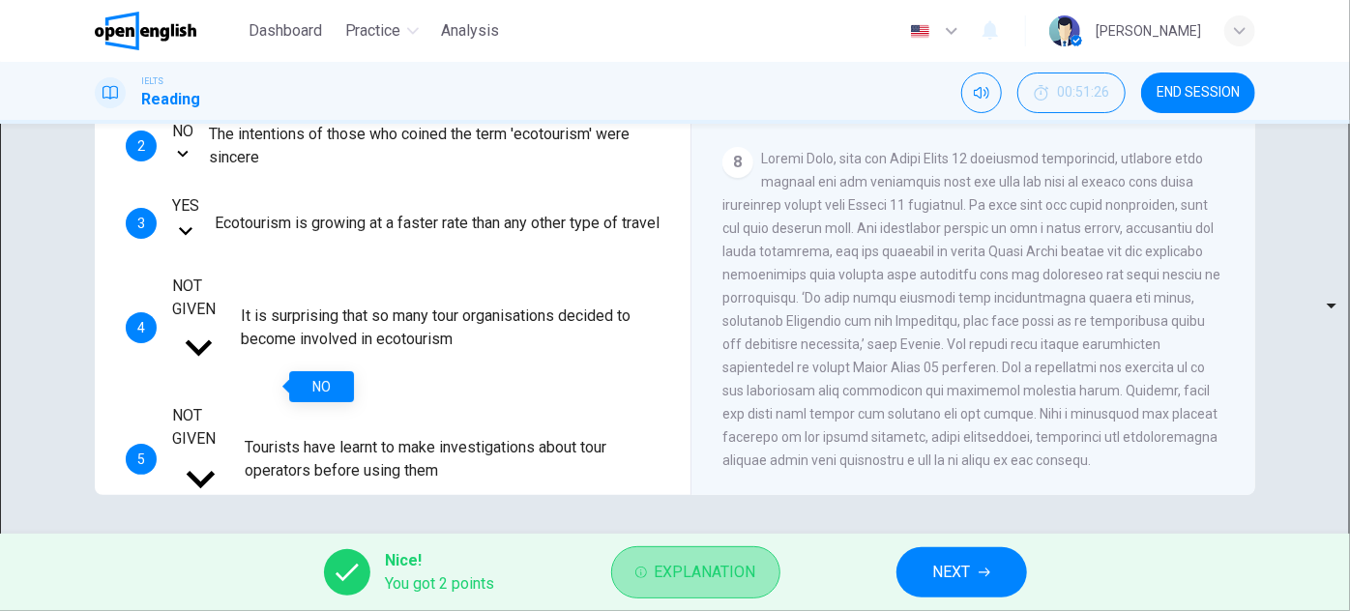
click at [706, 560] on span "Explanation" at bounding box center [706, 572] width 102 height 27
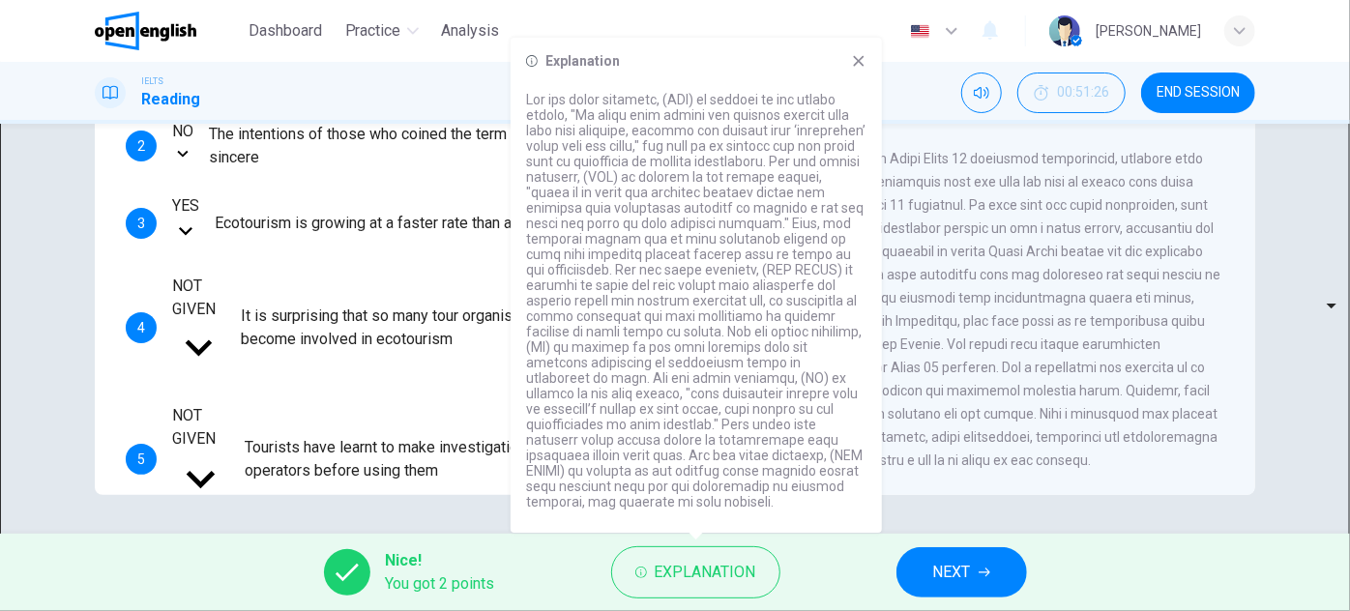
click at [686, 352] on p at bounding box center [696, 301] width 340 height 418
drag, startPoint x: 630, startPoint y: 376, endPoint x: 592, endPoint y: 369, distance: 39.3
click at [592, 369] on p at bounding box center [696, 301] width 340 height 418
click at [477, 436] on span "Tourists have learnt to make investigations about tour operators before using t…" at bounding box center [452, 459] width 415 height 46
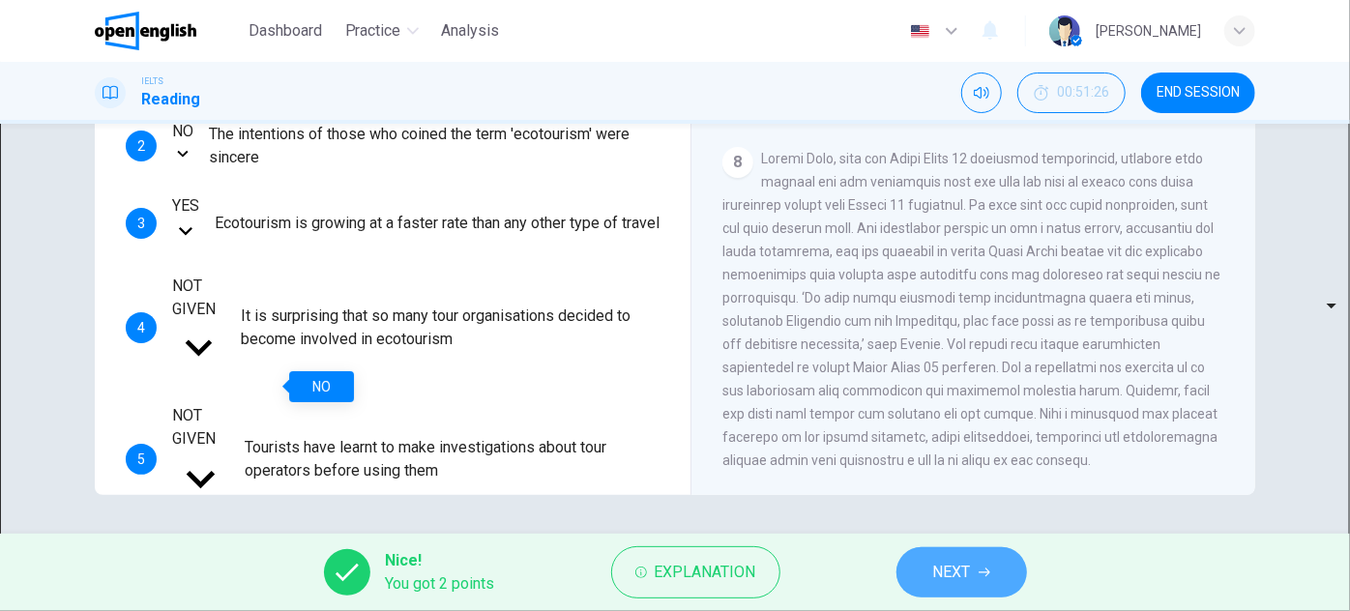
click at [946, 557] on button "NEXT" at bounding box center [961, 572] width 131 height 50
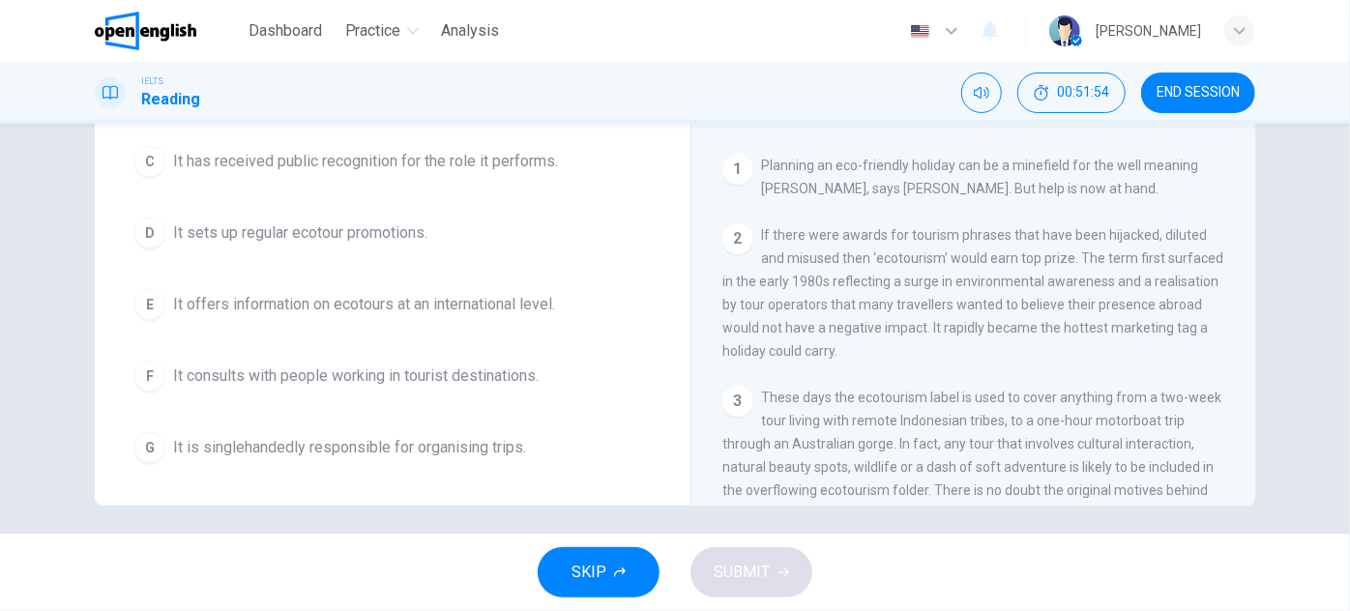
scroll to position [339, 0]
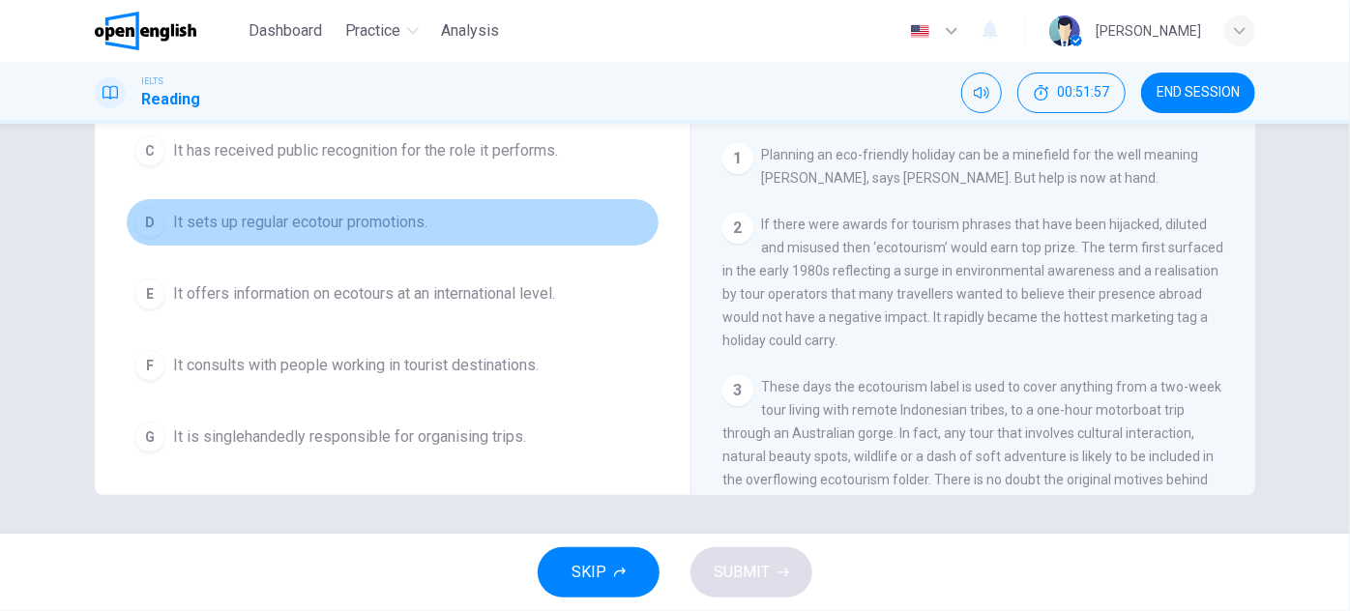
click at [492, 229] on button "D It sets up regular ecotour promotions." at bounding box center [393, 222] width 534 height 48
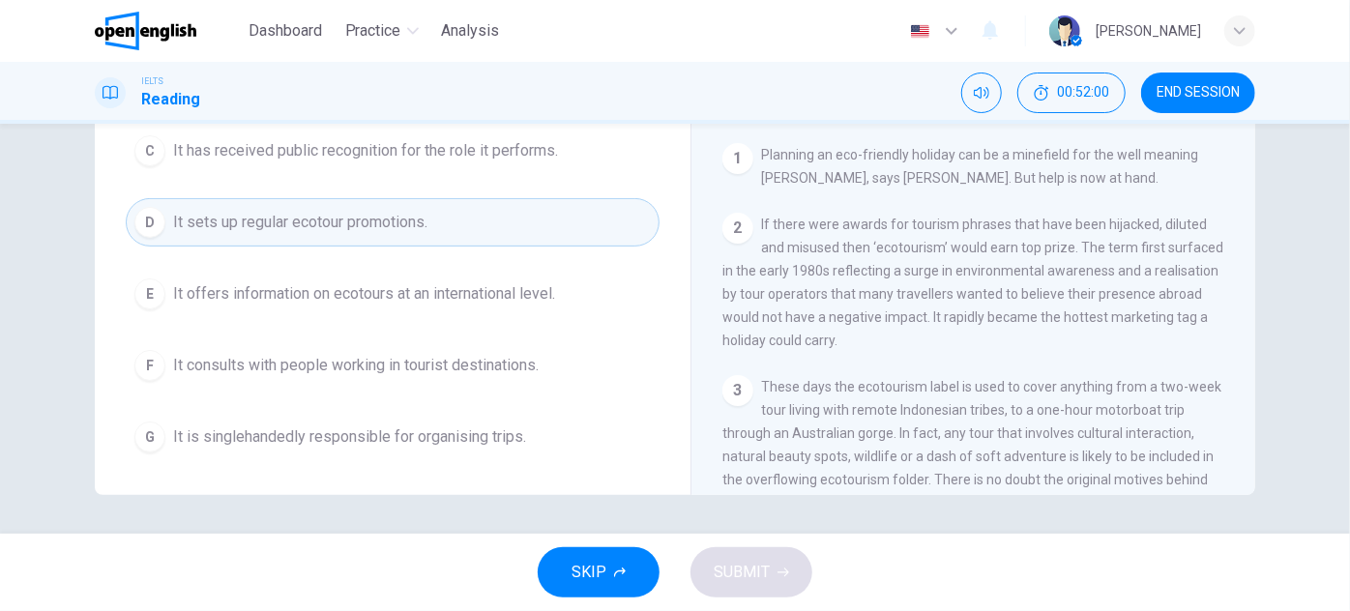
click at [491, 295] on span "It offers information on ecotours at an international level." at bounding box center [364, 293] width 382 height 23
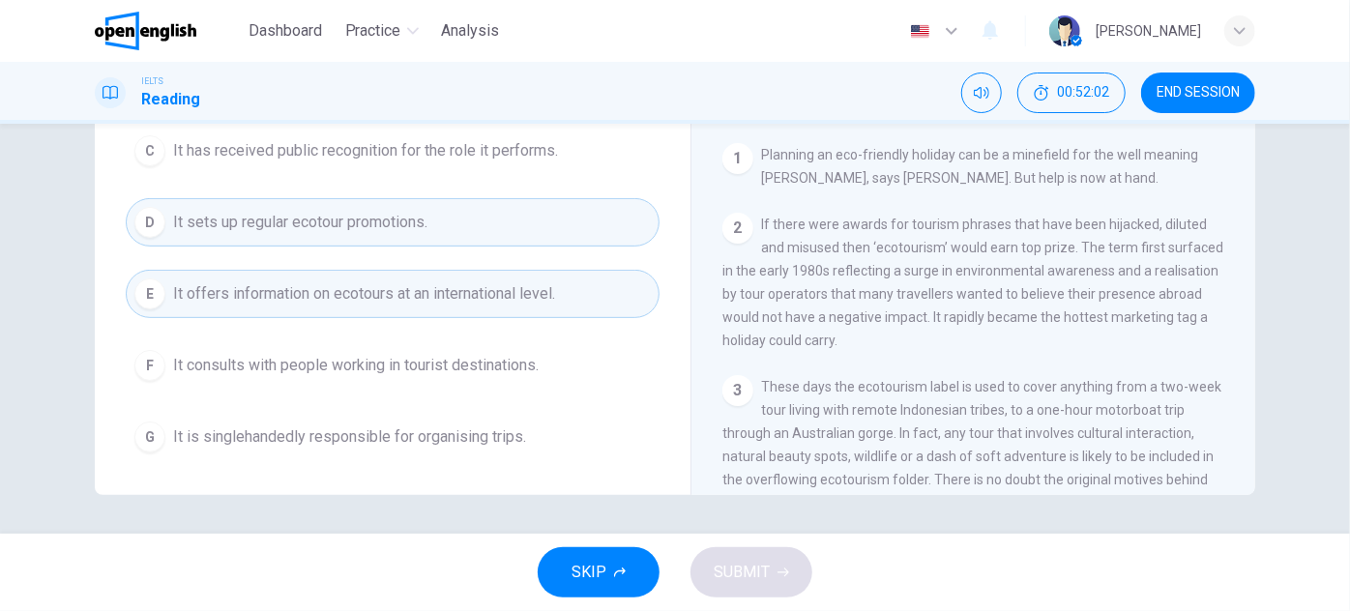
click at [486, 226] on button "D It sets up regular ecotour promotions." at bounding box center [393, 222] width 534 height 48
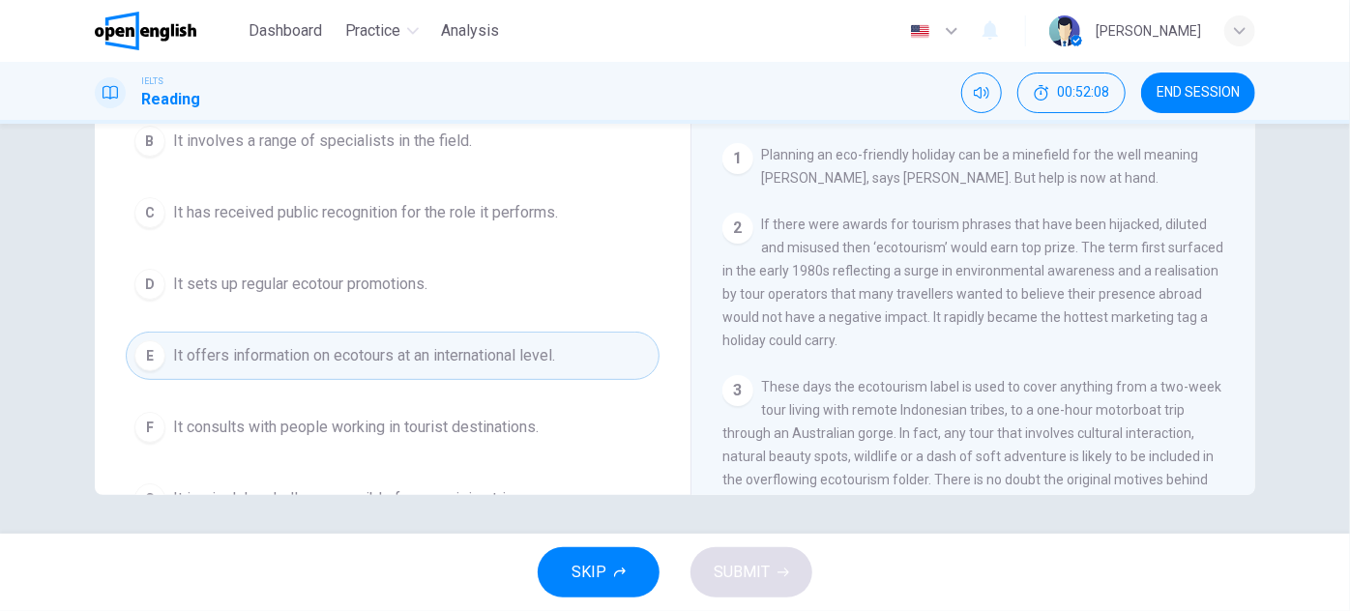
scroll to position [0, 0]
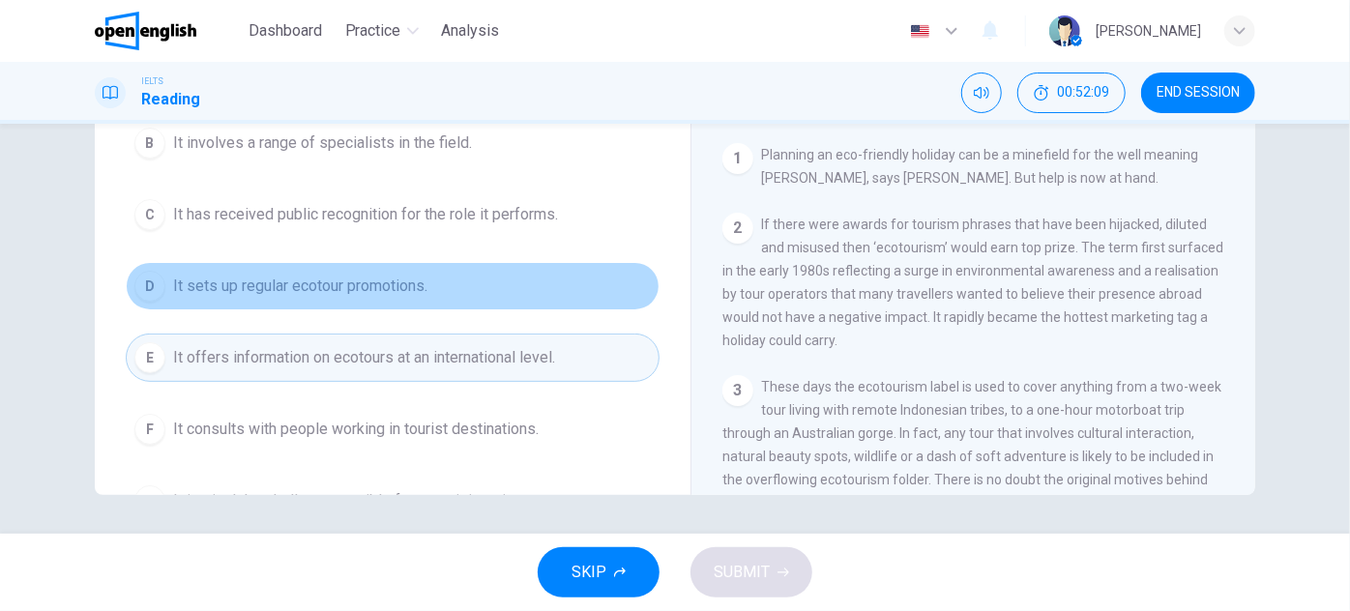
click at [539, 290] on button "D It sets up regular ecotour promotions." at bounding box center [393, 286] width 534 height 48
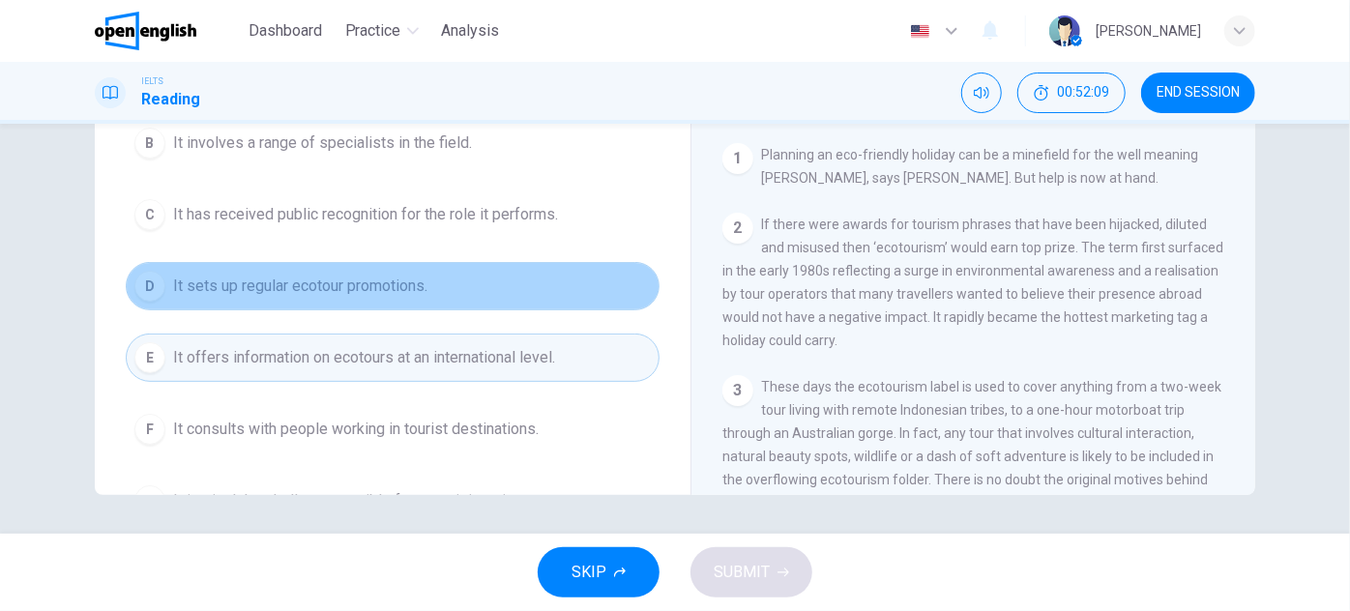
click at [539, 290] on button "D It sets up regular ecotour promotions." at bounding box center [393, 286] width 534 height 48
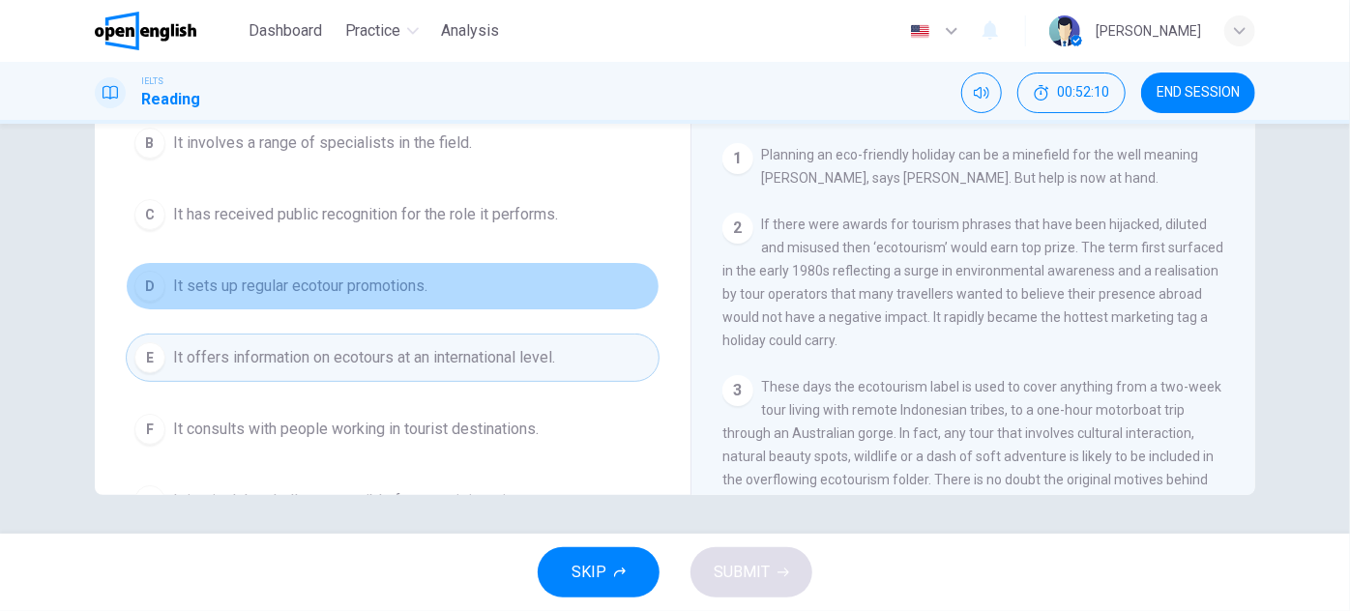
click at [539, 290] on button "D It sets up regular ecotour promotions." at bounding box center [393, 286] width 534 height 48
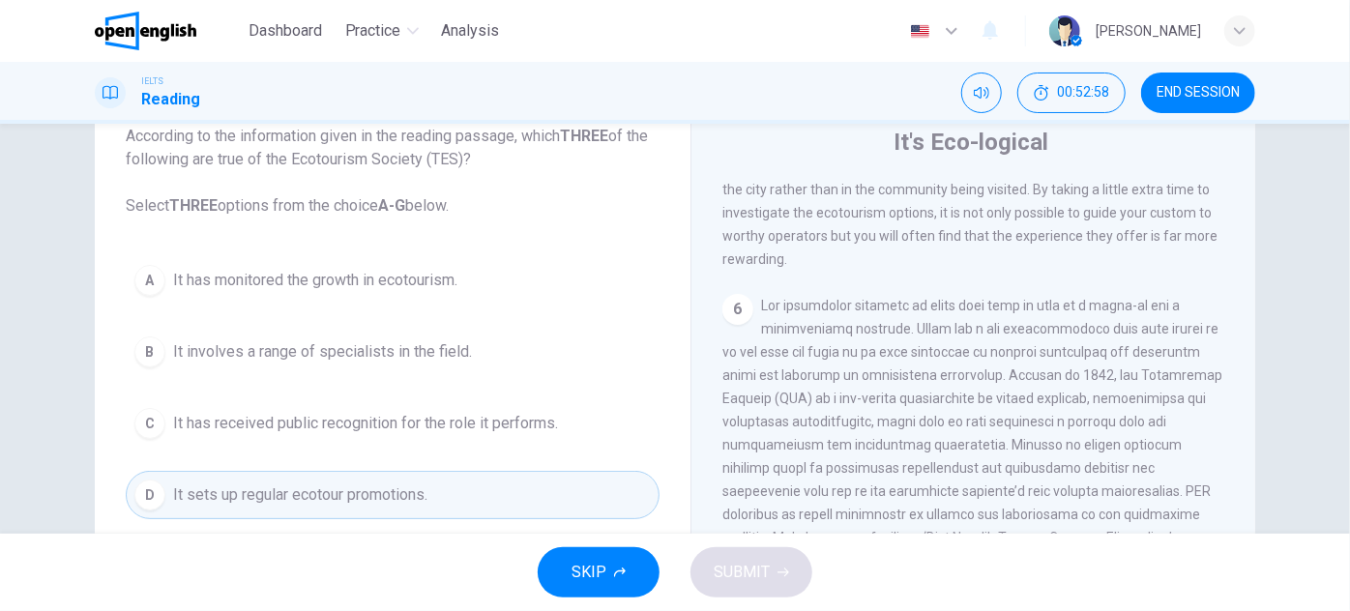
scroll to position [67, 0]
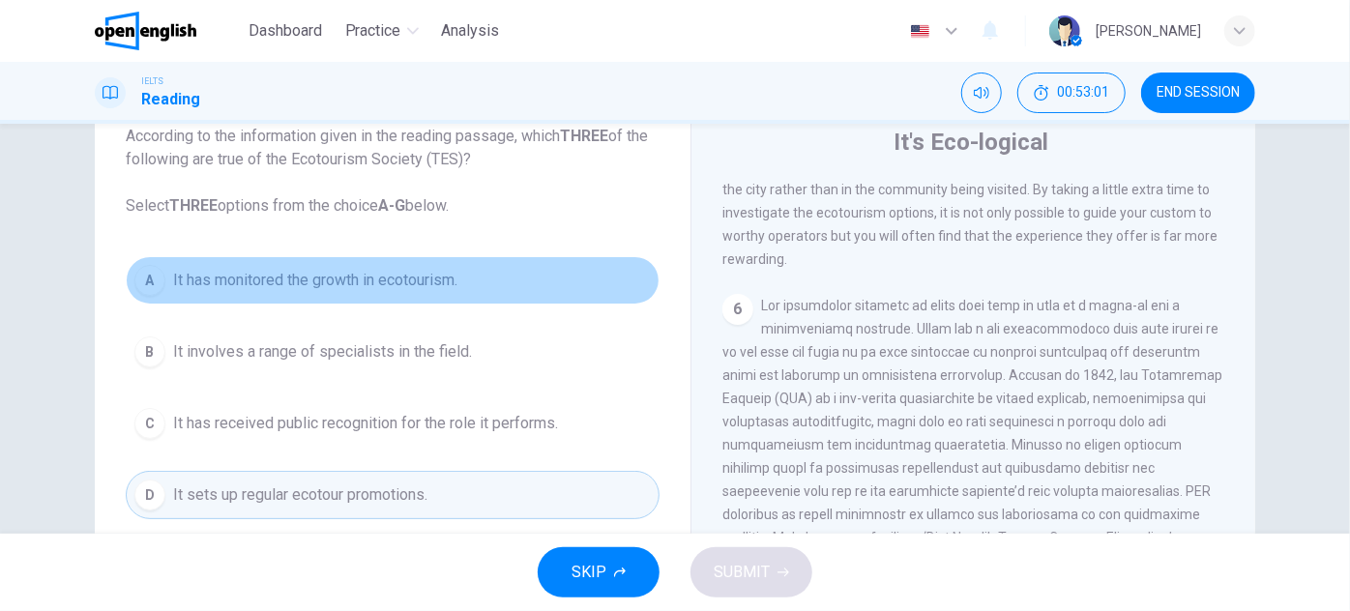
click at [433, 269] on span "It has monitored the growth in ecotourism." at bounding box center [315, 280] width 284 height 23
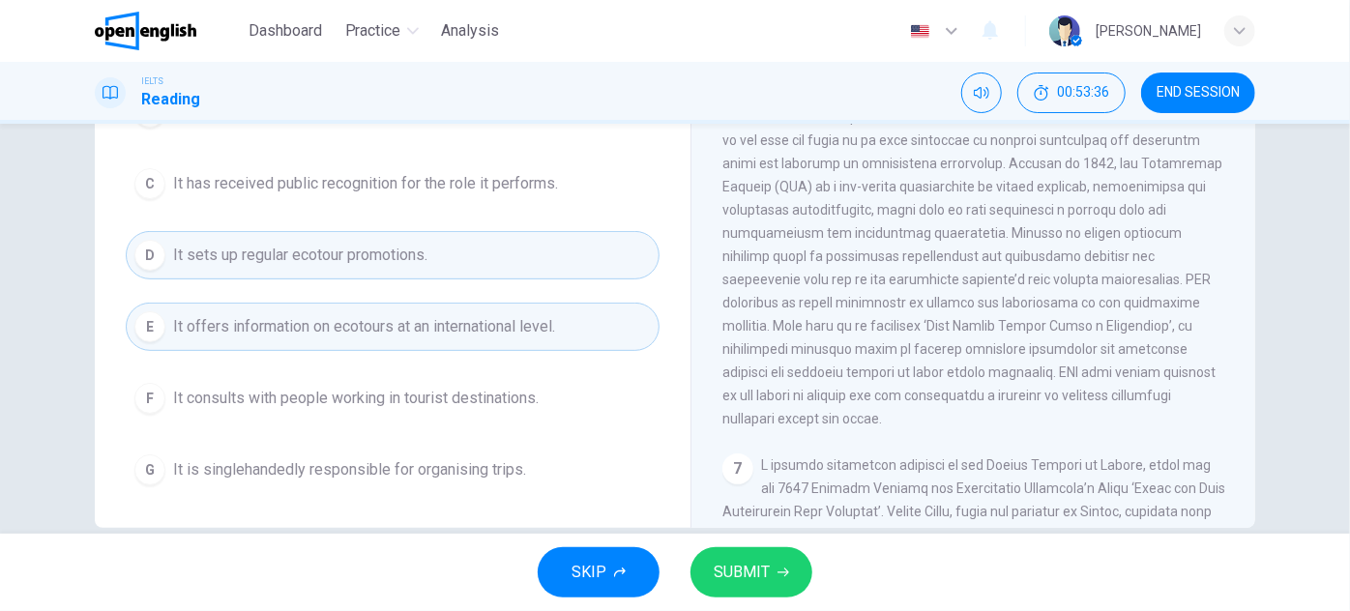
scroll to position [1243, 0]
click at [546, 254] on button "D It sets up regular ecotour promotions." at bounding box center [393, 255] width 534 height 48
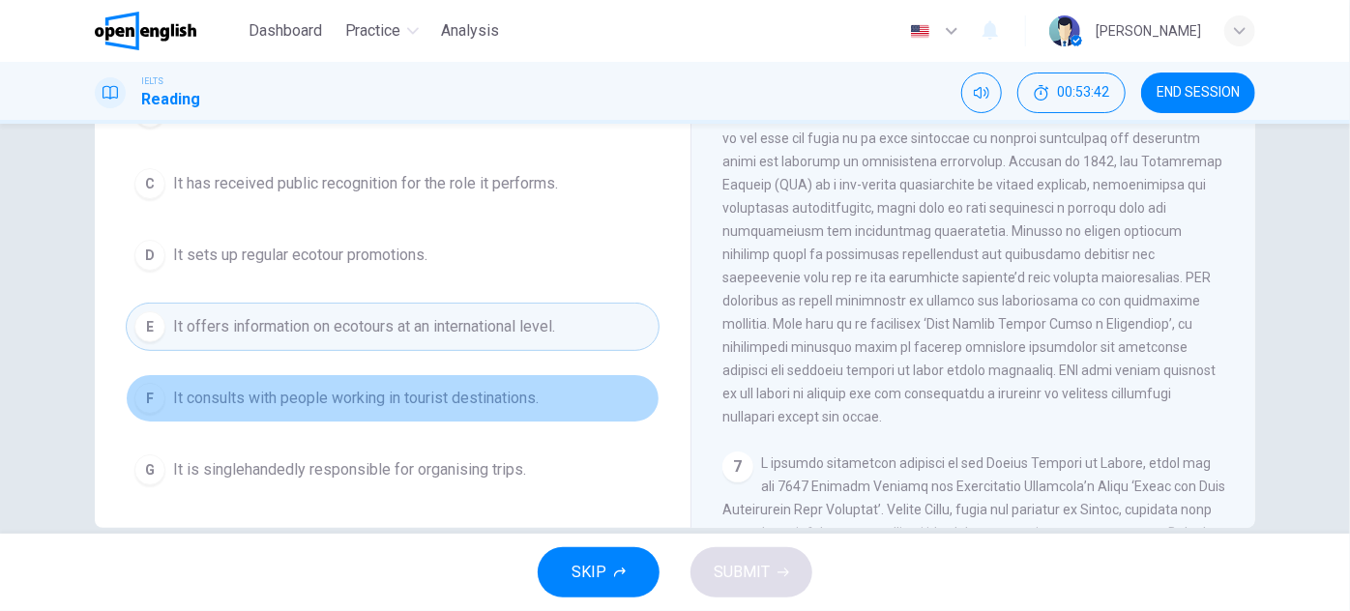
click at [547, 383] on button "F It consults with people working in tourist destinations." at bounding box center [393, 398] width 534 height 48
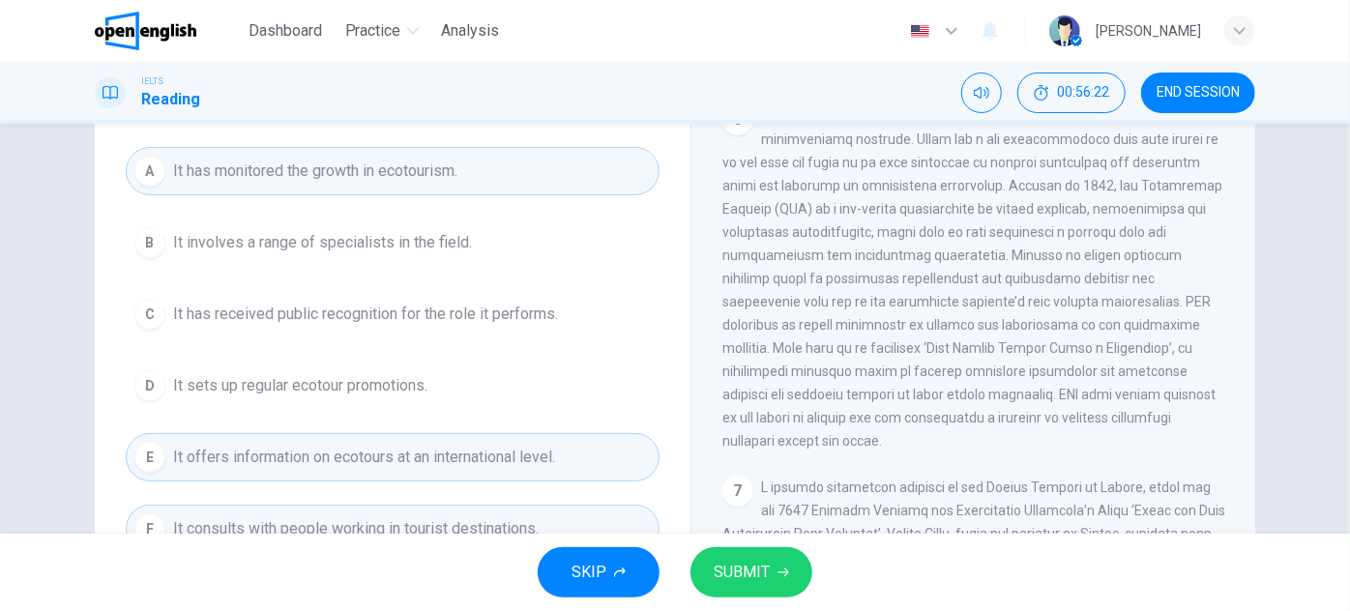
scroll to position [1280, 0]
drag, startPoint x: 872, startPoint y: 268, endPoint x: 895, endPoint y: 279, distance: 25.9
click at [895, 279] on div "6" at bounding box center [973, 283] width 503 height 348
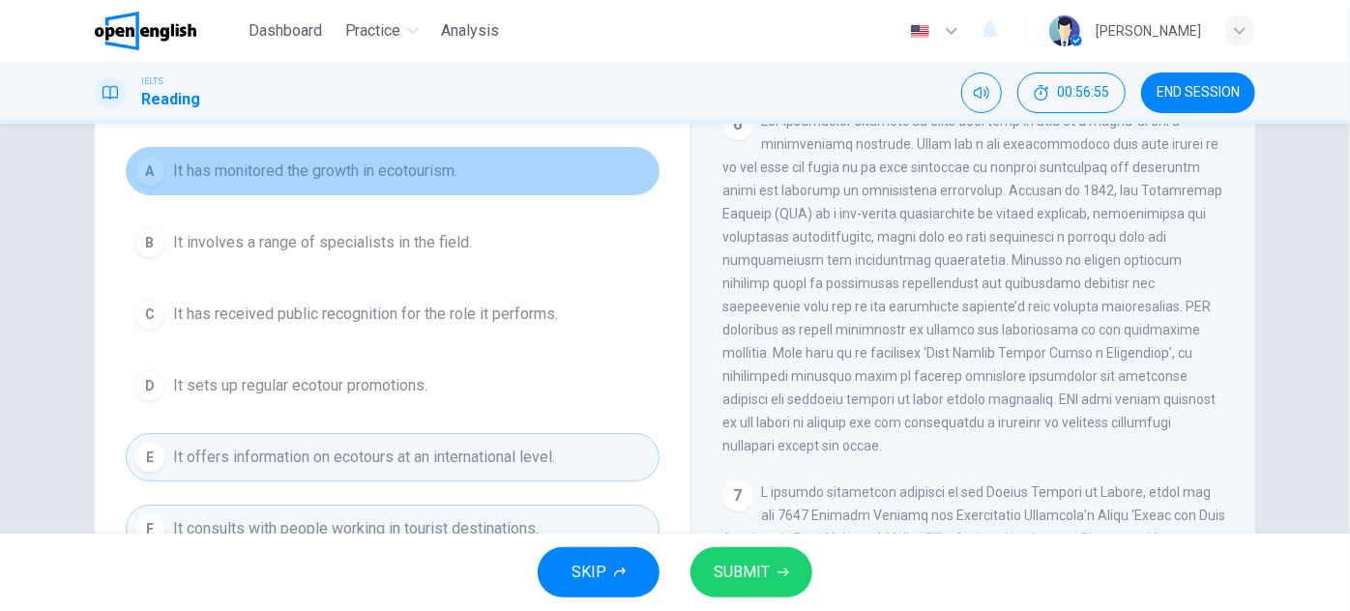
click at [446, 156] on button "A It has monitored the growth in ecotourism." at bounding box center [393, 171] width 534 height 48
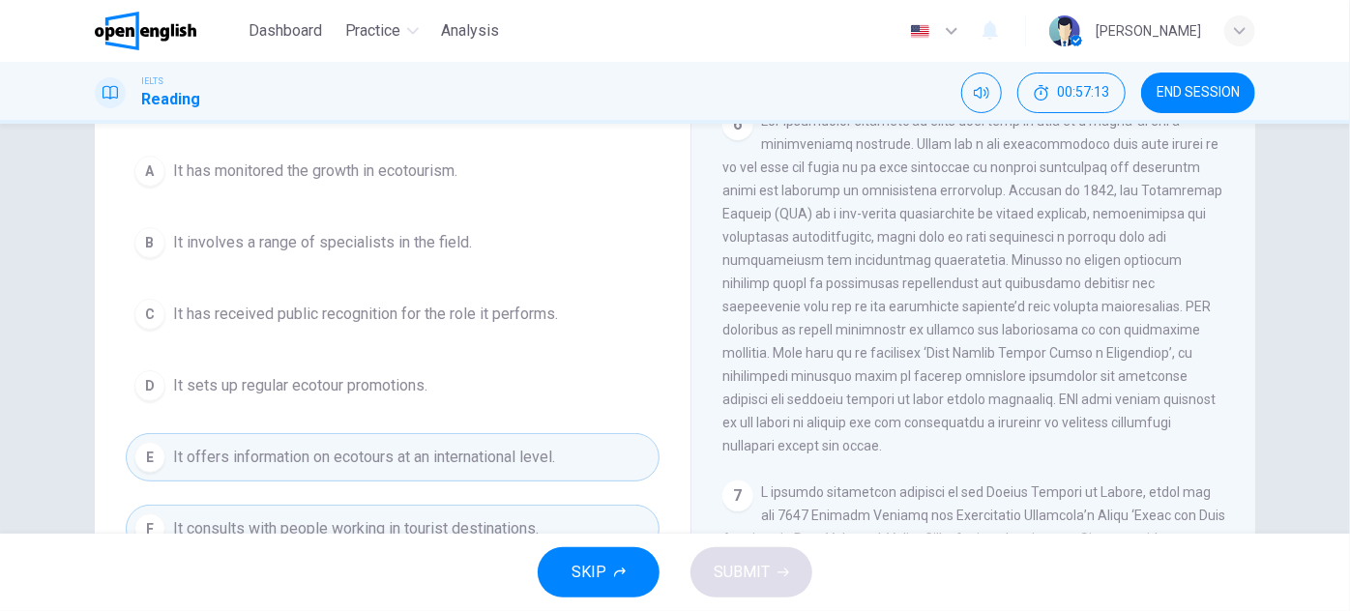
click at [433, 177] on span "It has monitored the growth in ecotourism." at bounding box center [315, 171] width 284 height 23
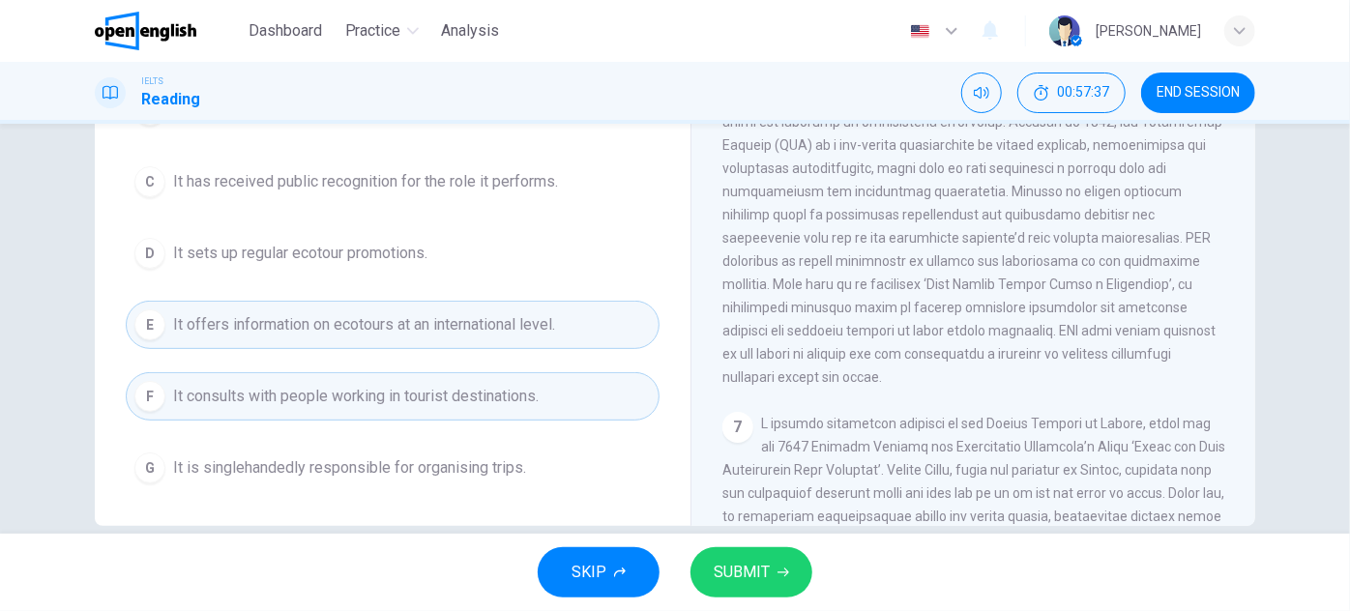
scroll to position [339, 0]
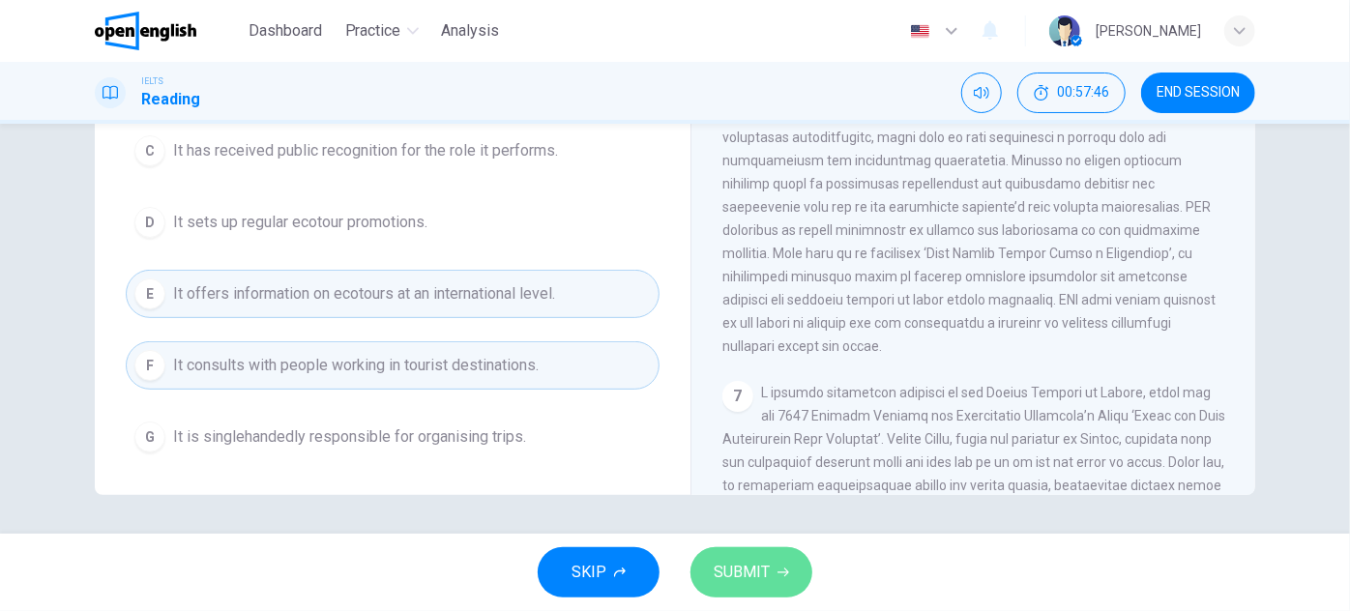
click at [778, 574] on icon "button" at bounding box center [783, 573] width 12 height 12
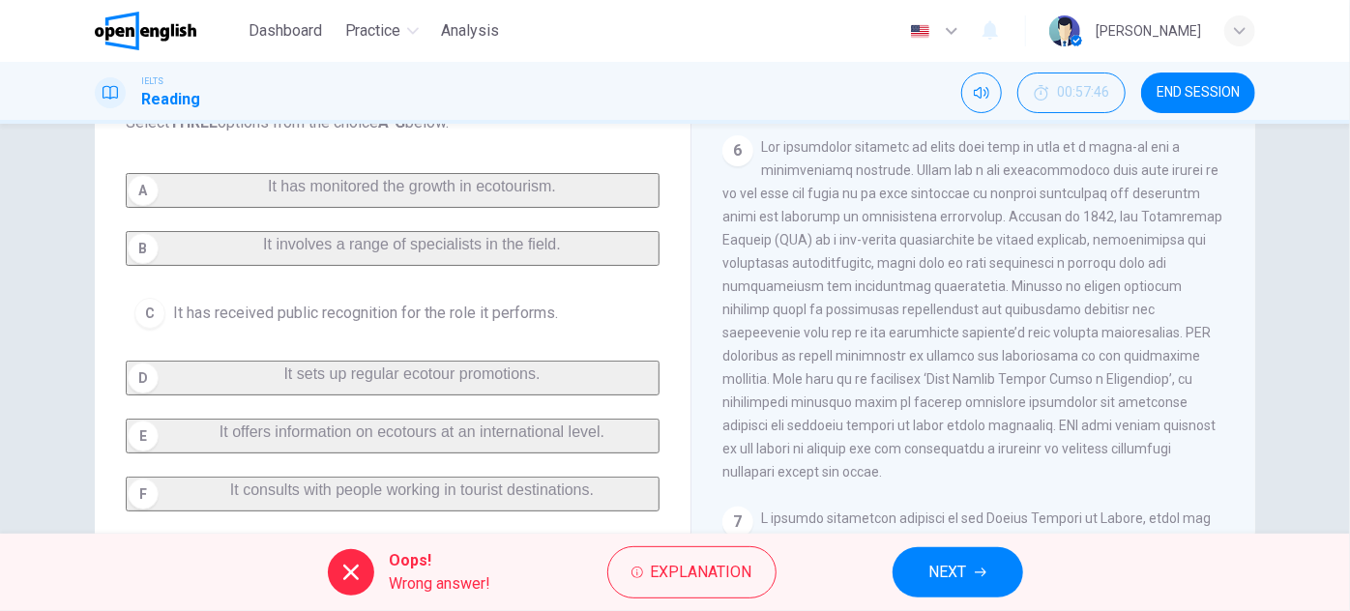
scroll to position [214, 0]
click at [450, 259] on div "A It has monitored the growth in ecotourism. B It involves a range of specialis…" at bounding box center [393, 378] width 534 height 410
click at [688, 554] on button "Explanation" at bounding box center [691, 572] width 169 height 52
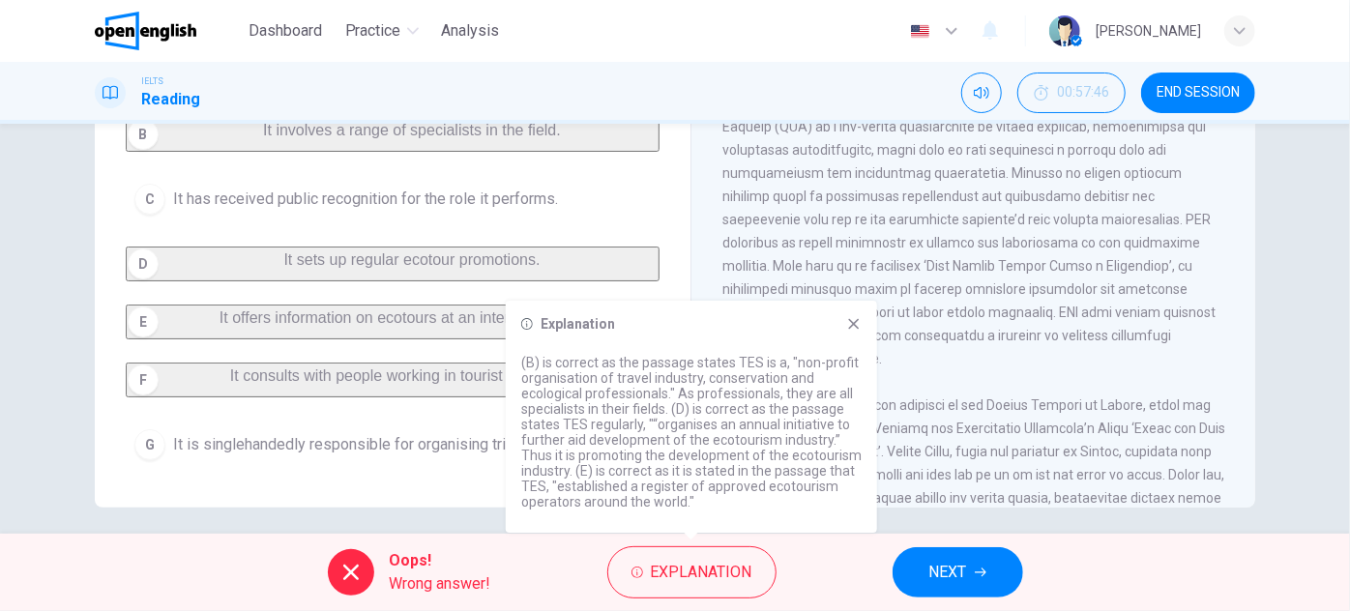
scroll to position [0, 0]
click at [852, 318] on icon at bounding box center [853, 323] width 15 height 15
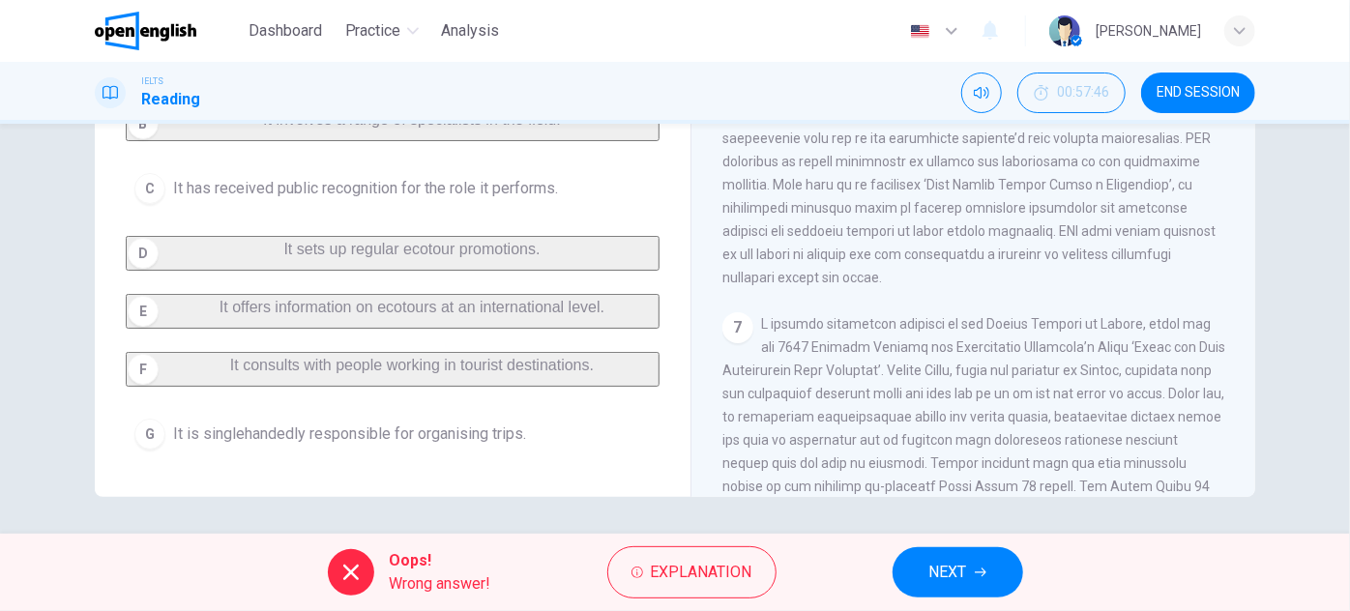
scroll to position [339, 0]
click at [540, 289] on div "A It has monitored the growth in ecotourism. B It involves a range of specialis…" at bounding box center [393, 251] width 534 height 410
click at [934, 569] on span "NEXT" at bounding box center [948, 572] width 38 height 27
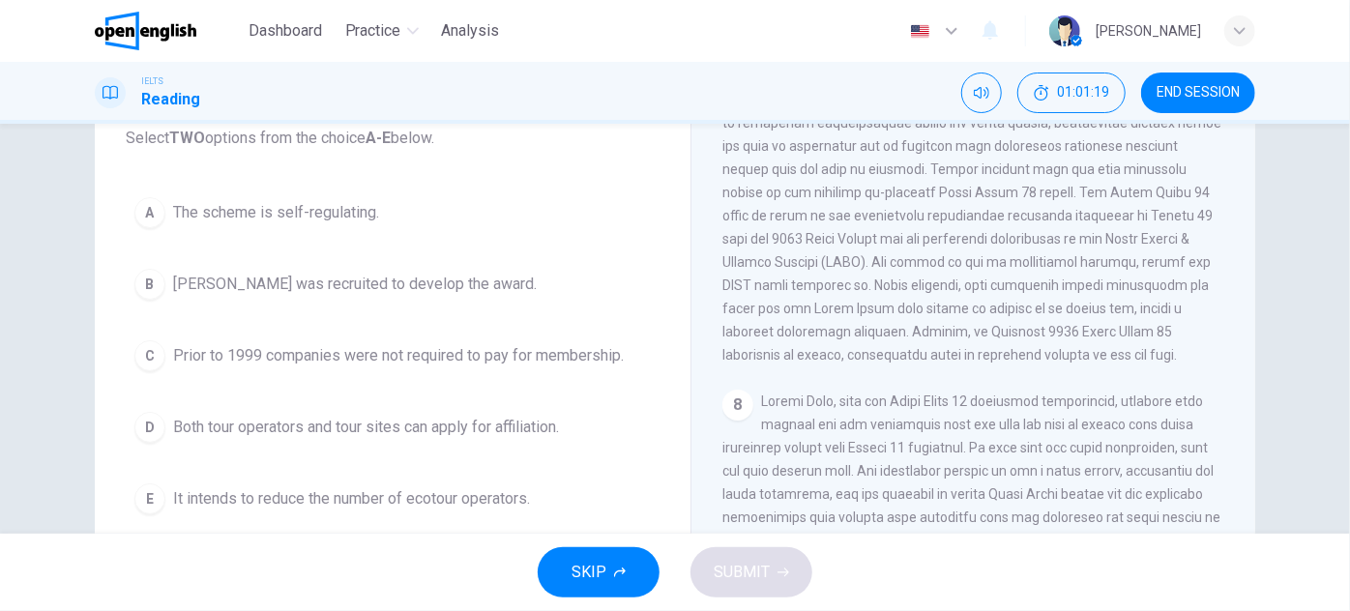
scroll to position [1784, 0]
click at [608, 361] on span "Prior to 1999 companies were not required to pay for membership." at bounding box center [398, 355] width 451 height 23
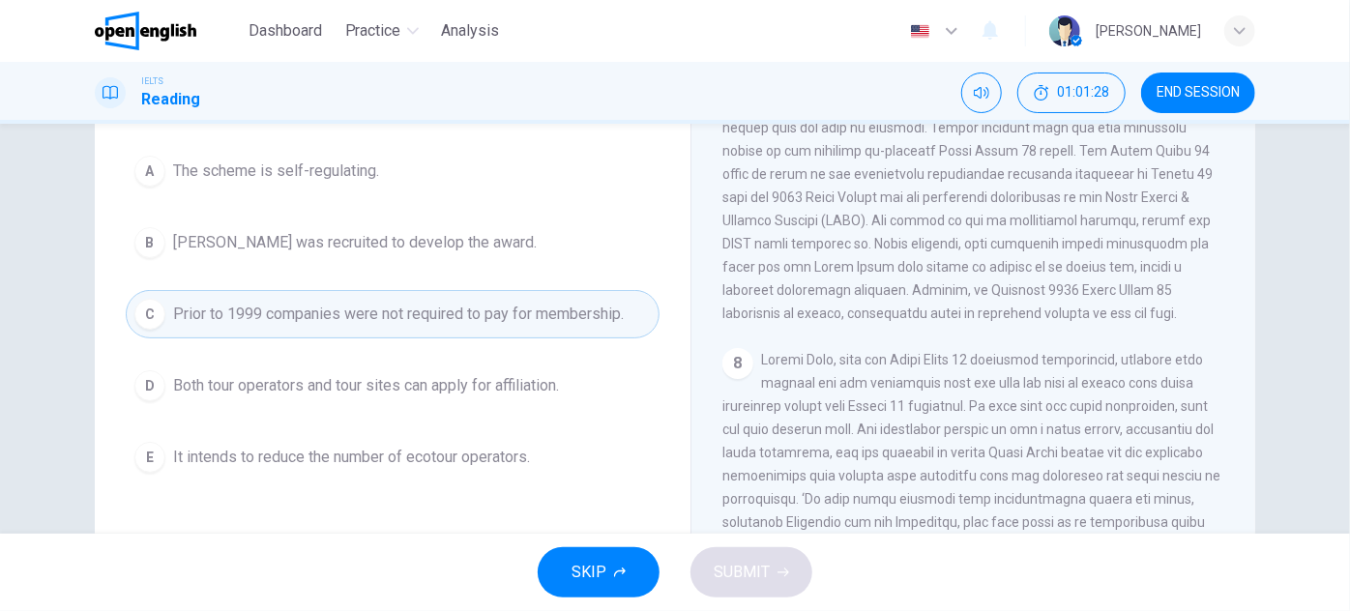
scroll to position [254, 0]
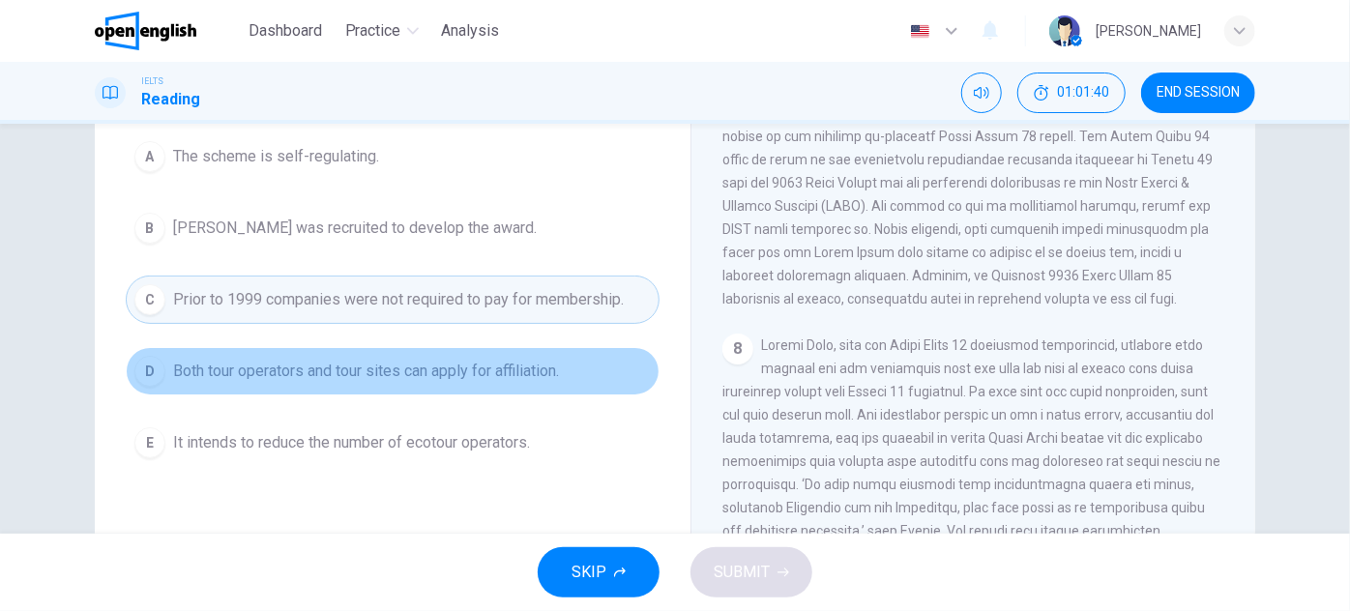
click at [549, 370] on span "Both tour operators and tour sites can apply for affiliation." at bounding box center [366, 371] width 386 height 23
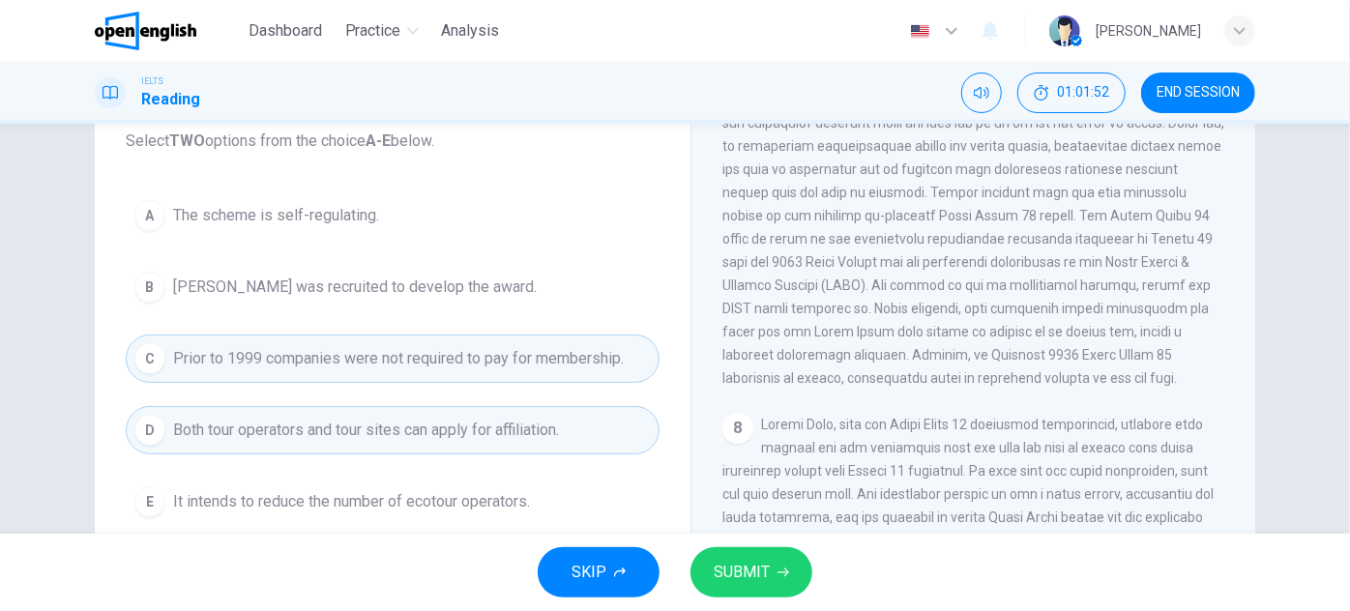
scroll to position [1761, 0]
click at [933, 226] on div "7" at bounding box center [973, 218] width 503 height 348
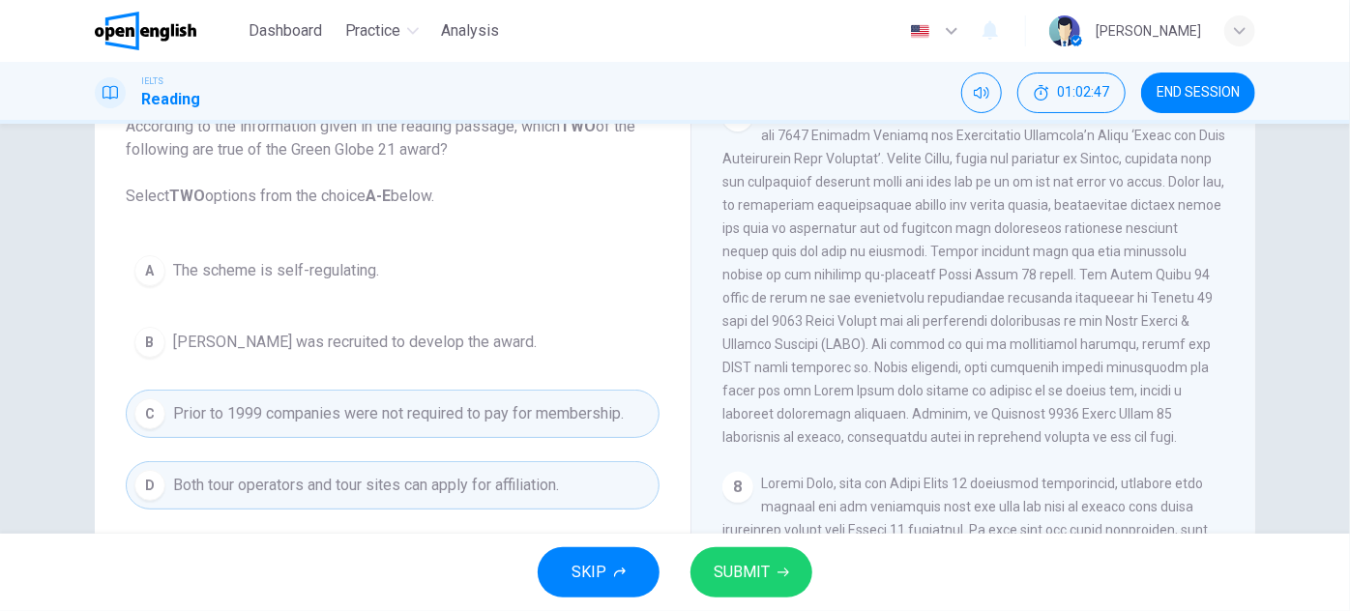
scroll to position [1770, 0]
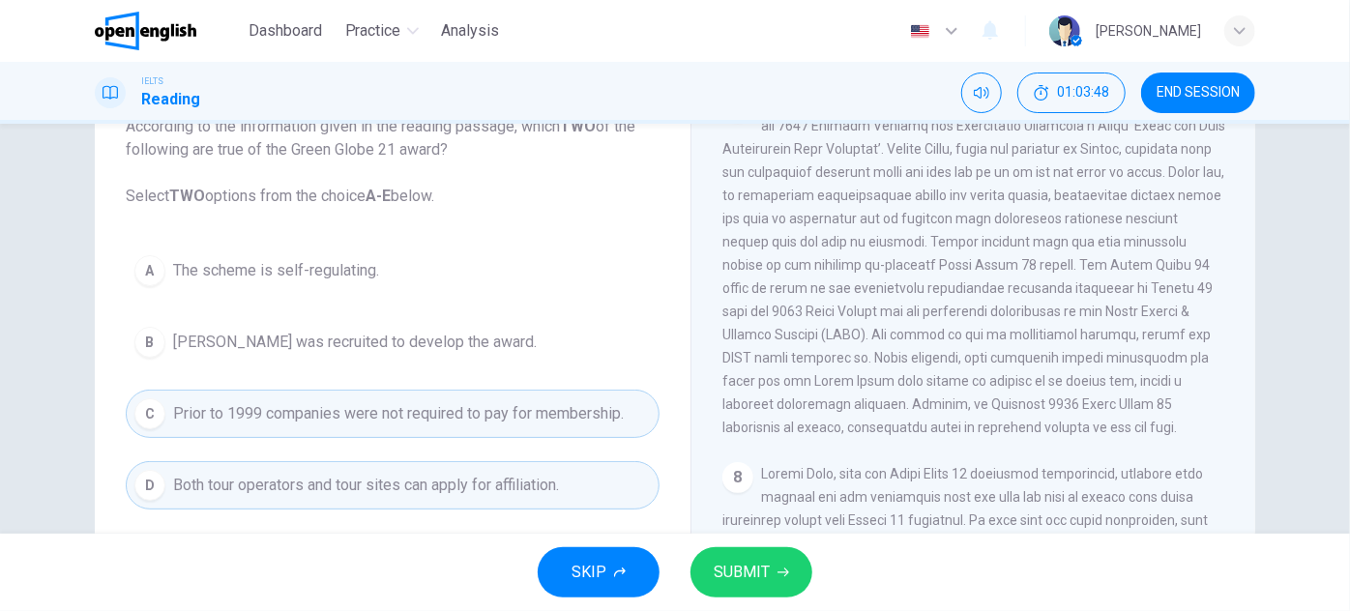
drag, startPoint x: 888, startPoint y: 425, endPoint x: 852, endPoint y: 438, distance: 37.9
click at [852, 438] on div "7" at bounding box center [973, 265] width 503 height 348
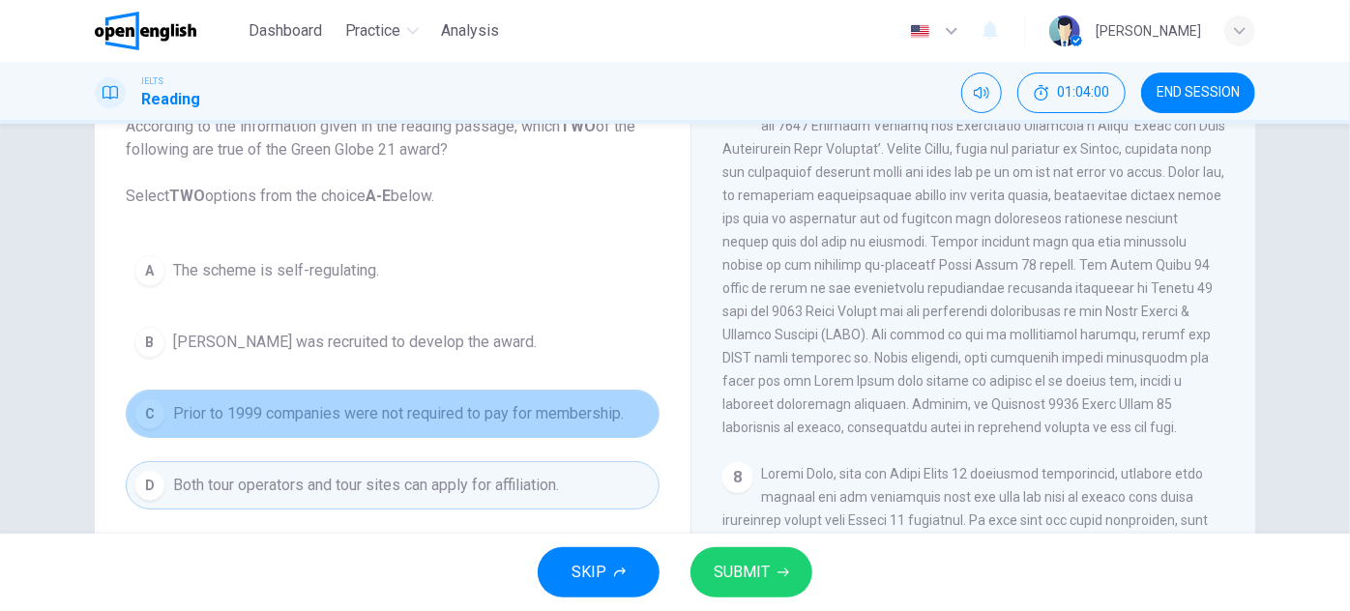
click at [483, 402] on span "Prior to 1999 companies were not required to pay for membership." at bounding box center [398, 413] width 451 height 23
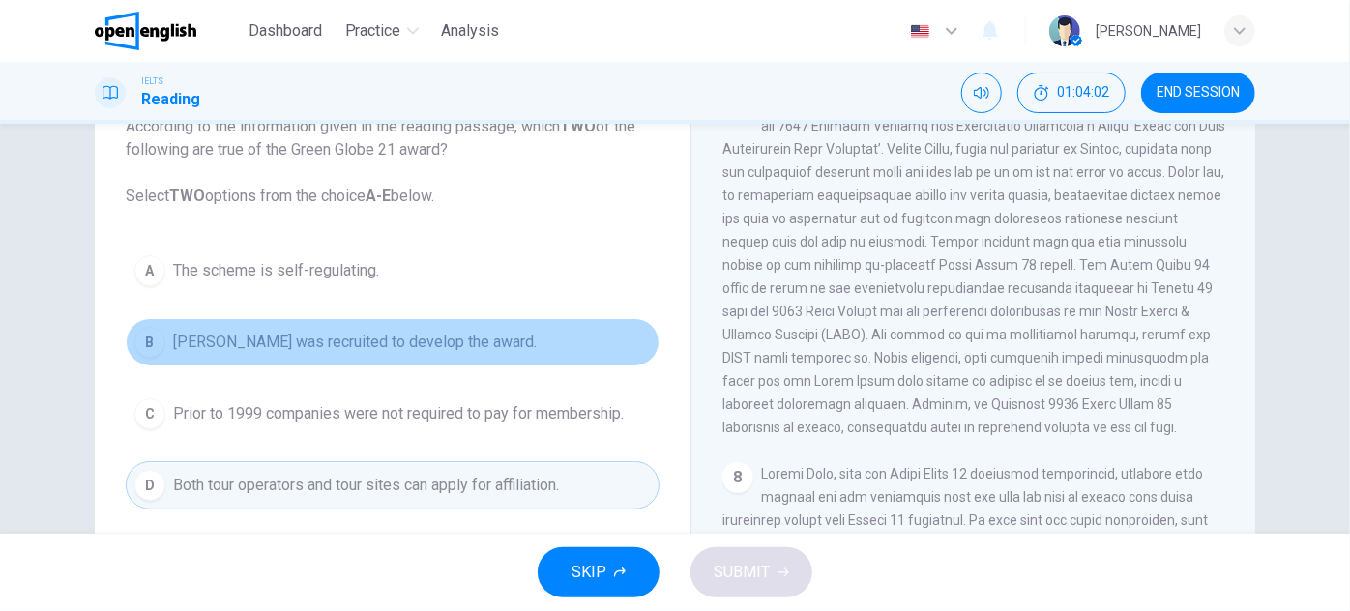
click at [511, 347] on span "[PERSON_NAME] was recruited to develop the award." at bounding box center [355, 342] width 364 height 23
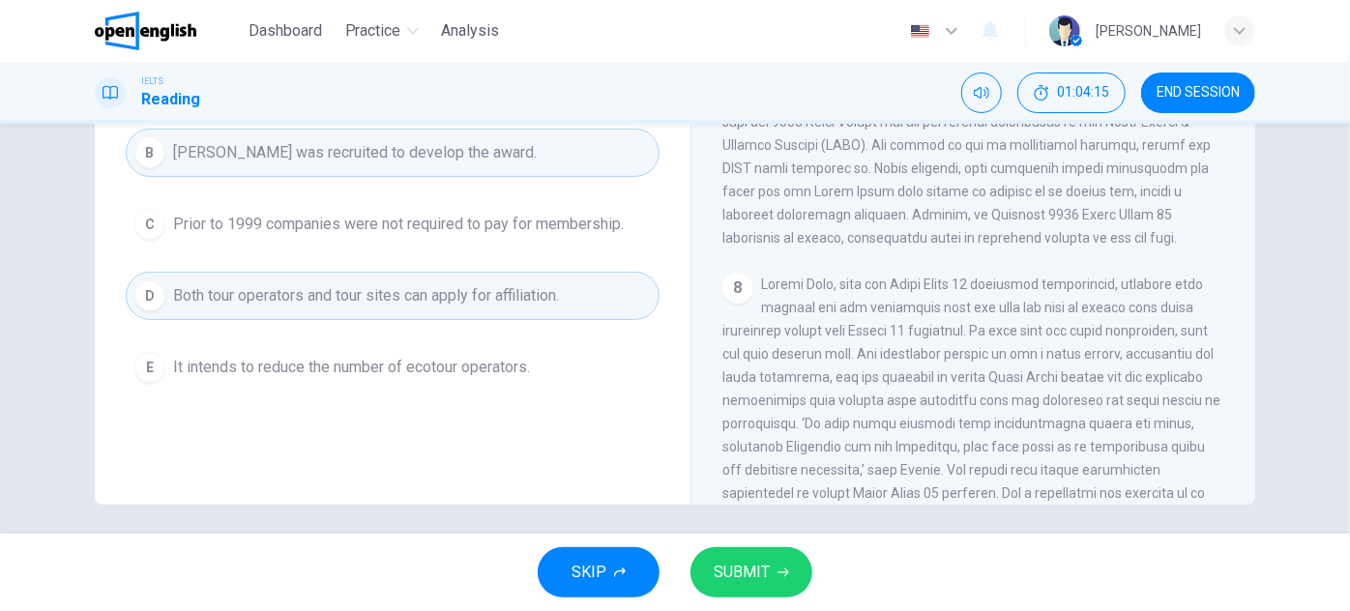
scroll to position [334, 0]
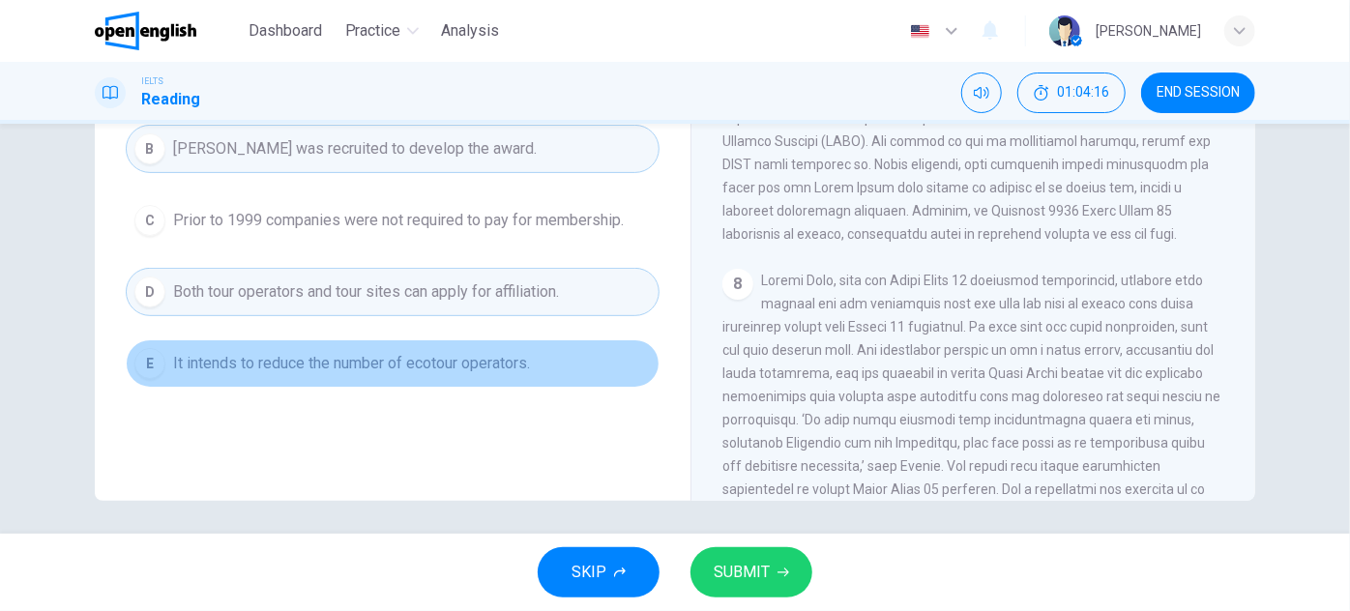
click at [472, 342] on button "E It intends to reduce the number of ecotour operators." at bounding box center [393, 363] width 534 height 48
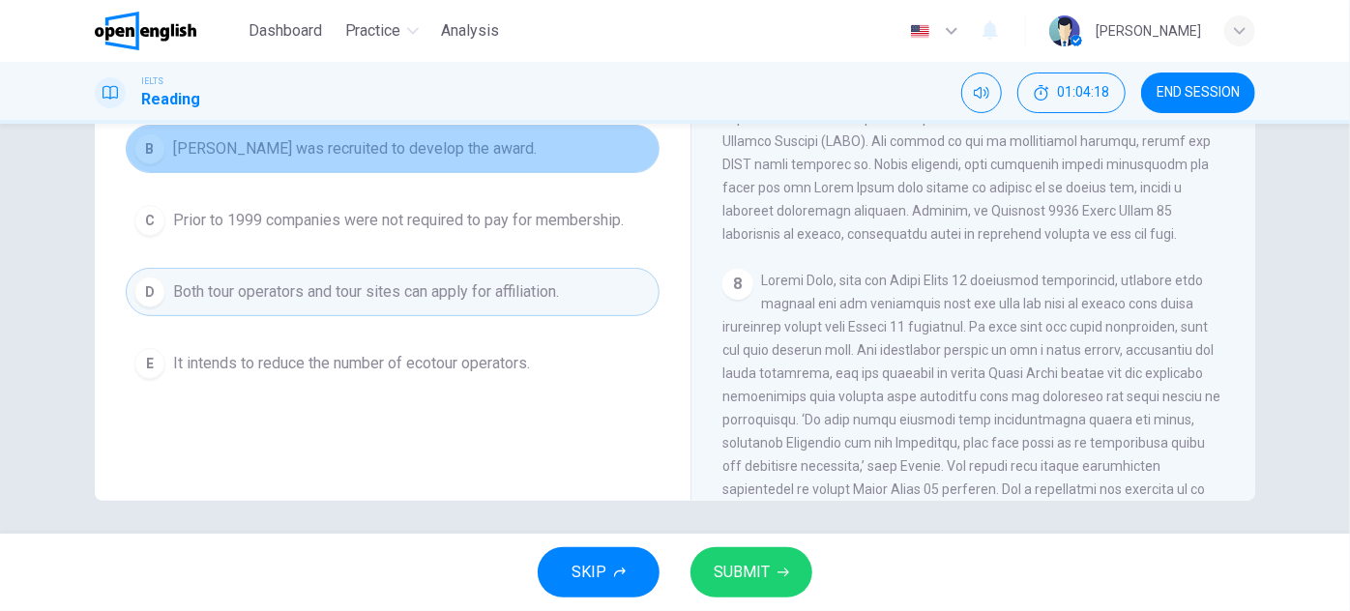
click at [433, 151] on span "[PERSON_NAME] was recruited to develop the award." at bounding box center [355, 148] width 364 height 23
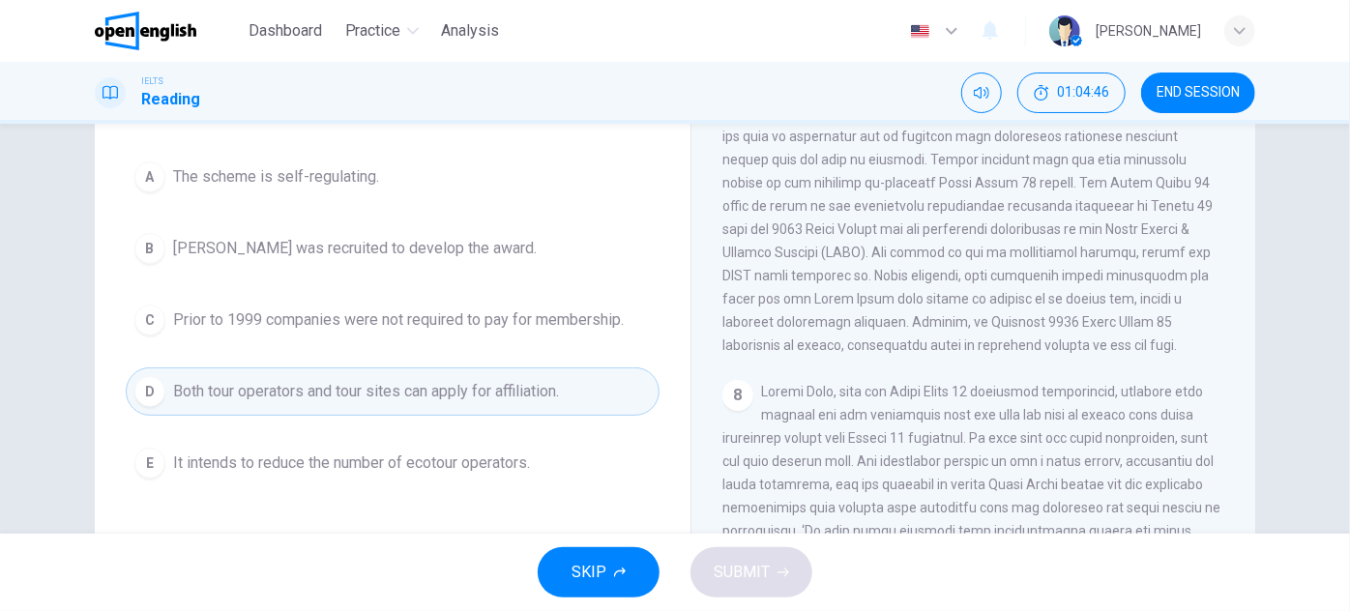
scroll to position [231, 0]
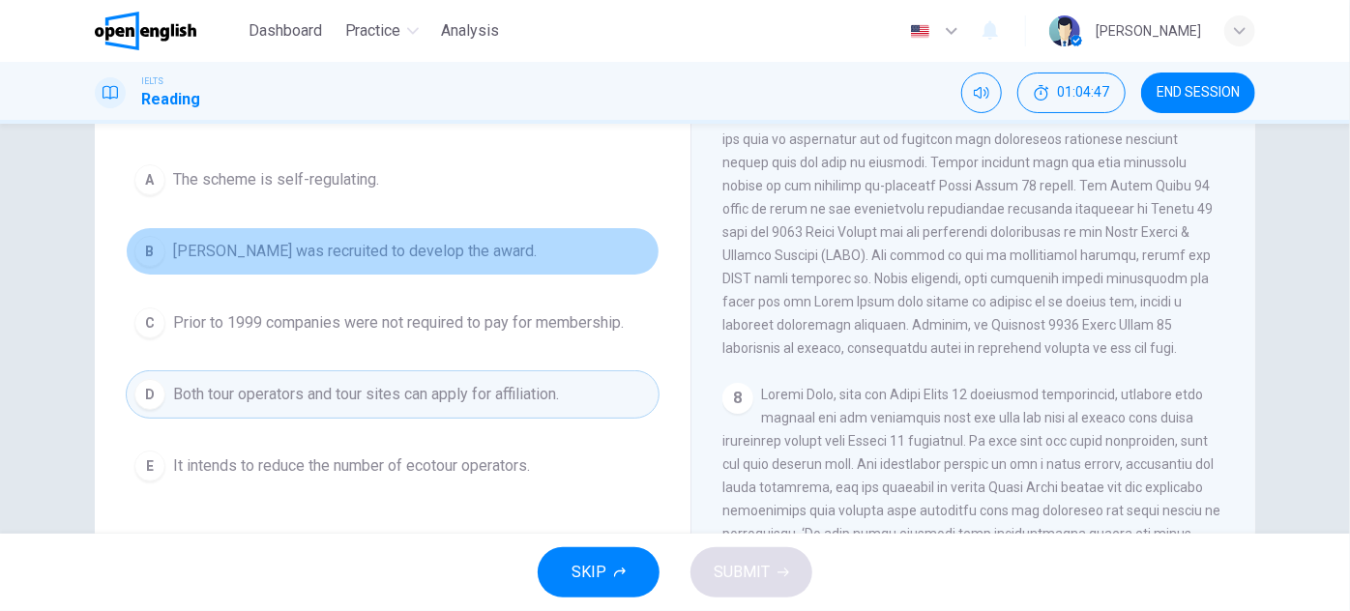
click at [491, 246] on span "[PERSON_NAME] was recruited to develop the award." at bounding box center [355, 251] width 364 height 23
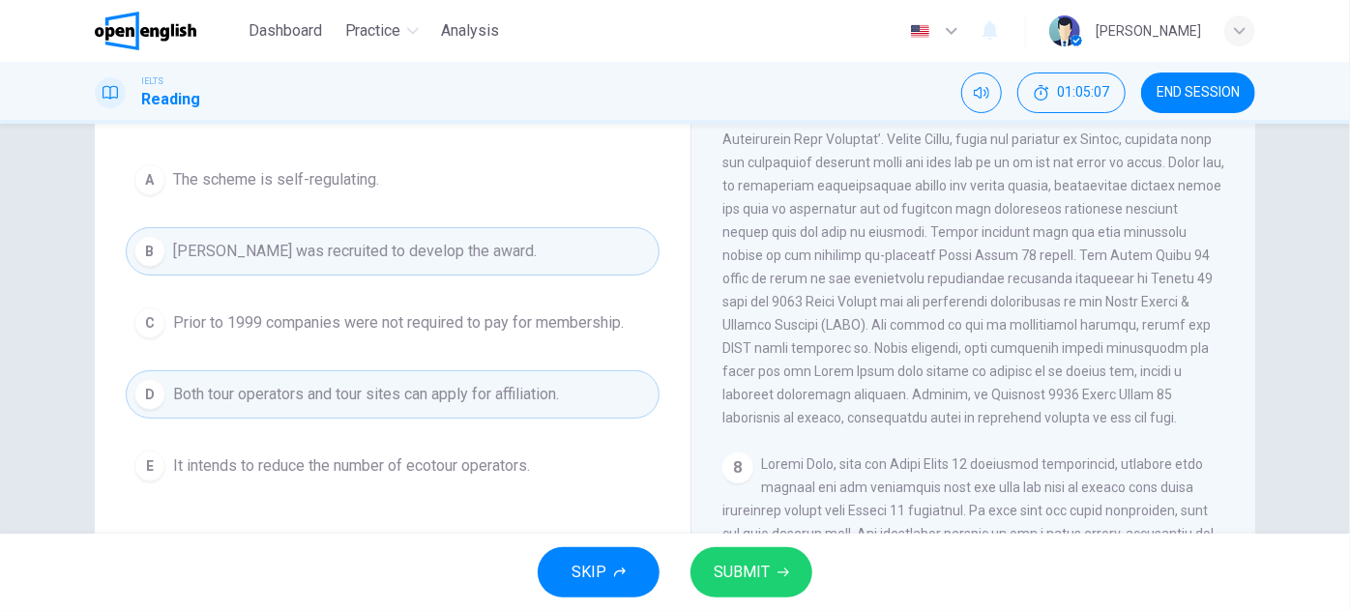
scroll to position [1687, 0]
drag, startPoint x: 1037, startPoint y: 270, endPoint x: 1058, endPoint y: 272, distance: 21.4
click at [1058, 272] on span at bounding box center [973, 256] width 503 height 340
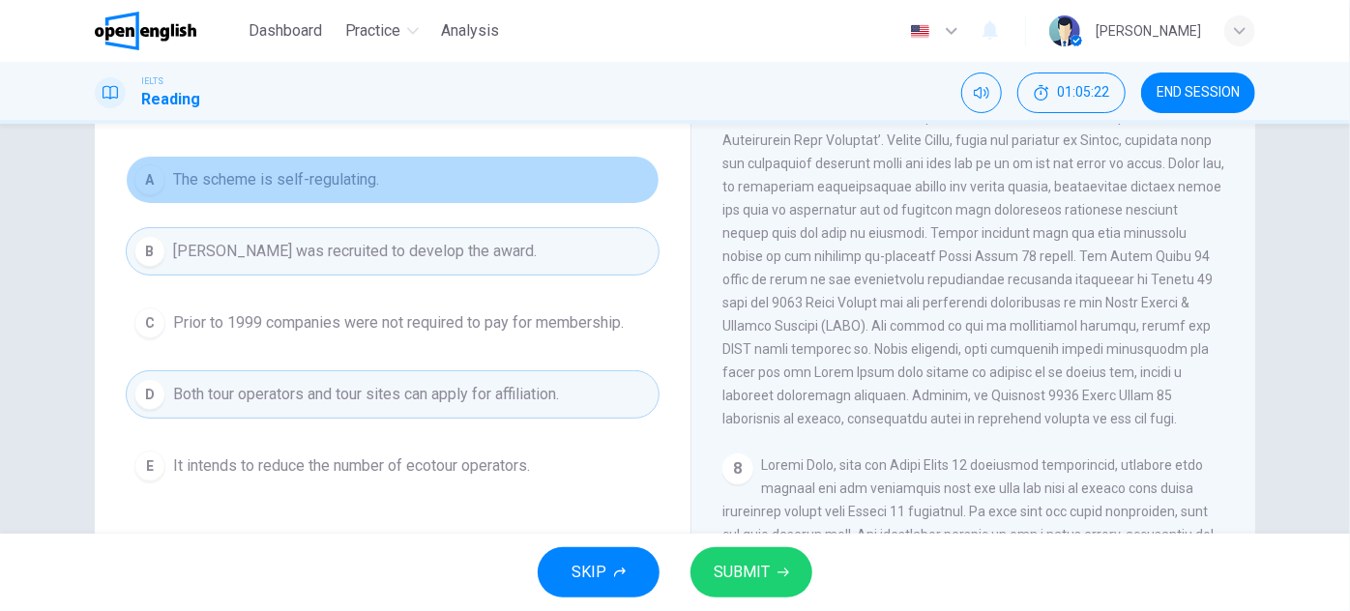
click at [579, 192] on button "A The scheme is self-regulating." at bounding box center [393, 180] width 534 height 48
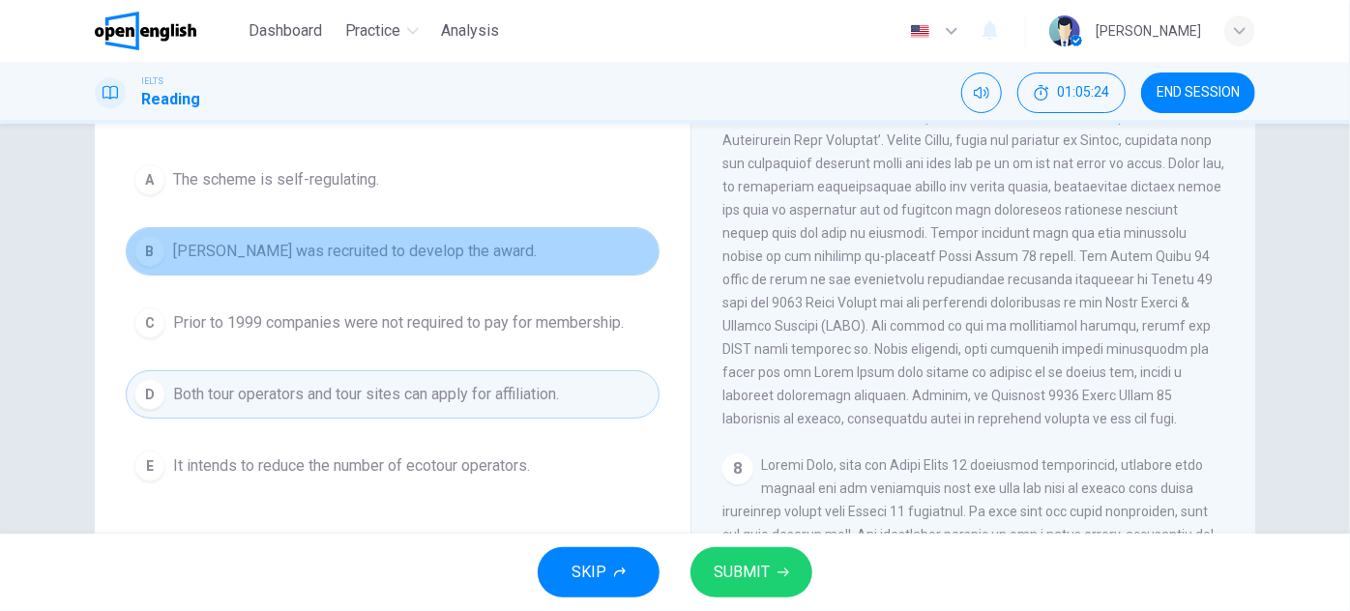
click at [573, 239] on button "B [PERSON_NAME] was recruited to develop the award." at bounding box center [393, 251] width 534 height 48
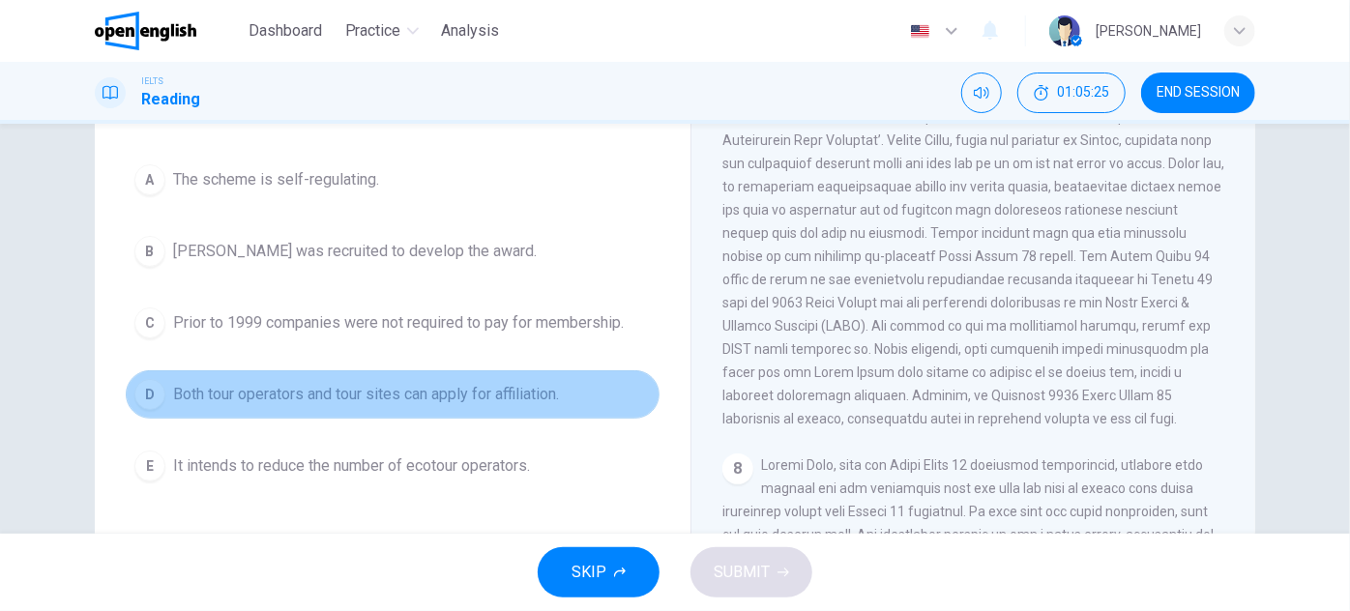
click at [565, 370] on button "D Both tour operators and tour sites can apply for affiliation." at bounding box center [393, 394] width 534 height 48
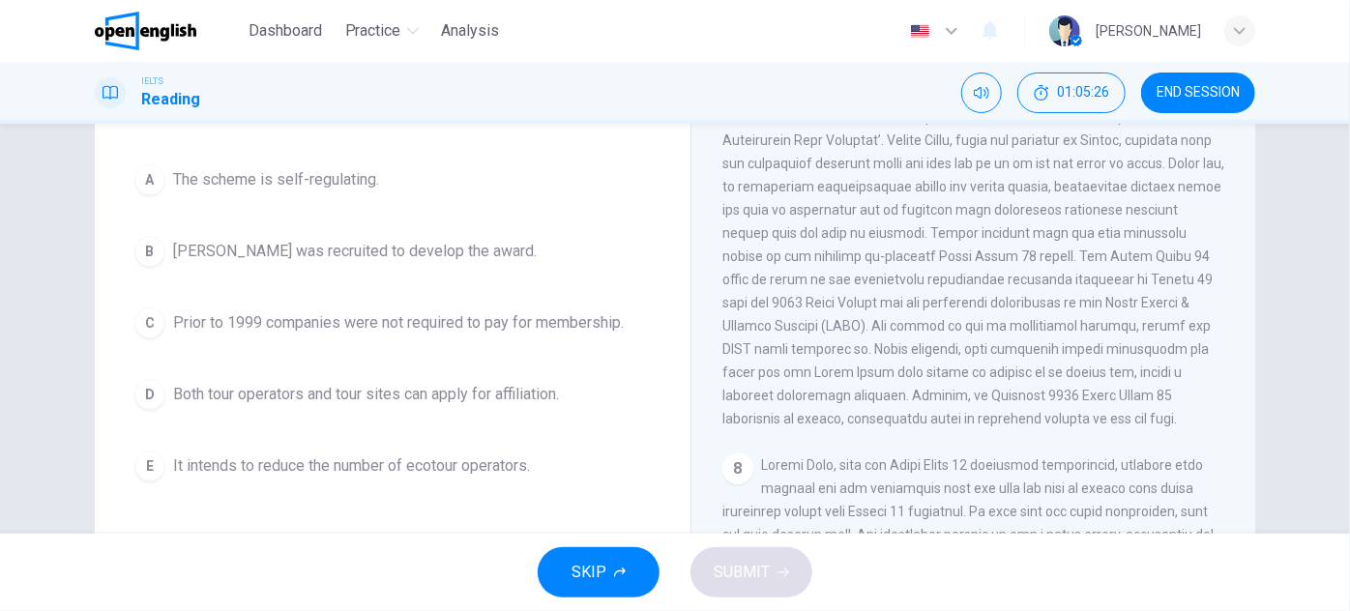
click at [528, 208] on div "A The scheme is self-regulating. B [PERSON_NAME] was recruited to develop the a…" at bounding box center [393, 323] width 534 height 335
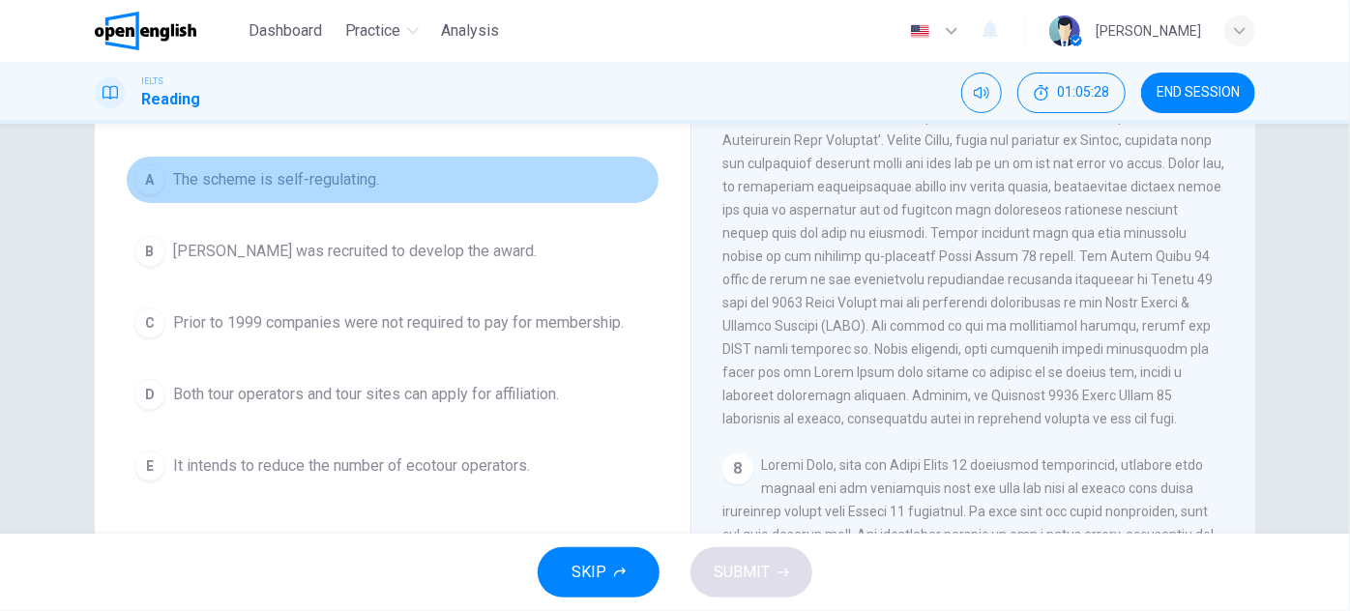
click at [515, 187] on button "A The scheme is self-regulating." at bounding box center [393, 180] width 534 height 48
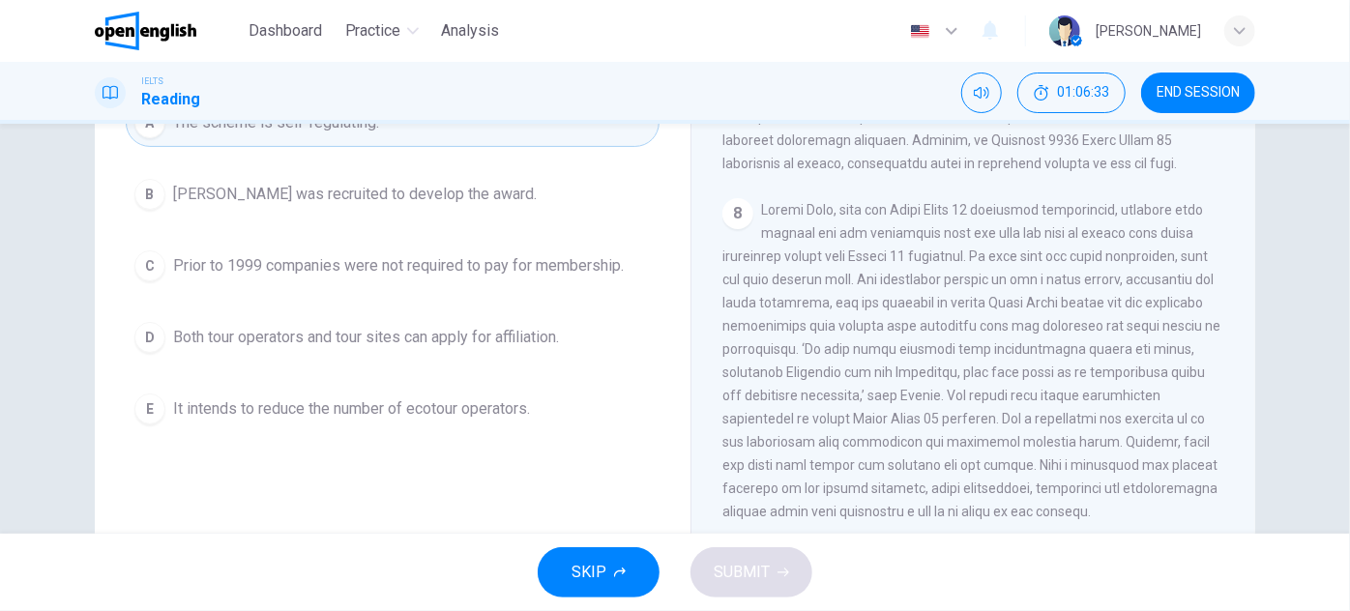
scroll to position [289, 0]
click at [1029, 403] on div "8" at bounding box center [973, 359] width 503 height 325
drag, startPoint x: 929, startPoint y: 410, endPoint x: 976, endPoint y: 414, distance: 46.6
click at [976, 414] on span at bounding box center [971, 359] width 498 height 317
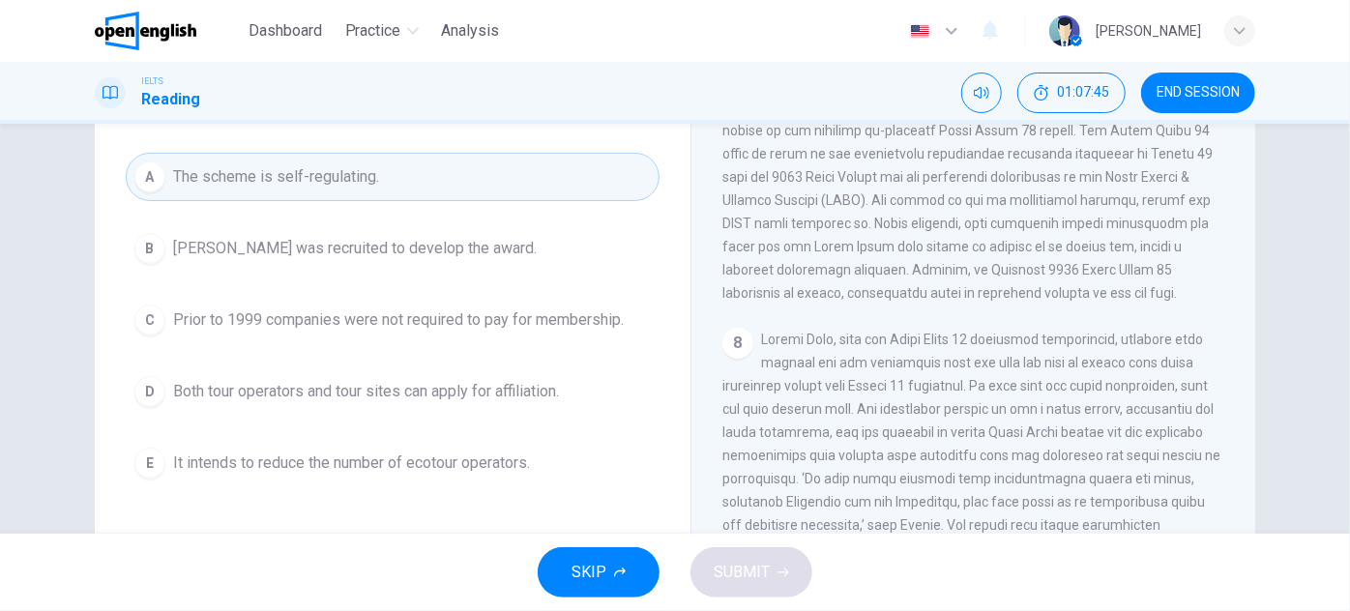
scroll to position [237, 0]
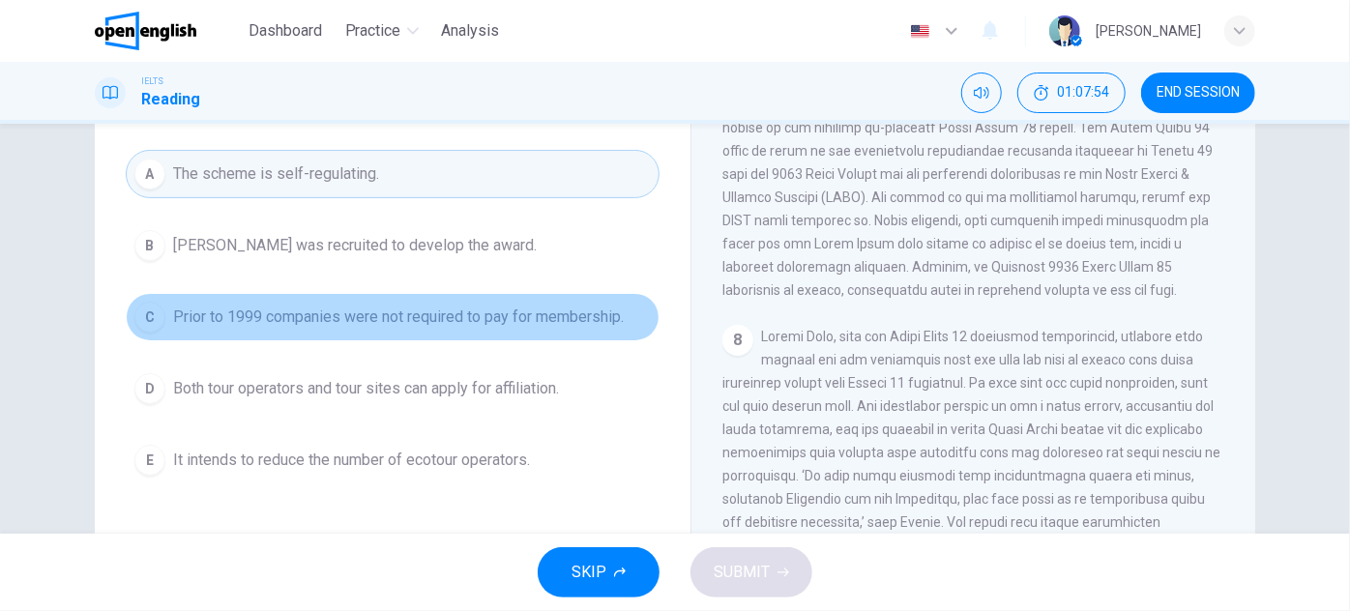
click at [425, 317] on span "Prior to 1999 companies were not required to pay for membership." at bounding box center [398, 317] width 451 height 23
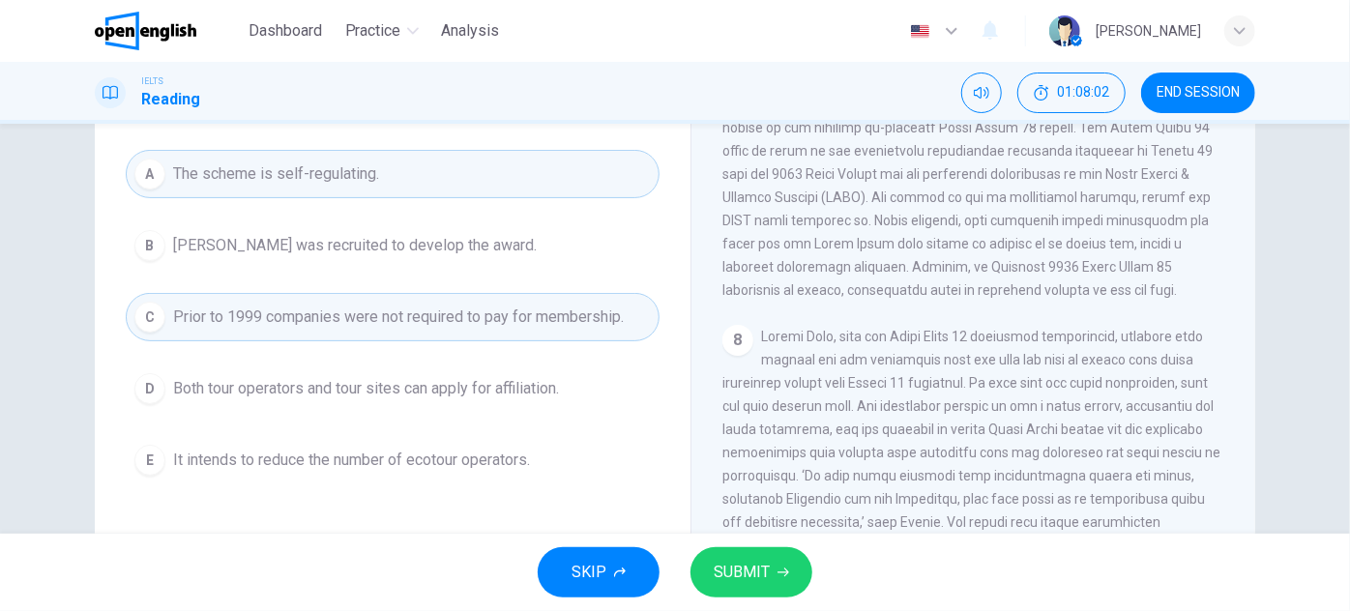
click at [401, 245] on span "[PERSON_NAME] was recruited to develop the award." at bounding box center [355, 245] width 364 height 23
click at [729, 561] on span "SUBMIT" at bounding box center [742, 572] width 56 height 27
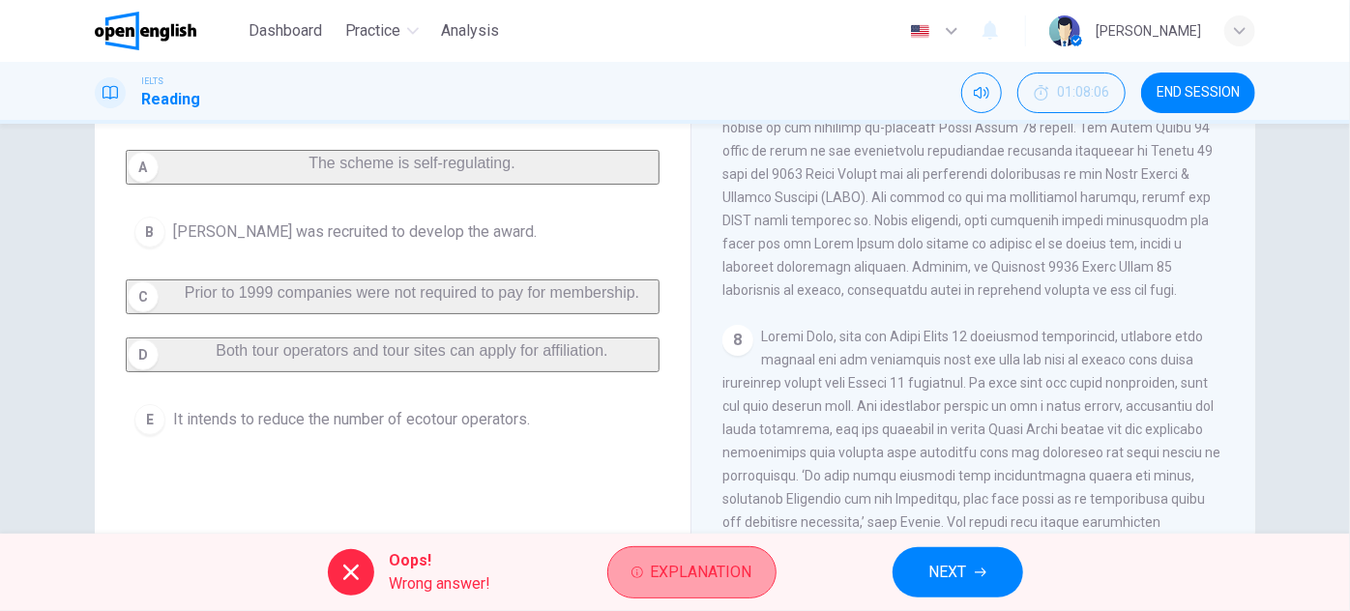
click at [698, 590] on button "Explanation" at bounding box center [691, 572] width 169 height 52
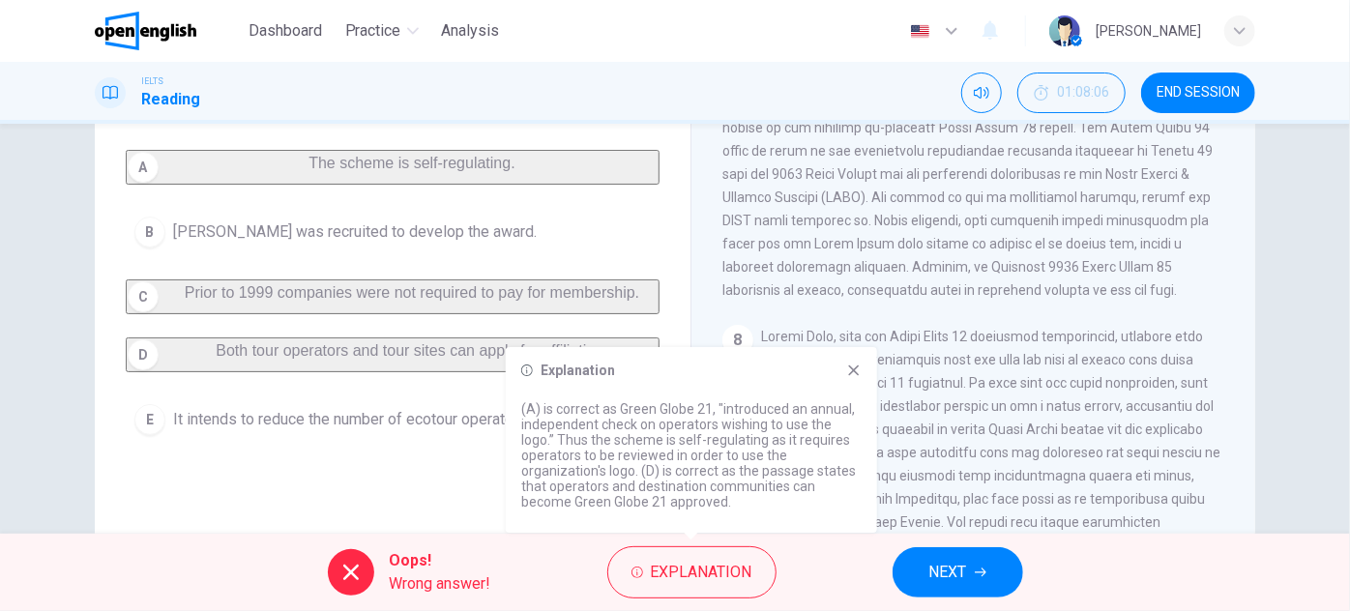
click at [857, 366] on icon at bounding box center [854, 371] width 11 height 11
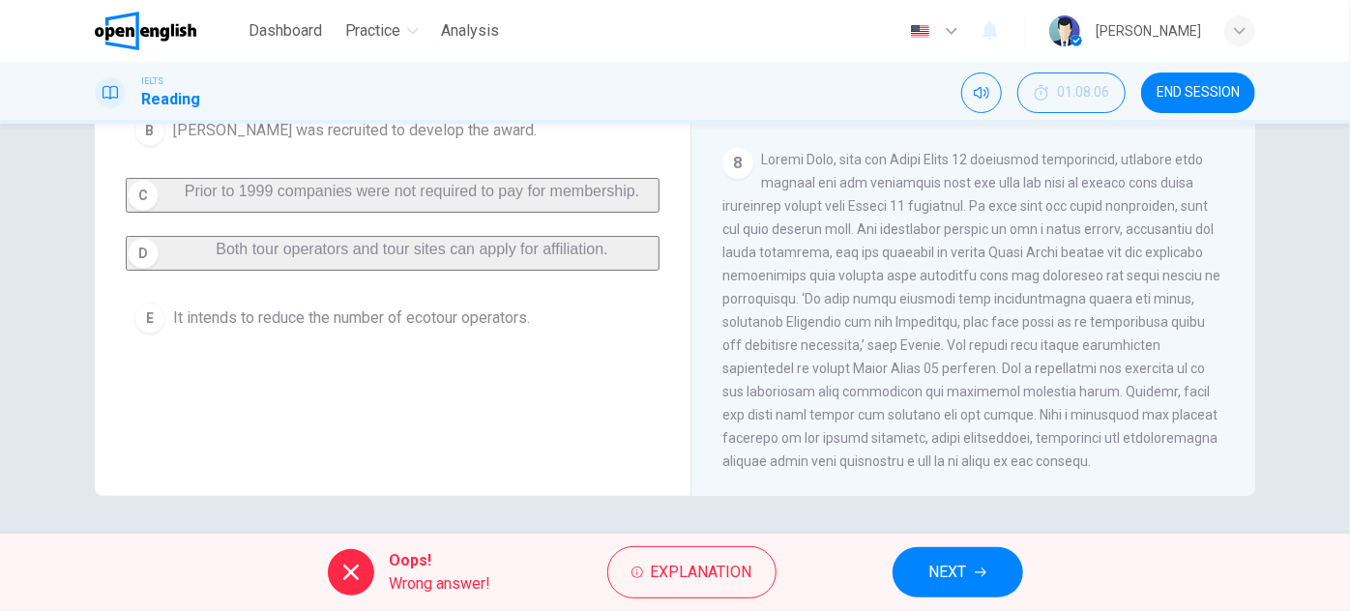
scroll to position [339, 0]
click at [954, 567] on span "NEXT" at bounding box center [948, 572] width 38 height 27
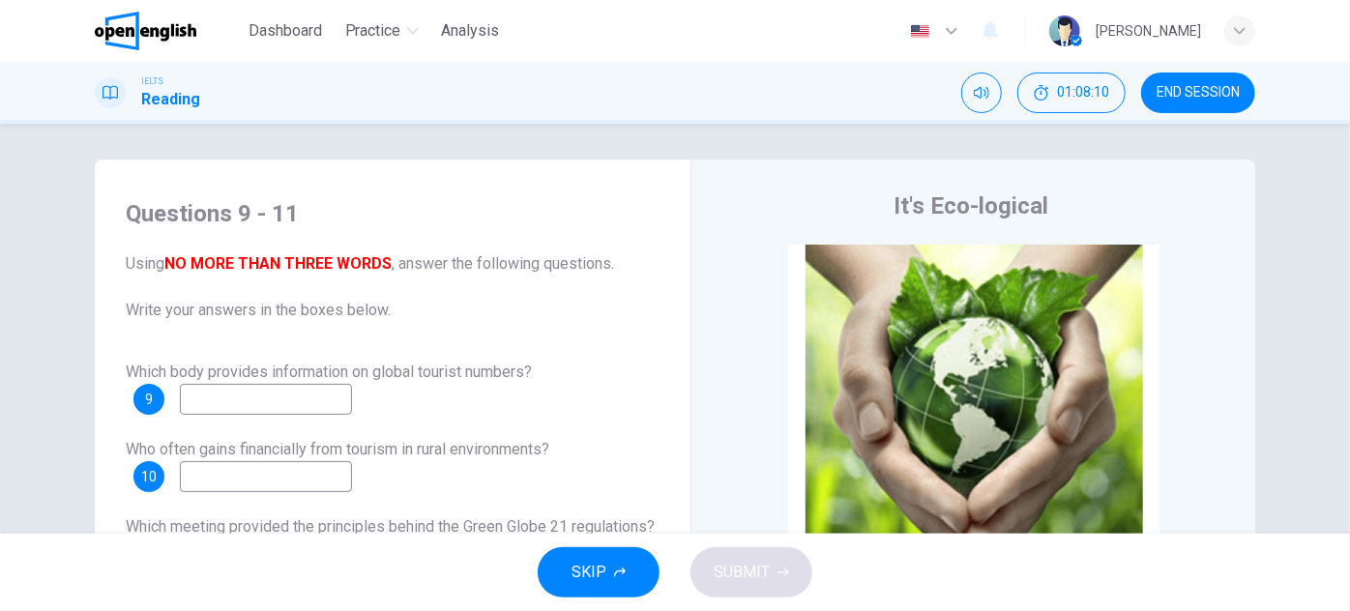
scroll to position [0, 0]
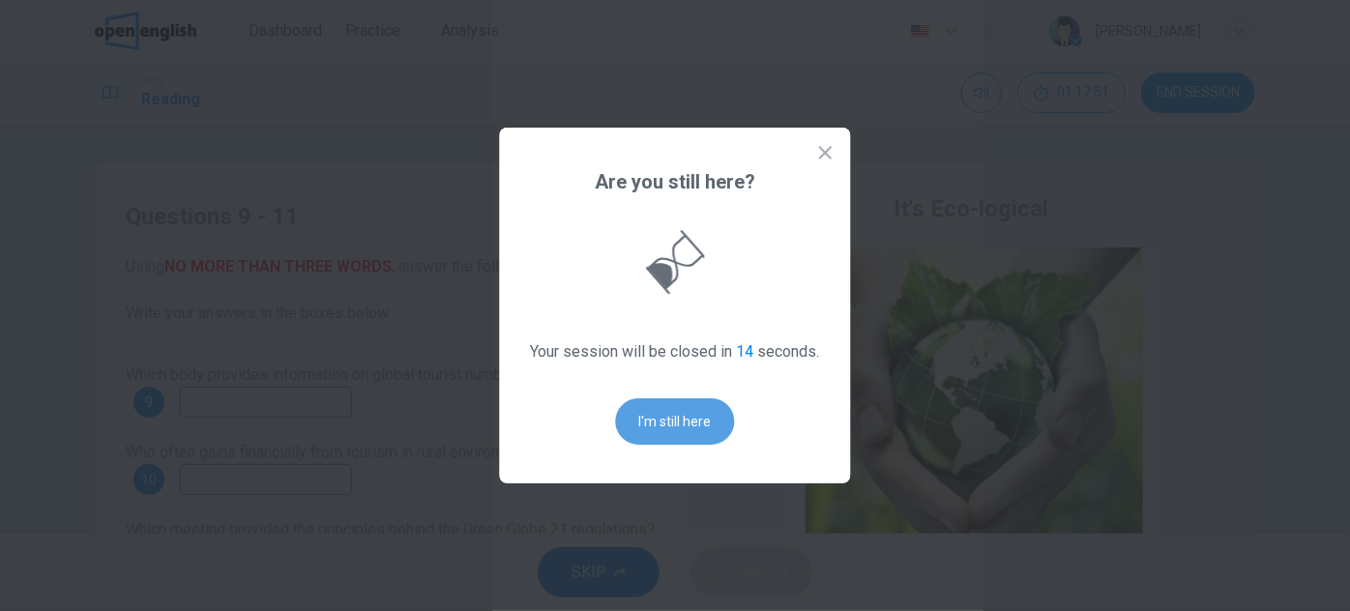
click at [650, 437] on button "I'm still here" at bounding box center [675, 421] width 119 height 46
